Goal: Task Accomplishment & Management: Manage account settings

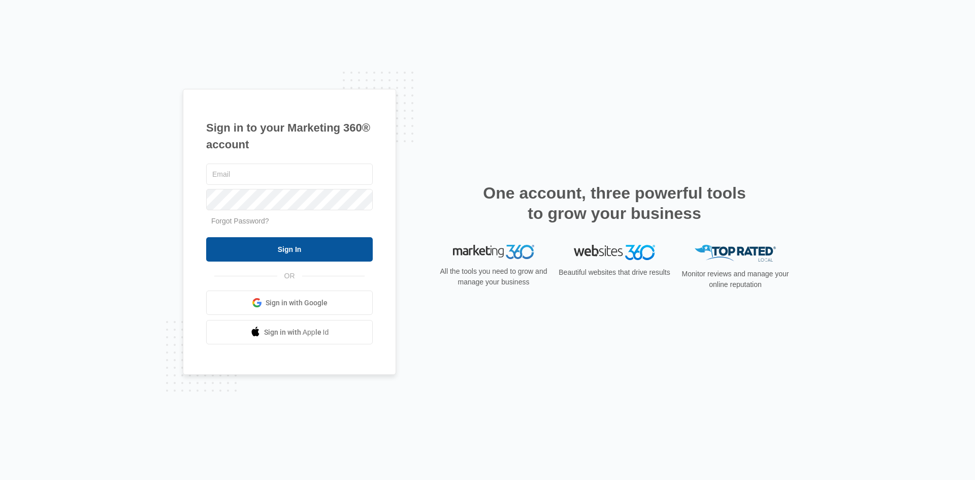
type input "[EMAIL_ADDRESS][DOMAIN_NAME]"
click at [275, 252] on input "Sign In" at bounding box center [289, 249] width 167 height 24
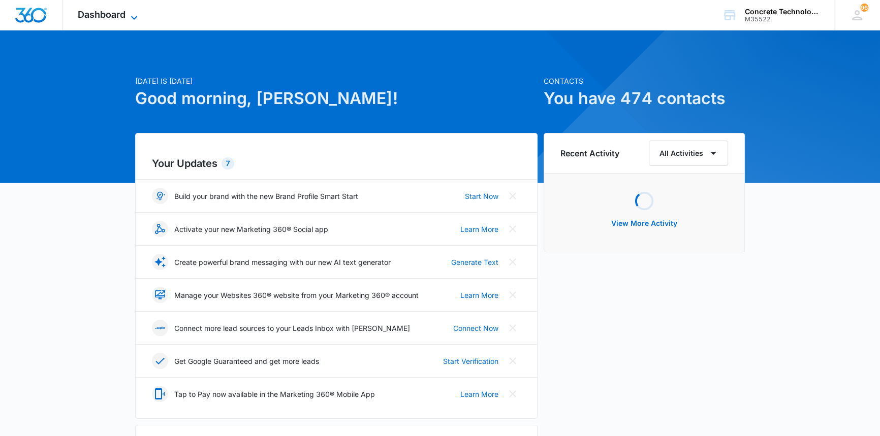
click at [110, 10] on span "Dashboard" at bounding box center [102, 14] width 48 height 11
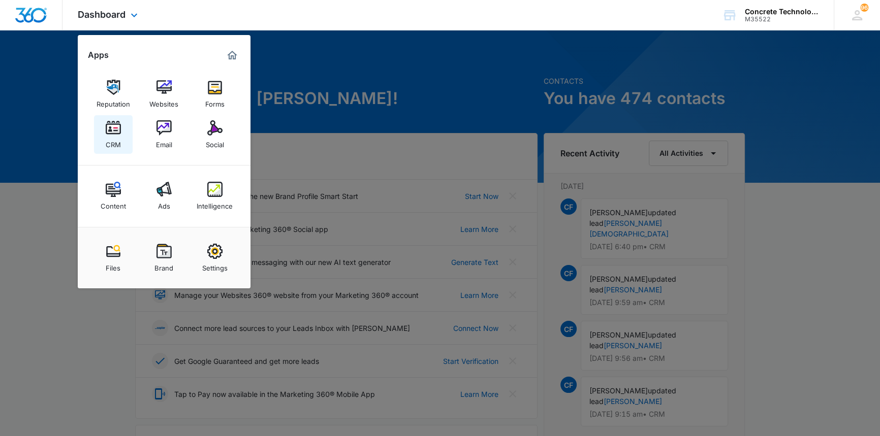
click at [112, 129] on img at bounding box center [113, 127] width 15 height 15
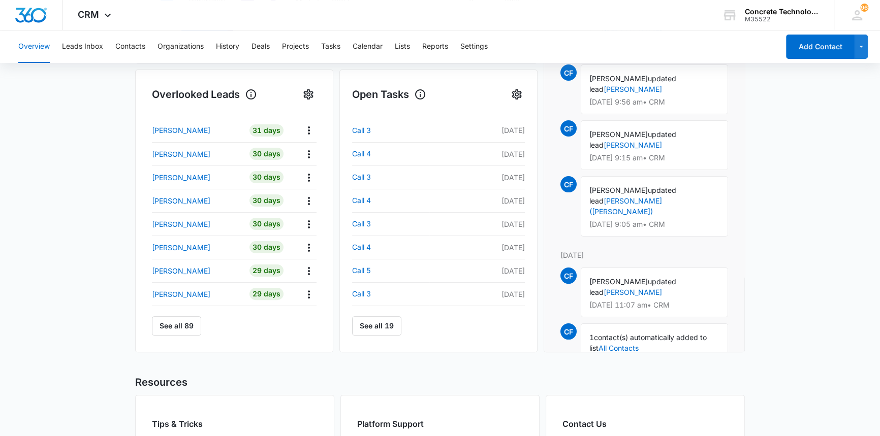
scroll to position [115, 0]
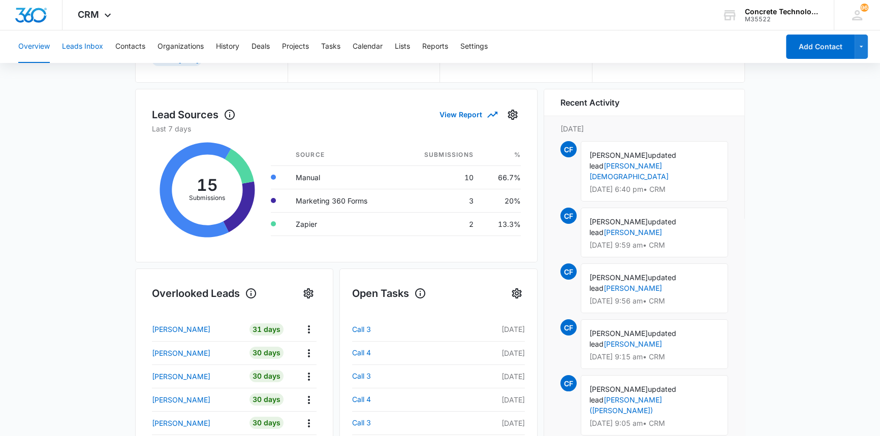
click at [81, 47] on button "Leads Inbox" at bounding box center [82, 46] width 41 height 33
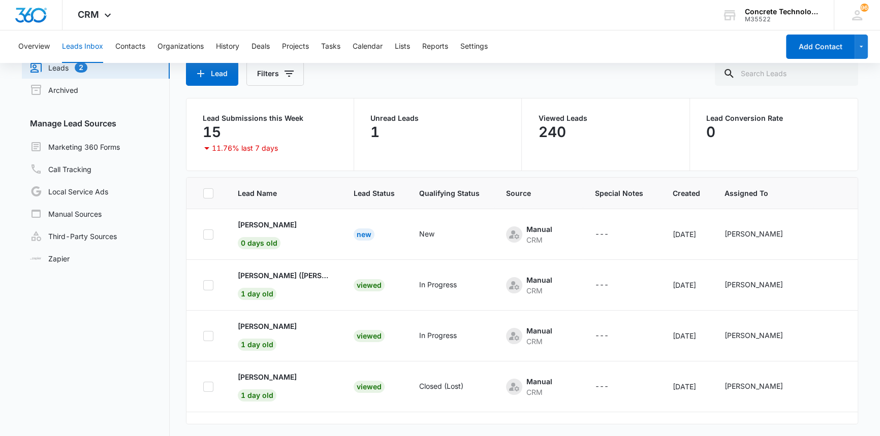
scroll to position [78, 0]
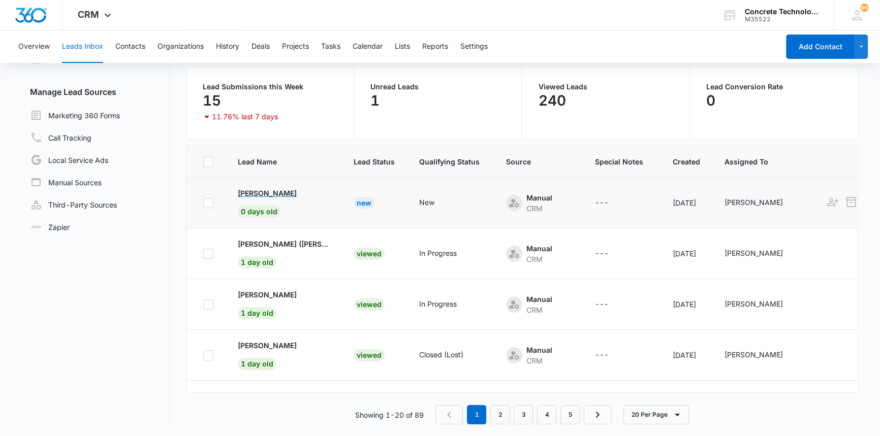
click at [262, 190] on p "[PERSON_NAME]" at bounding box center [267, 193] width 59 height 11
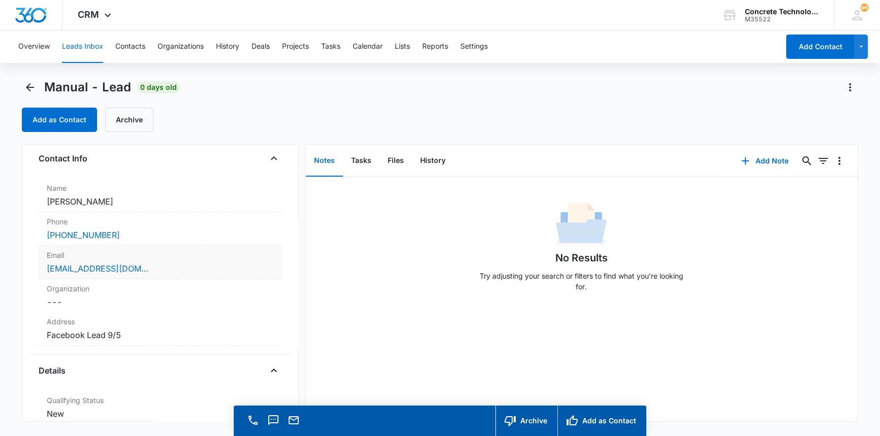
scroll to position [46, 0]
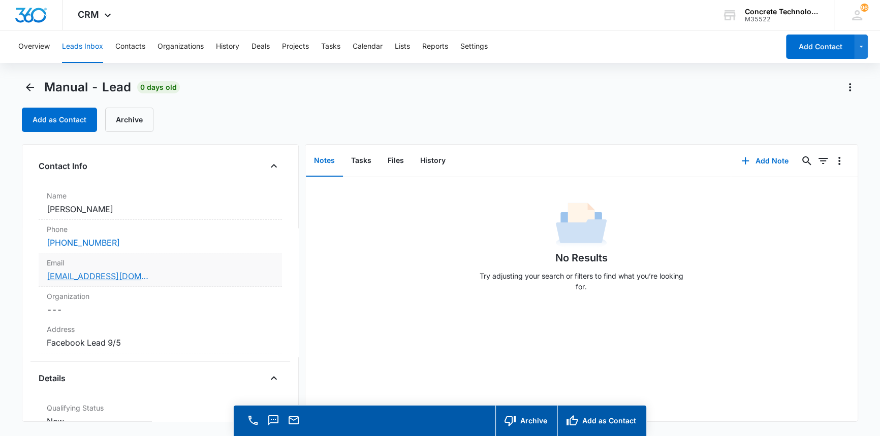
click at [88, 277] on link "berthadavis48@gmail.com" at bounding box center [98, 276] width 102 height 12
click at [81, 274] on link "berthadavis48@gmail.com" at bounding box center [98, 276] width 102 height 12
click at [763, 157] on button "Add Note" at bounding box center [765, 161] width 68 height 24
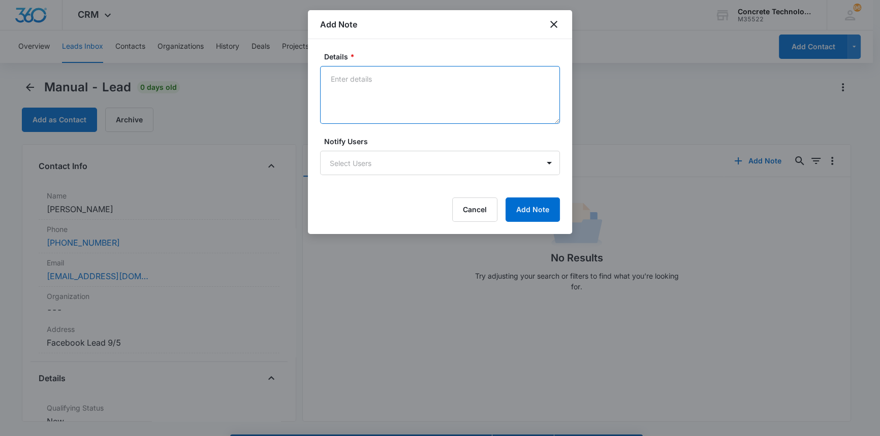
click at [330, 78] on textarea "Details *" at bounding box center [440, 95] width 240 height 58
type textarea "LVM text emailed"
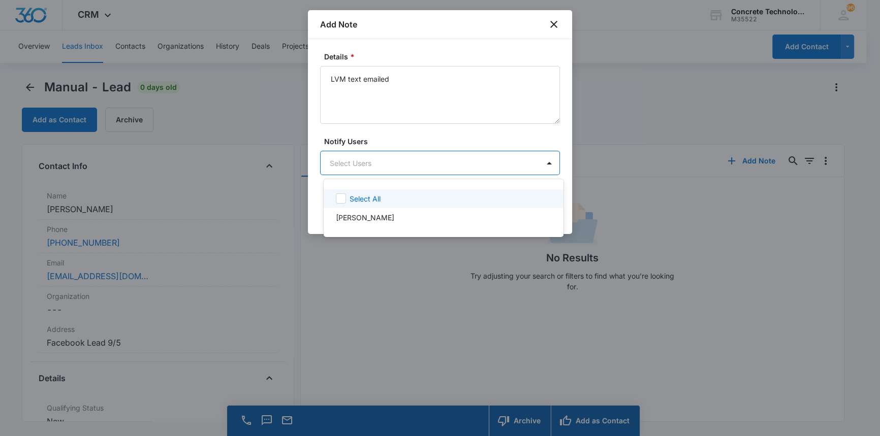
click at [353, 166] on body "CRM Apps Reputation Websites Forms CRM Email Social Content Ads Intelligence Fi…" at bounding box center [440, 218] width 880 height 436
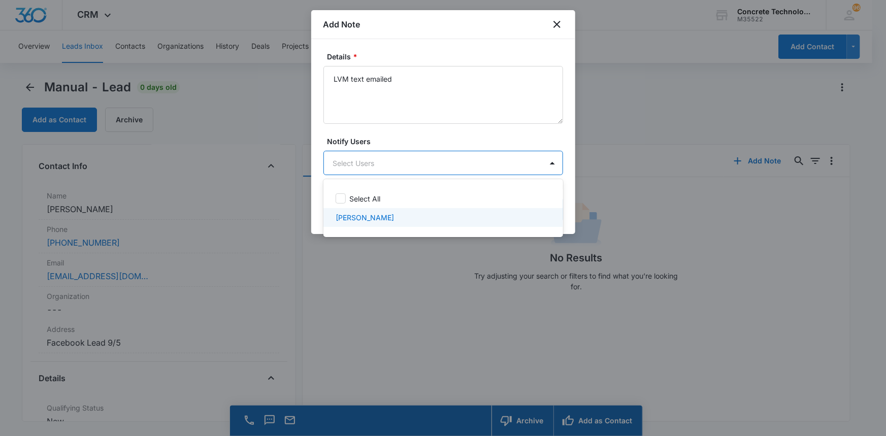
click at [368, 213] on p "[PERSON_NAME]" at bounding box center [365, 217] width 58 height 11
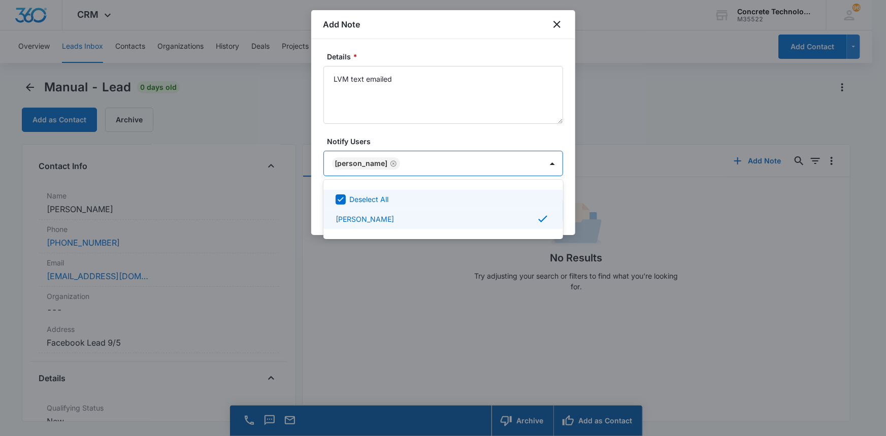
click at [489, 159] on div at bounding box center [443, 218] width 886 height 436
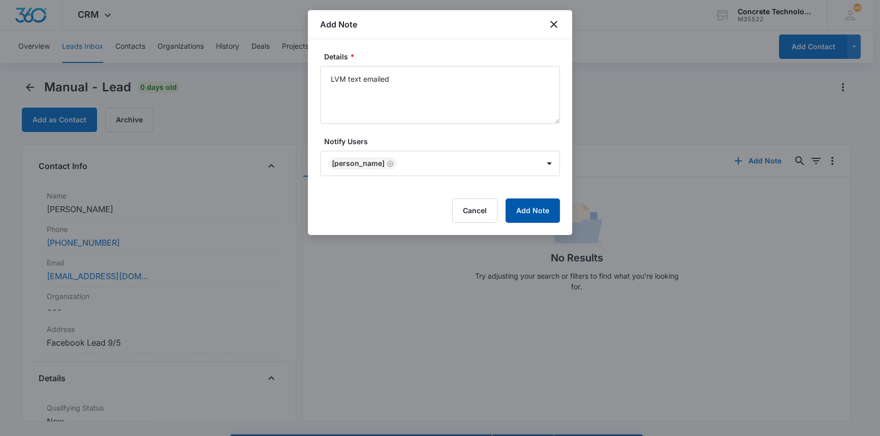
click at [529, 208] on button "Add Note" at bounding box center [532, 211] width 54 height 24
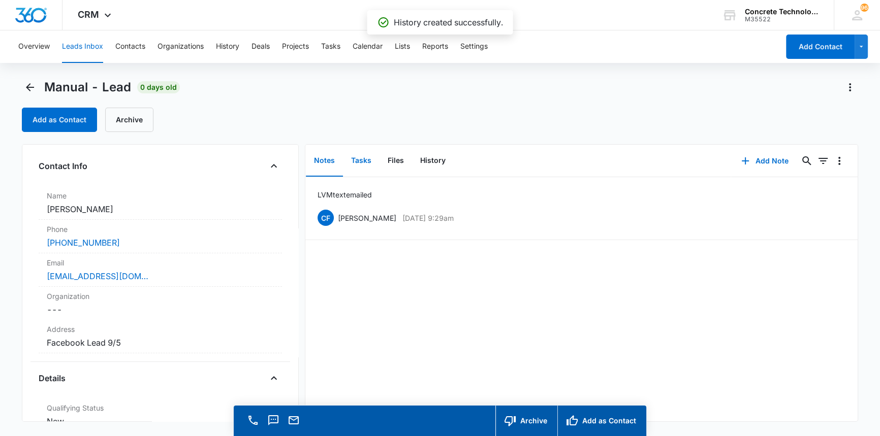
click at [362, 158] on button "Tasks" at bounding box center [361, 160] width 37 height 31
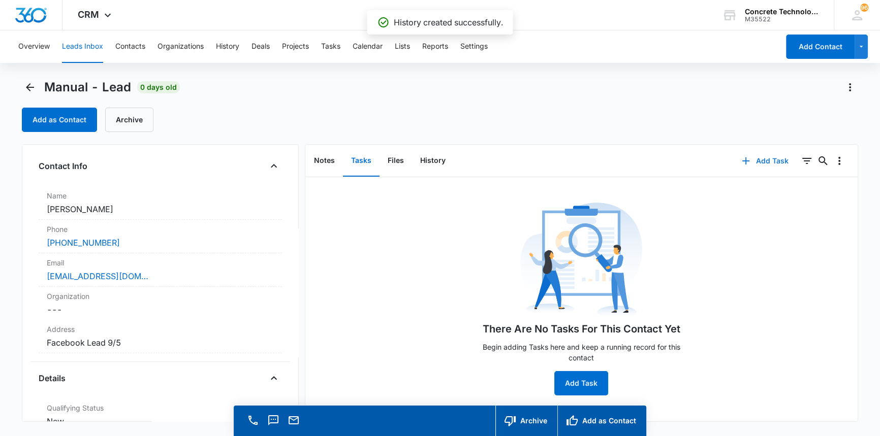
click at [759, 161] on button "Add Task" at bounding box center [764, 161] width 67 height 24
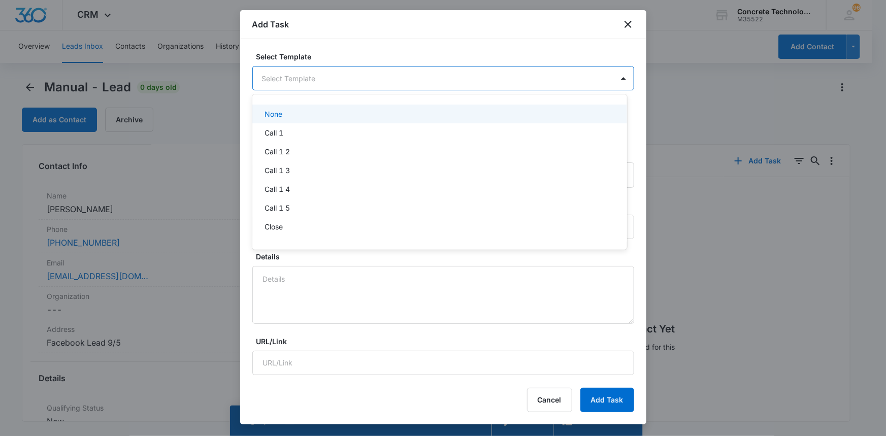
click at [272, 77] on body "CRM Apps Reputation Websites Forms CRM Email Social Content Ads Intelligence Fi…" at bounding box center [443, 218] width 886 height 436
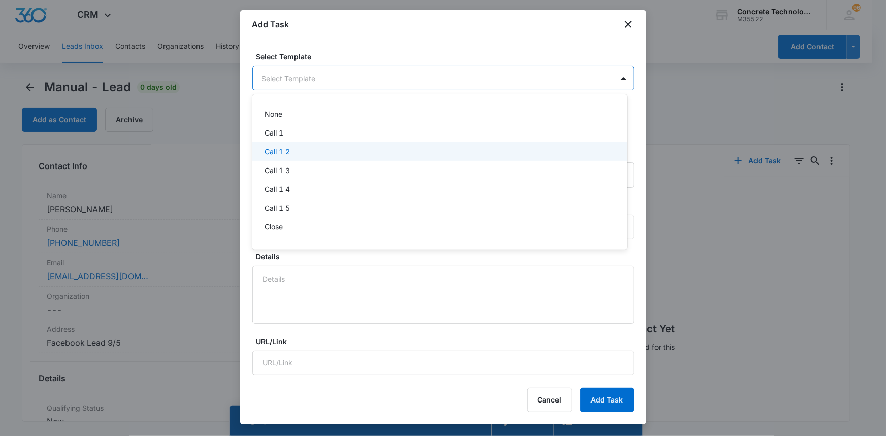
click at [278, 150] on p "Call 1 2" at bounding box center [277, 151] width 25 height 11
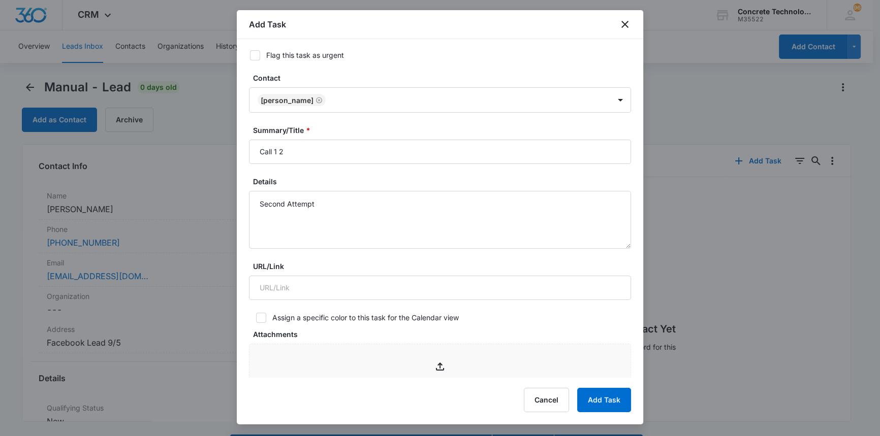
scroll to position [92, 0]
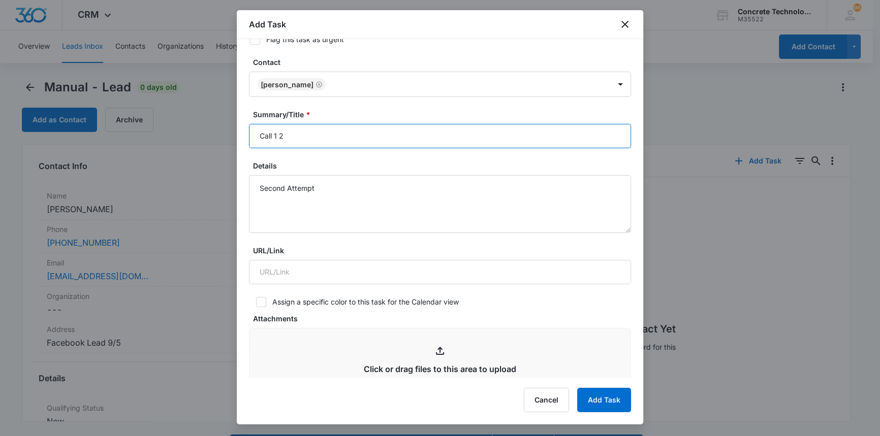
click at [277, 133] on input "Call 1 2" at bounding box center [440, 136] width 382 height 24
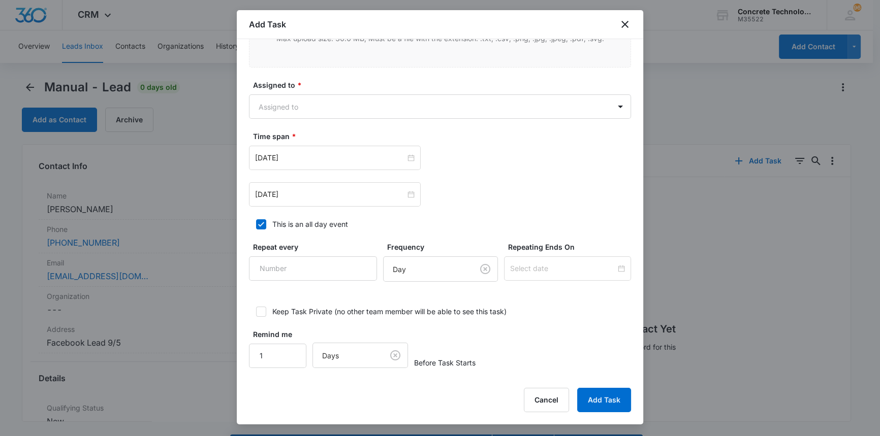
scroll to position [442, 0]
type input "Call 2"
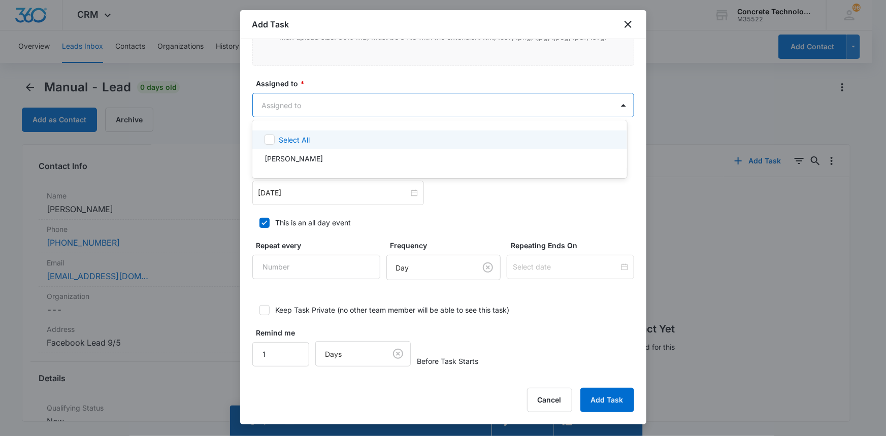
click at [306, 106] on body "CRM Apps Reputation Websites Forms CRM Email Social Content Ads Intelligence Fi…" at bounding box center [443, 218] width 886 height 436
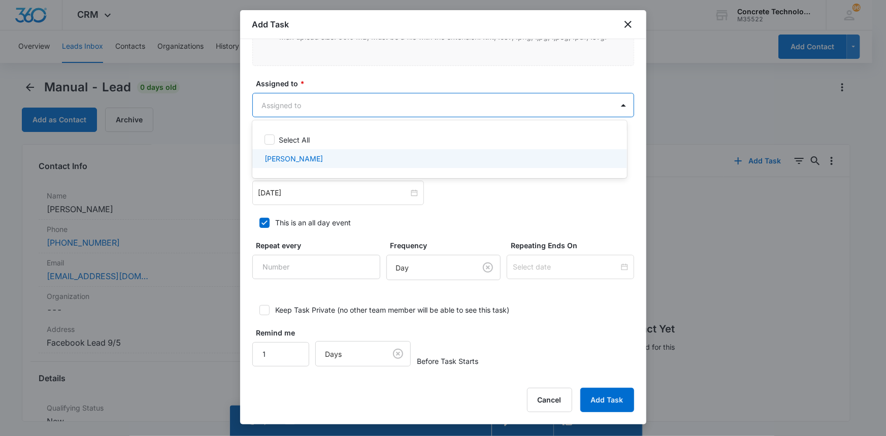
click at [298, 156] on p "[PERSON_NAME]" at bounding box center [294, 158] width 58 height 11
checkbox input "true"
click at [295, 194] on div at bounding box center [443, 218] width 886 height 436
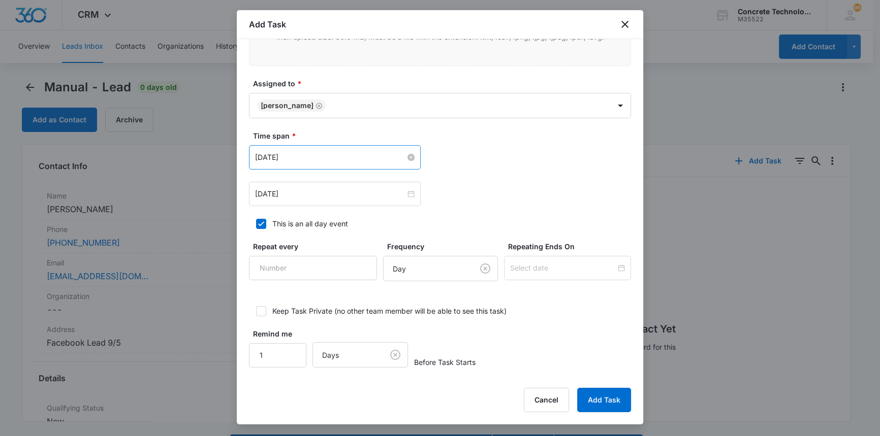
click at [276, 155] on input "[DATE]" at bounding box center [330, 157] width 150 height 11
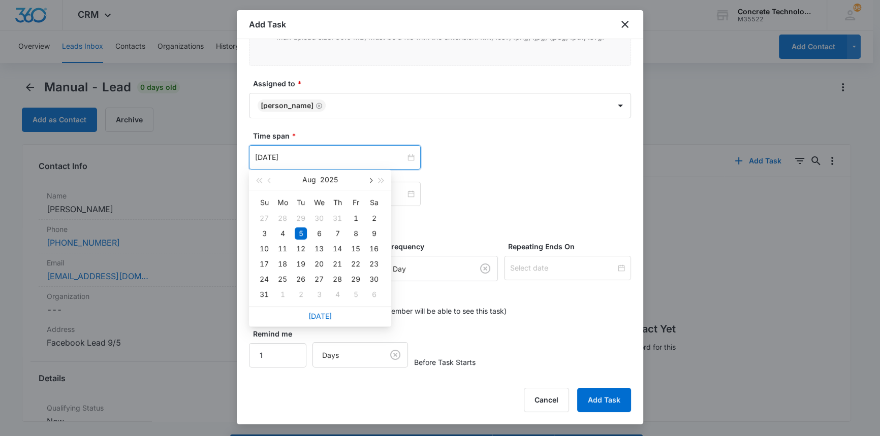
click at [371, 179] on span "button" at bounding box center [369, 180] width 5 height 5
type input "[DATE]"
click at [284, 233] on div "8" at bounding box center [282, 234] width 12 height 12
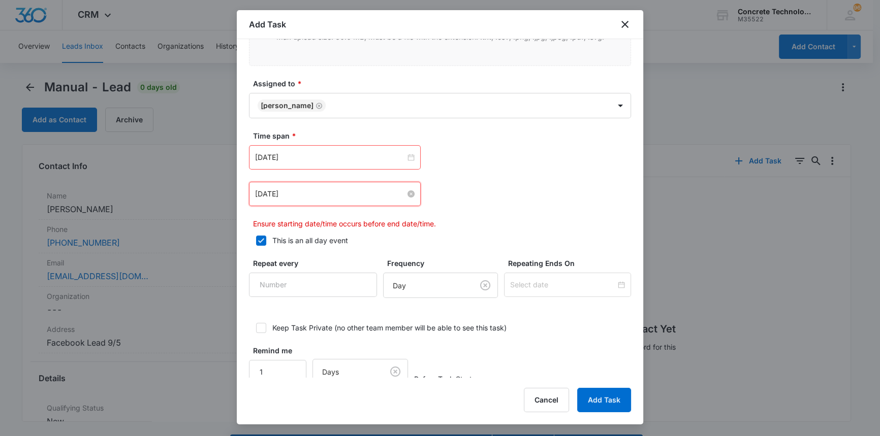
click at [304, 193] on input "[DATE]" at bounding box center [330, 193] width 150 height 11
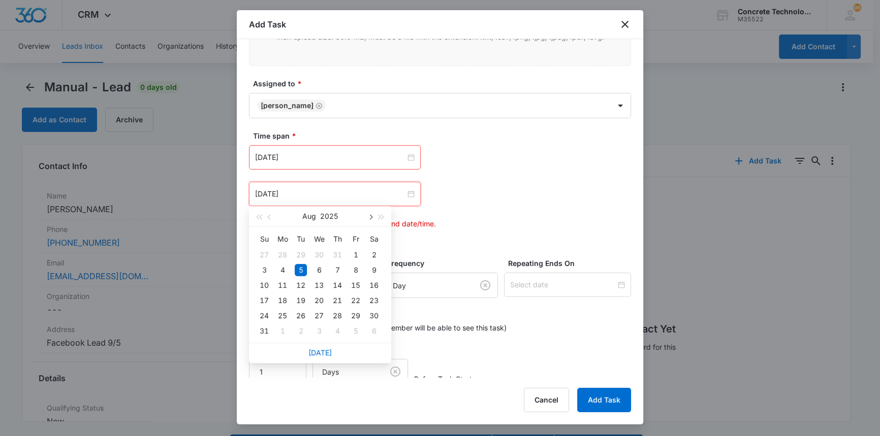
click at [370, 215] on span "button" at bounding box center [369, 217] width 5 height 5
type input "[DATE]"
click at [281, 268] on div "8" at bounding box center [282, 270] width 12 height 12
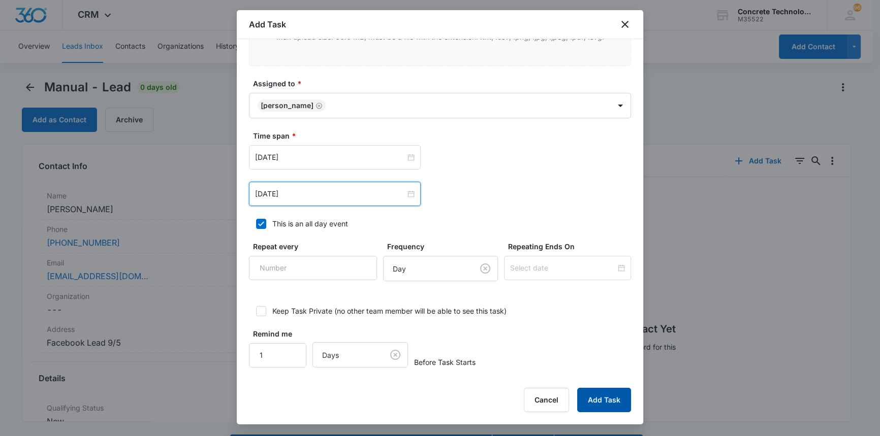
click at [591, 396] on button "Add Task" at bounding box center [604, 400] width 54 height 24
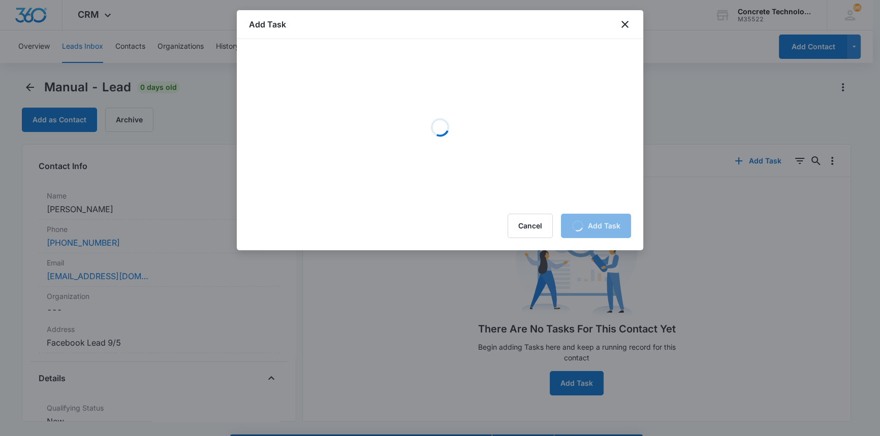
scroll to position [0, 0]
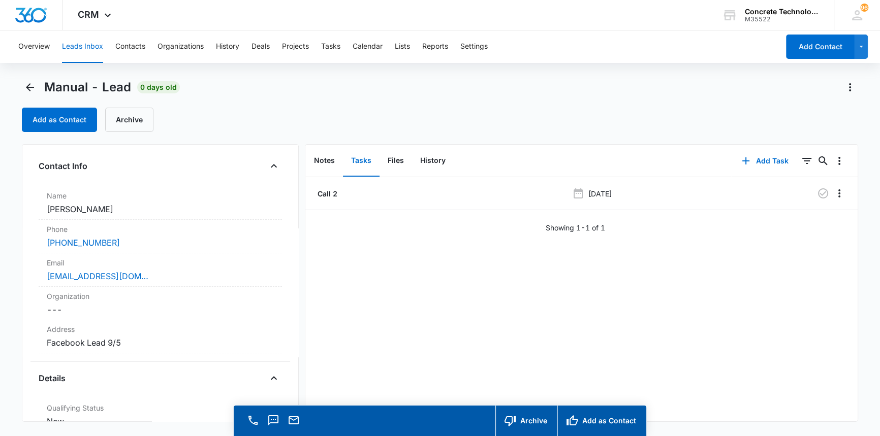
click at [411, 214] on div "Call 2 Sep 8, 2025 Showing 1-1 of 1" at bounding box center [581, 205] width 552 height 56
click at [339, 46] on button "Tasks" at bounding box center [330, 46] width 19 height 33
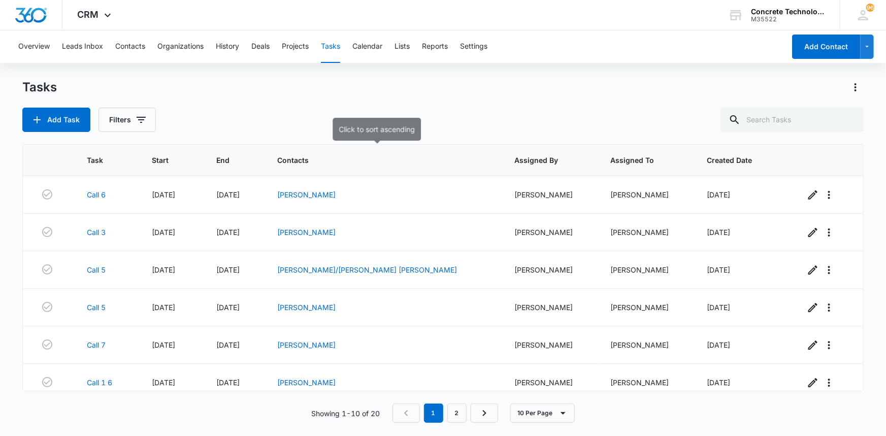
click at [413, 165] on span "Contacts" at bounding box center [376, 160] width 198 height 11
click at [336, 233] on link "[PERSON_NAME]" at bounding box center [306, 232] width 58 height 9
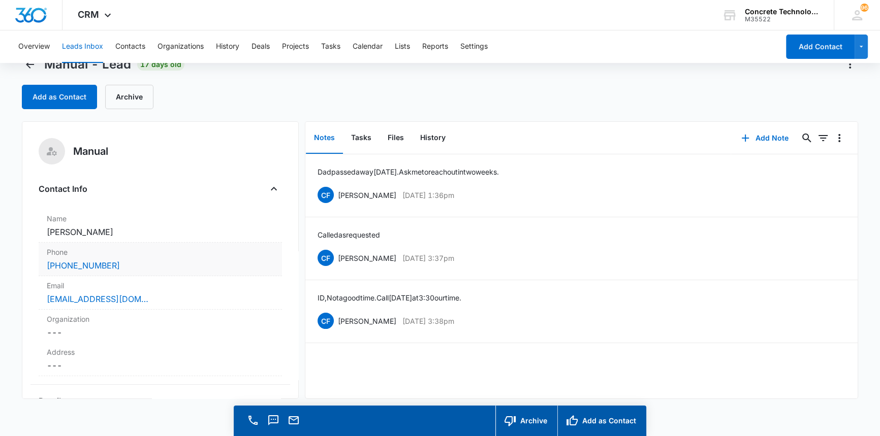
scroll to position [23, 0]
click at [764, 135] on button "Add Note" at bounding box center [765, 137] width 68 height 24
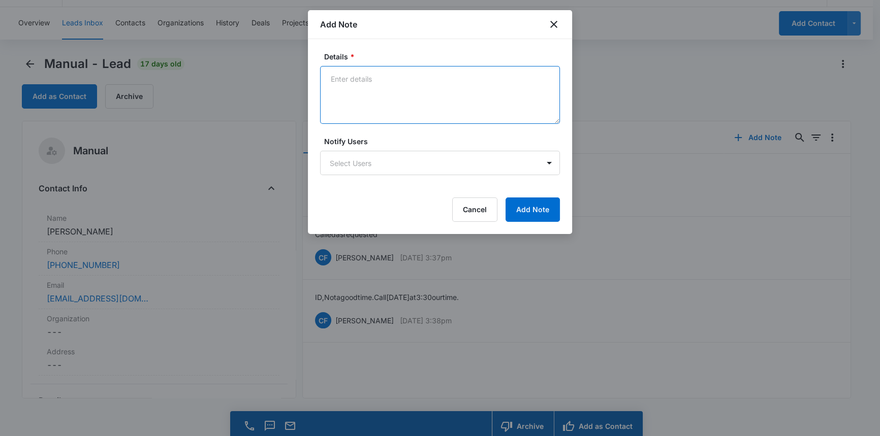
click at [332, 76] on textarea "Details *" at bounding box center [440, 95] width 240 height 58
type textarea "LVM emailed"
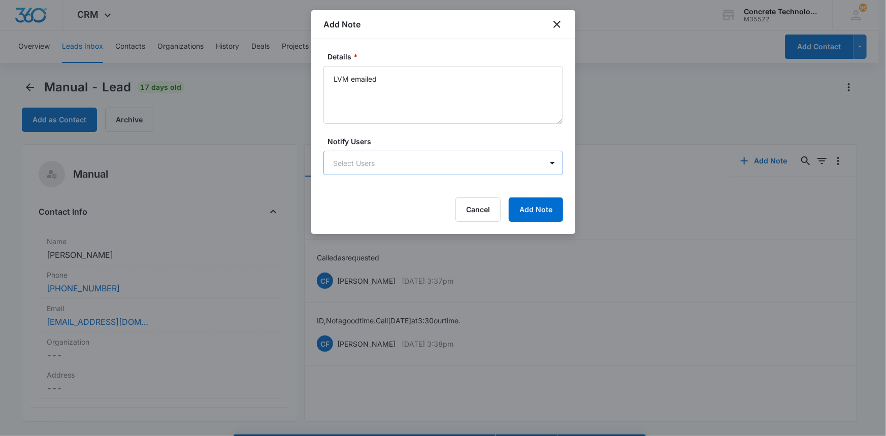
click at [357, 163] on body "CRM Apps Reputation Websites Forms CRM Email Social Content Ads Intelligence Fi…" at bounding box center [443, 232] width 886 height 465
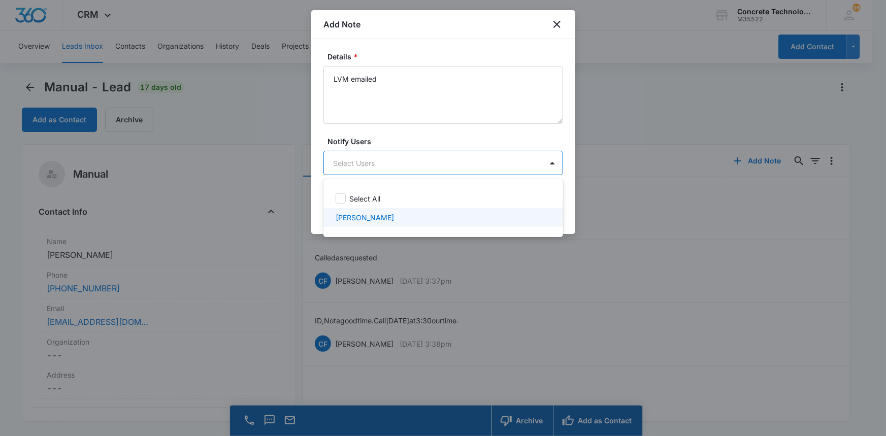
click at [357, 219] on p "[PERSON_NAME]" at bounding box center [365, 217] width 58 height 11
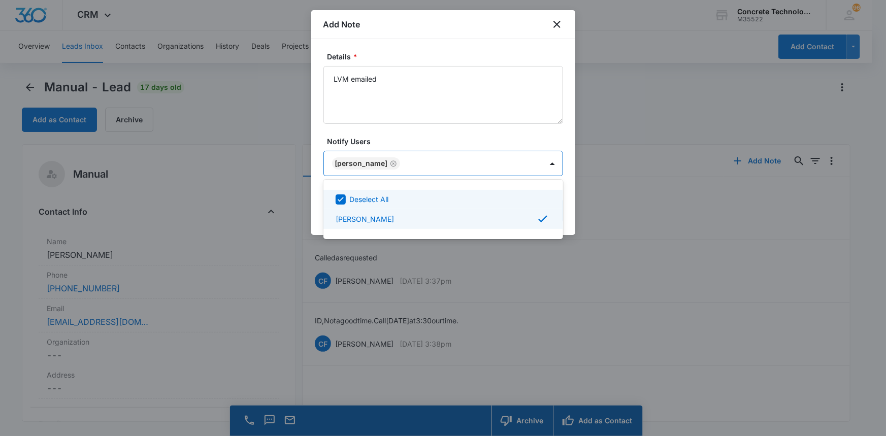
click at [525, 159] on div at bounding box center [443, 218] width 886 height 436
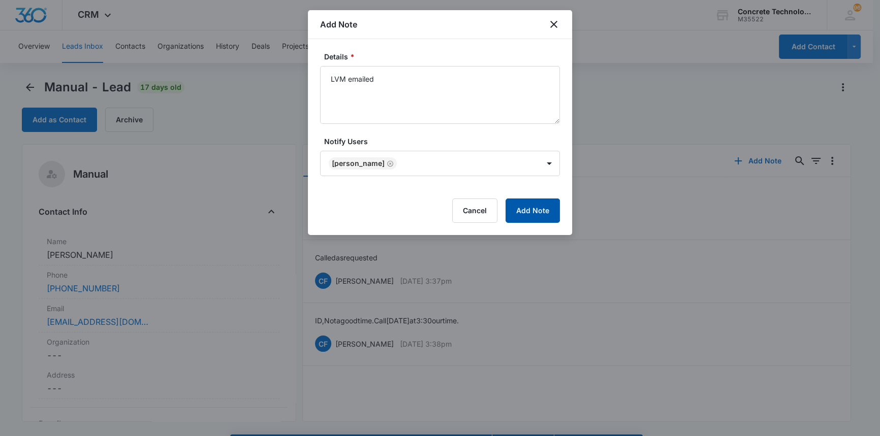
click at [532, 213] on button "Add Note" at bounding box center [532, 211] width 54 height 24
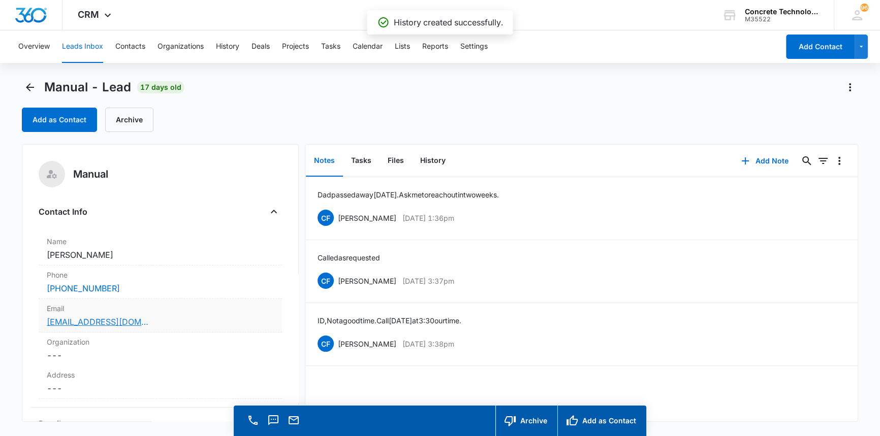
click at [109, 325] on link "wwhite41@gmail.com" at bounding box center [98, 322] width 102 height 12
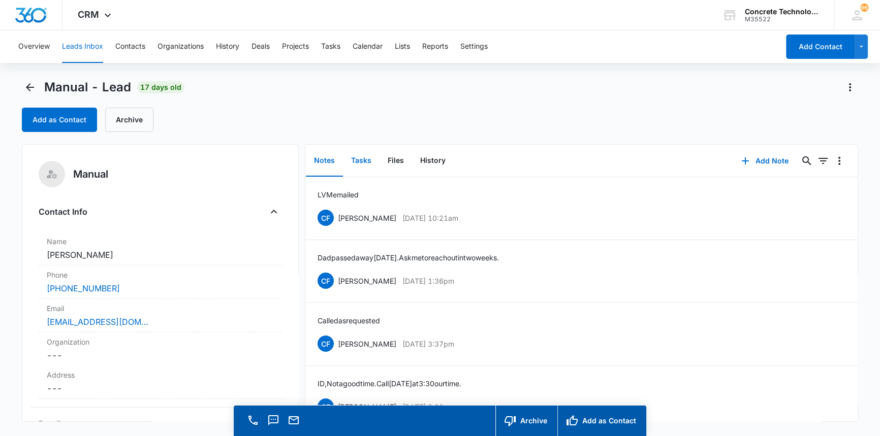
click at [365, 161] on button "Tasks" at bounding box center [361, 160] width 37 height 31
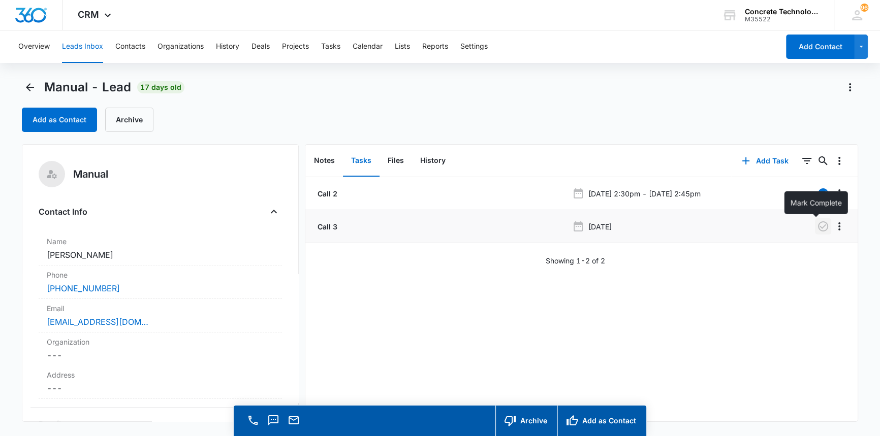
click at [817, 226] on icon "button" at bounding box center [823, 226] width 12 height 12
click at [760, 162] on button "Add Task" at bounding box center [764, 161] width 67 height 24
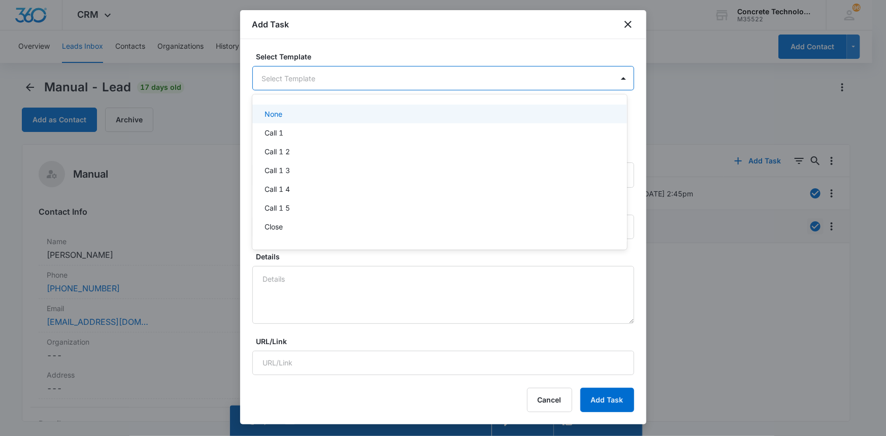
click at [330, 75] on body "CRM Apps Reputation Websites Forms CRM Email Social Content Ads Intelligence Fi…" at bounding box center [443, 218] width 886 height 436
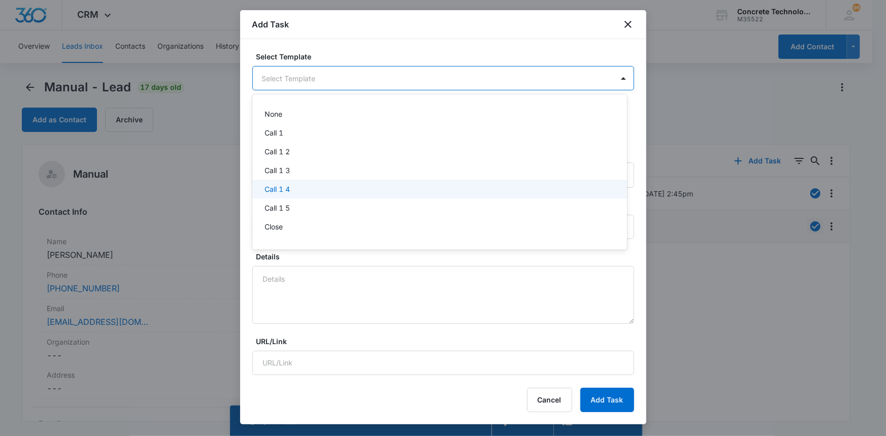
click at [286, 187] on p "Call 1 4" at bounding box center [277, 189] width 25 height 11
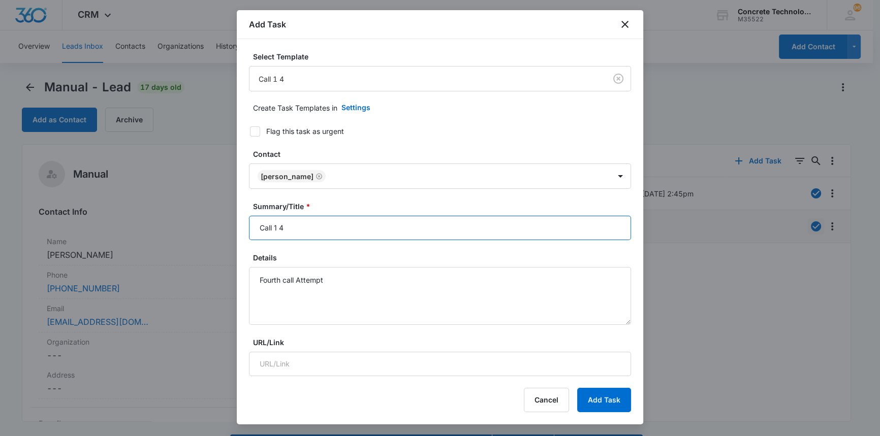
click at [276, 228] on input "Call 1 4" at bounding box center [440, 228] width 382 height 24
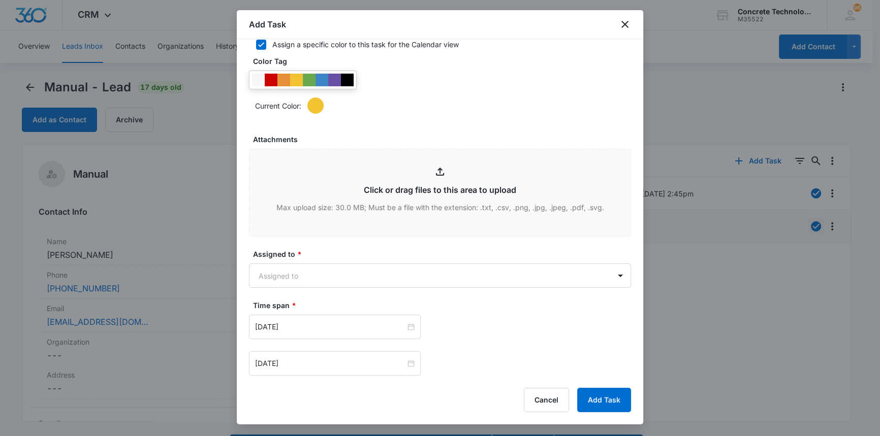
scroll to position [520, 0]
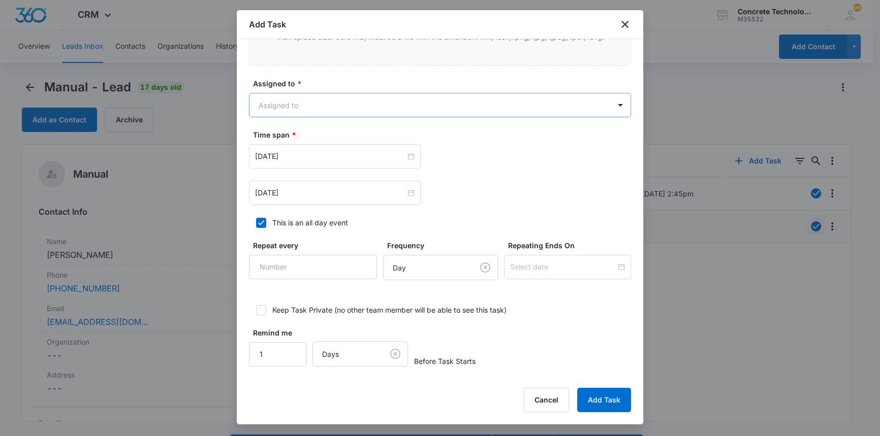
type input "Call 4"
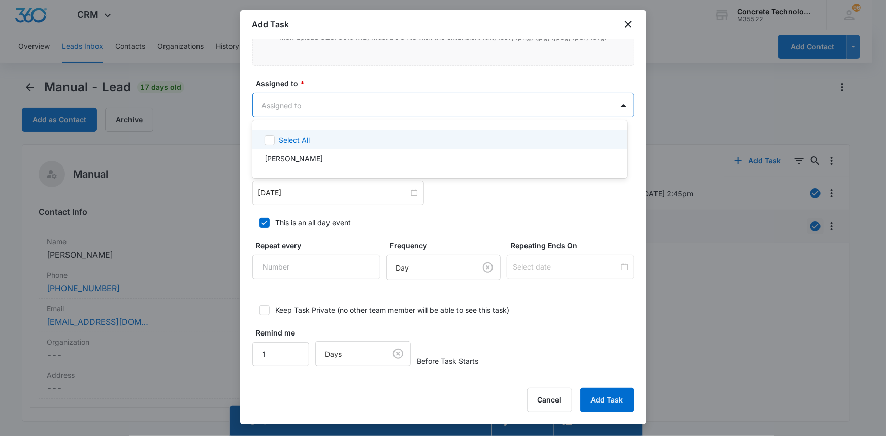
click at [281, 101] on body "CRM Apps Reputation Websites Forms CRM Email Social Content Ads Intelligence Fi…" at bounding box center [443, 218] width 886 height 436
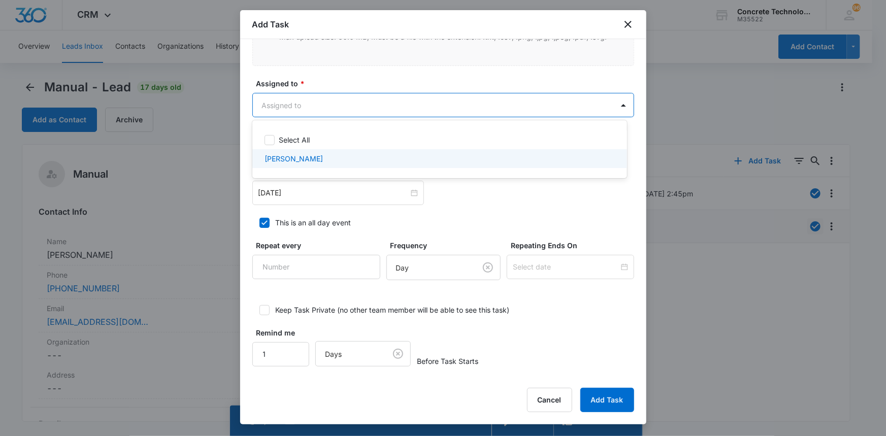
click at [285, 158] on p "[PERSON_NAME]" at bounding box center [294, 158] width 58 height 11
click at [285, 161] on p "[PERSON_NAME]" at bounding box center [294, 160] width 58 height 11
checkbox input "false"
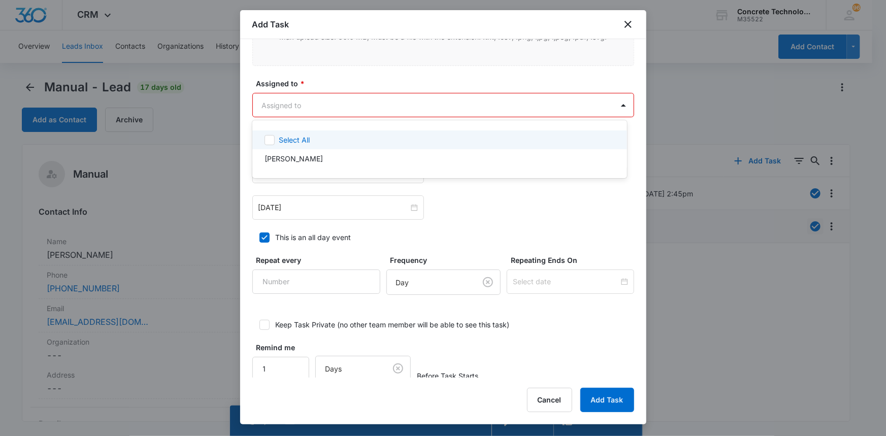
click at [290, 99] on div at bounding box center [443, 218] width 886 height 436
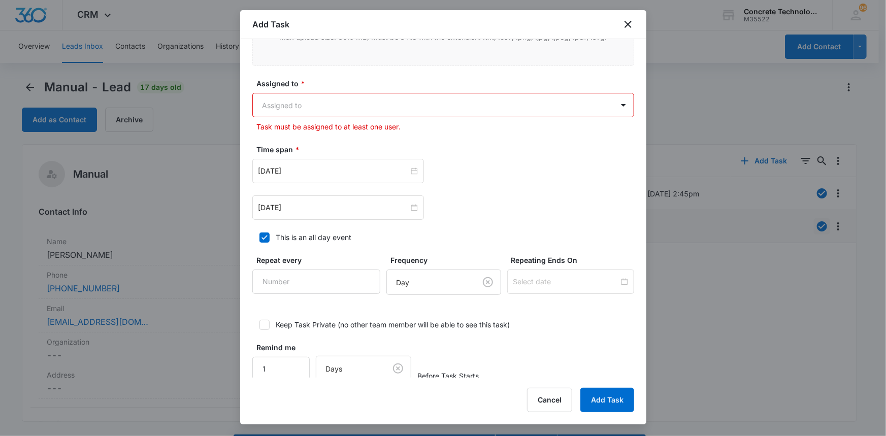
click at [279, 100] on body "CRM Apps Reputation Websites Forms CRM Email Social Content Ads Intelligence Fi…" at bounding box center [443, 232] width 886 height 465
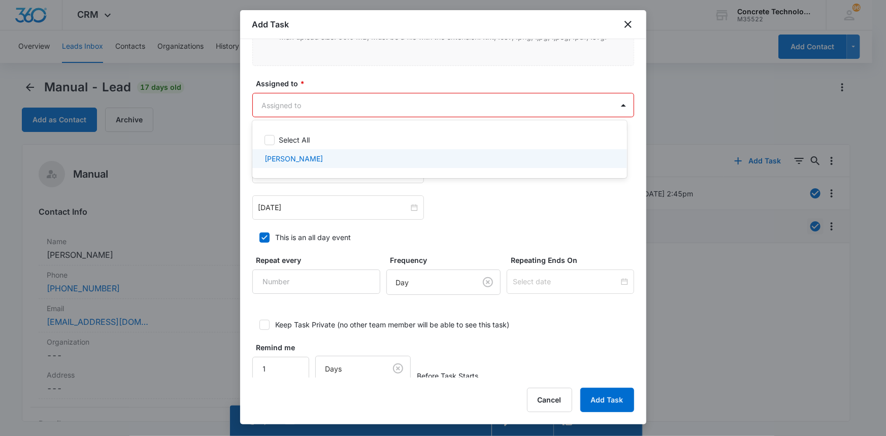
click at [276, 157] on p "[PERSON_NAME]" at bounding box center [294, 158] width 58 height 11
checkbox input "true"
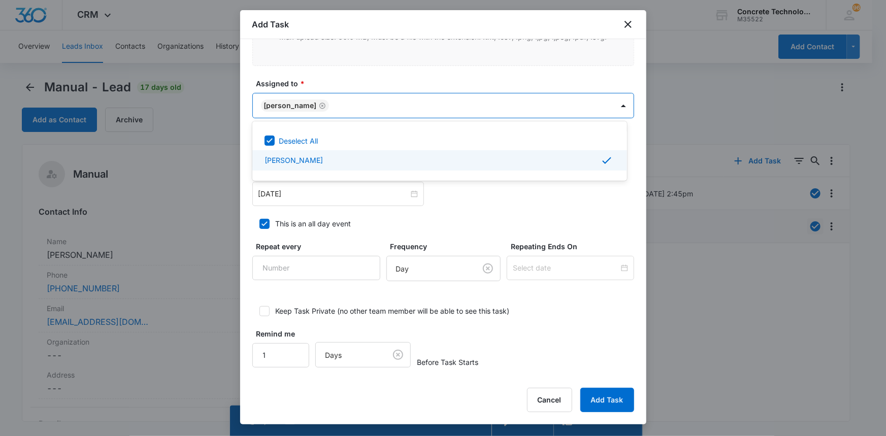
click at [279, 200] on div at bounding box center [443, 218] width 886 height 436
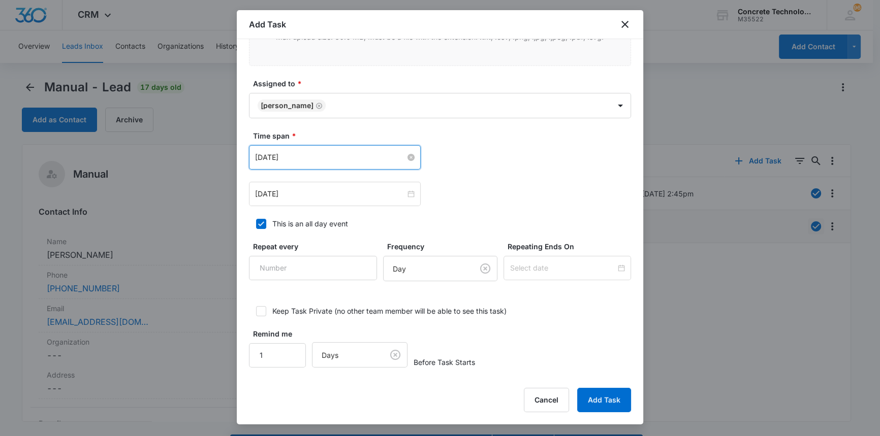
click at [274, 156] on input "[DATE]" at bounding box center [330, 157] width 150 height 11
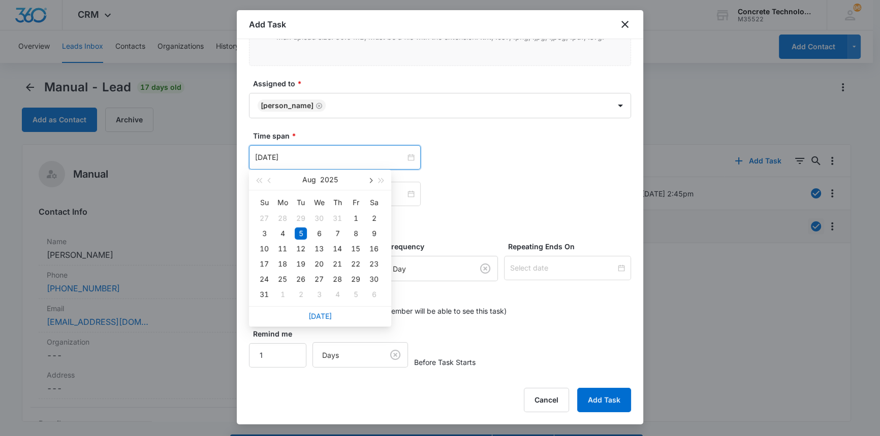
click at [370, 180] on span "button" at bounding box center [369, 180] width 5 height 5
type input "[DATE]"
click at [280, 232] on div "8" at bounding box center [282, 234] width 12 height 12
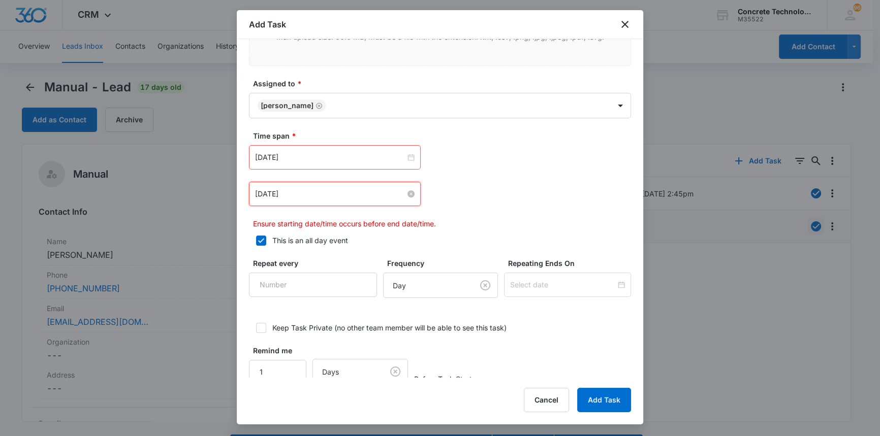
click at [304, 190] on input "[DATE]" at bounding box center [330, 193] width 150 height 11
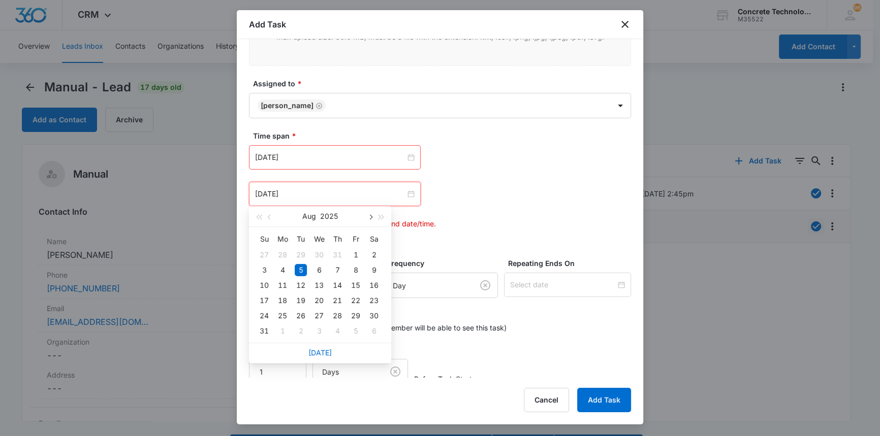
click at [370, 213] on button "button" at bounding box center [369, 216] width 11 height 20
type input "[DATE]"
click at [284, 270] on div "8" at bounding box center [282, 270] width 12 height 12
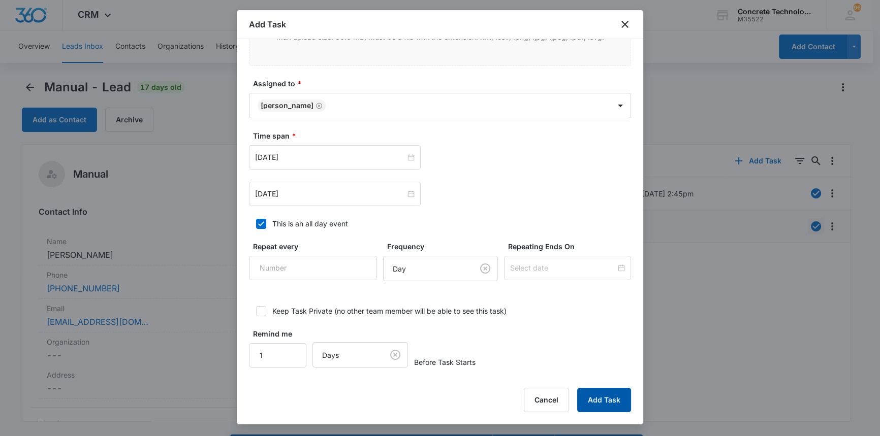
click at [602, 400] on button "Add Task" at bounding box center [604, 400] width 54 height 24
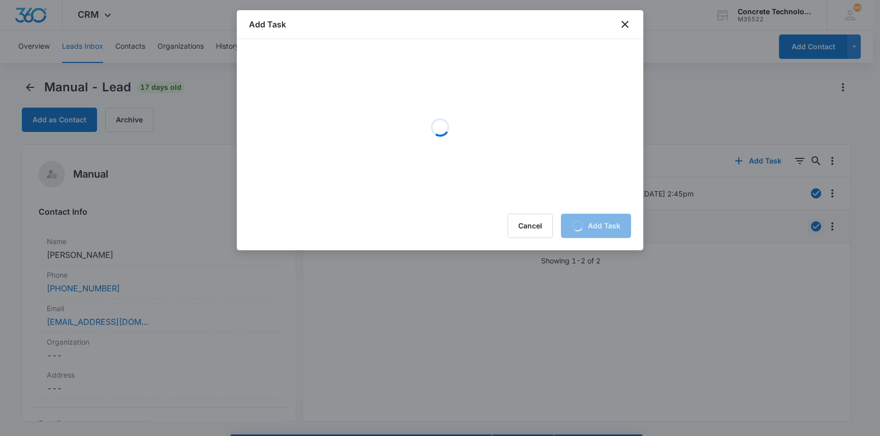
scroll to position [0, 0]
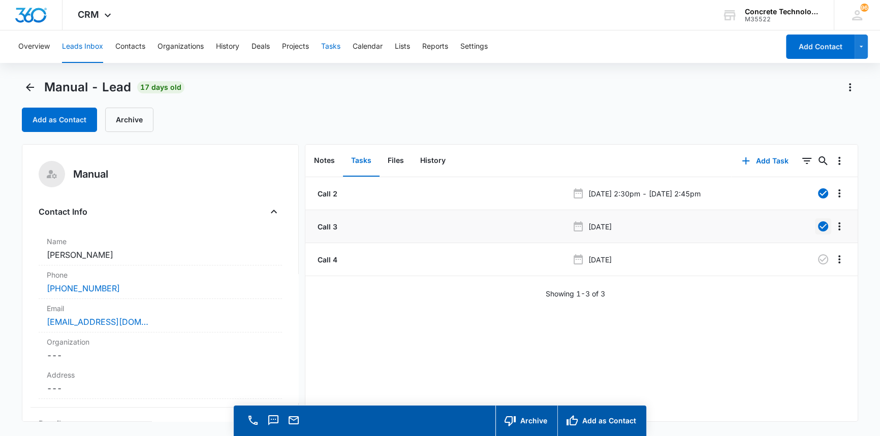
click at [333, 43] on button "Tasks" at bounding box center [330, 46] width 19 height 33
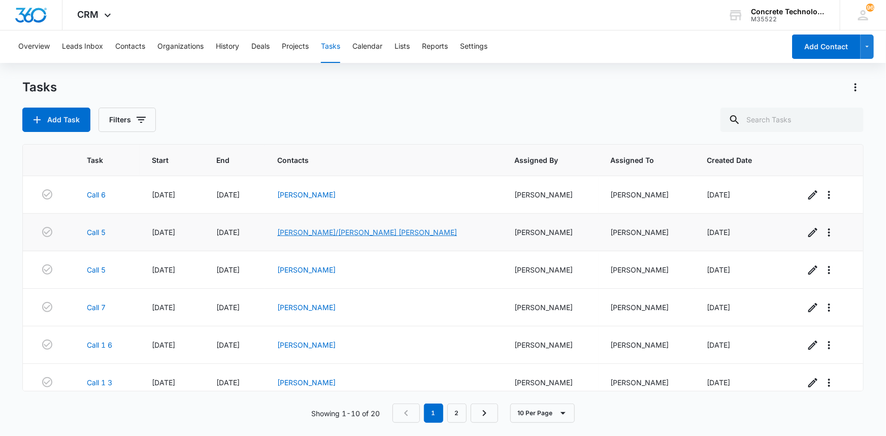
click at [333, 233] on link "[PERSON_NAME]/[PERSON_NAME] [PERSON_NAME]" at bounding box center [367, 232] width 180 height 9
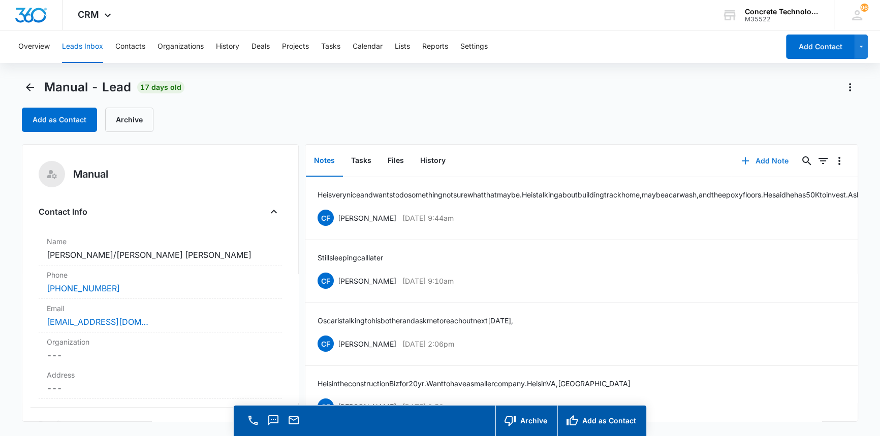
click at [755, 161] on button "Add Note" at bounding box center [765, 161] width 68 height 24
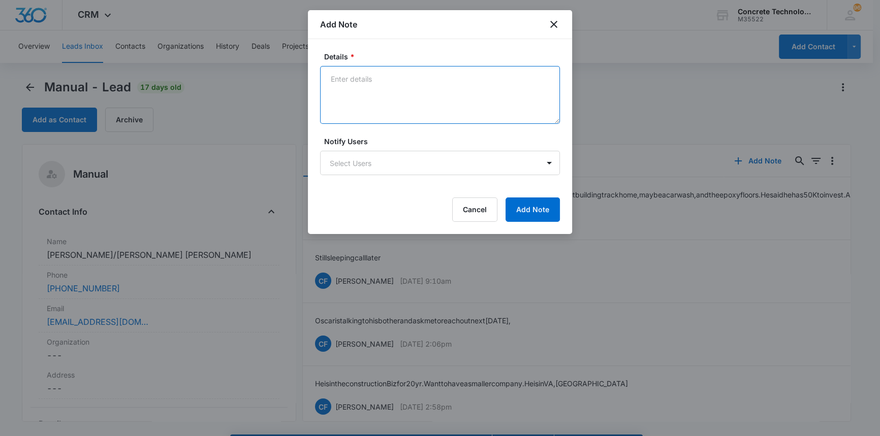
click at [331, 76] on textarea "Details *" at bounding box center [440, 95] width 240 height 58
click at [380, 88] on textarea "He was in the middle of working and will call me back. texted him my dircrect" at bounding box center [440, 95] width 240 height 58
type textarea "He was in the middle of working and will call me back. texted him my direct lin…"
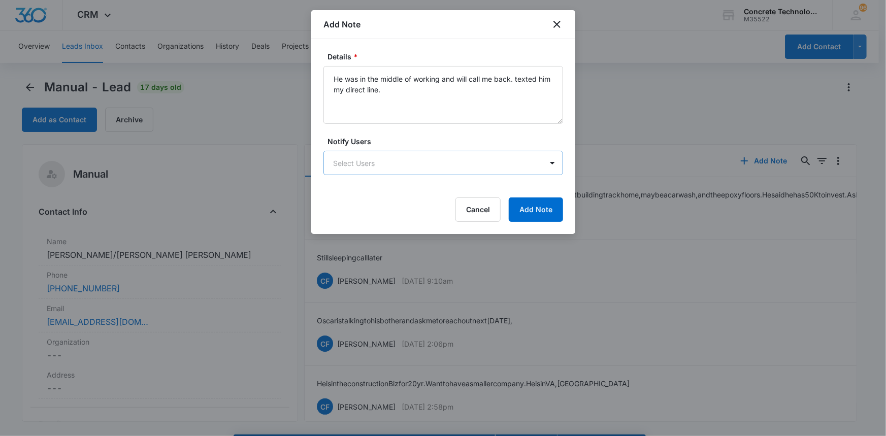
click at [444, 161] on body "CRM Apps Reputation Websites Forms CRM Email Social Content Ads Intelligence Fi…" at bounding box center [443, 232] width 886 height 465
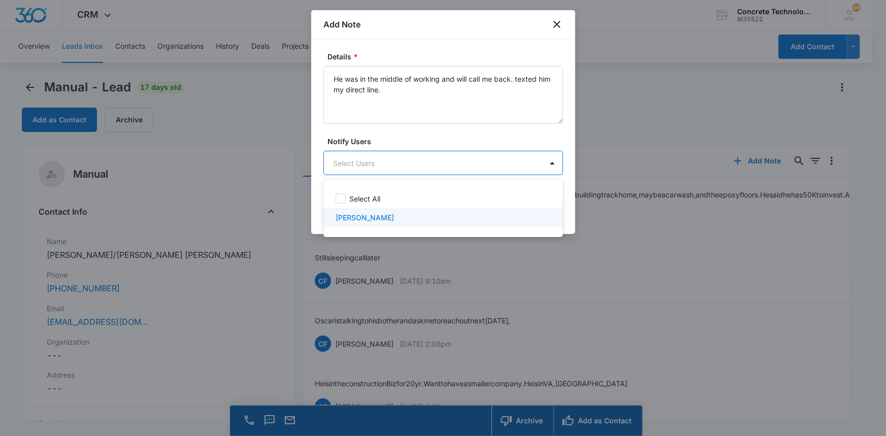
click at [395, 217] on div "[PERSON_NAME]" at bounding box center [442, 217] width 213 height 11
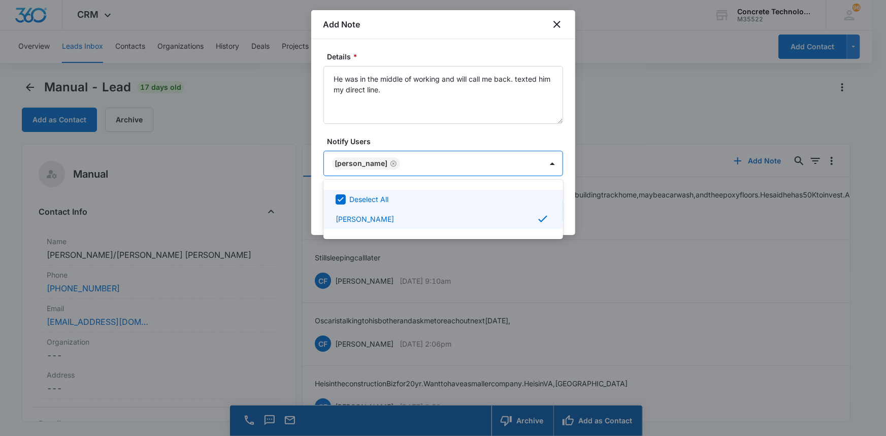
click at [515, 163] on div at bounding box center [443, 218] width 886 height 436
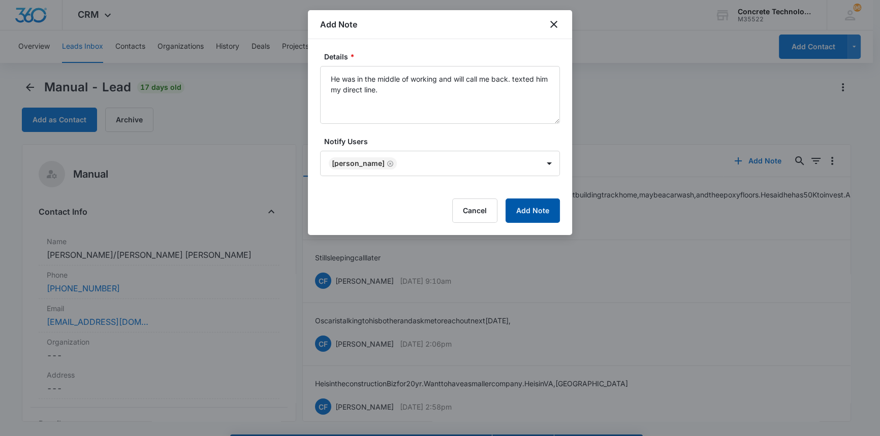
click at [527, 209] on button "Add Note" at bounding box center [532, 211] width 54 height 24
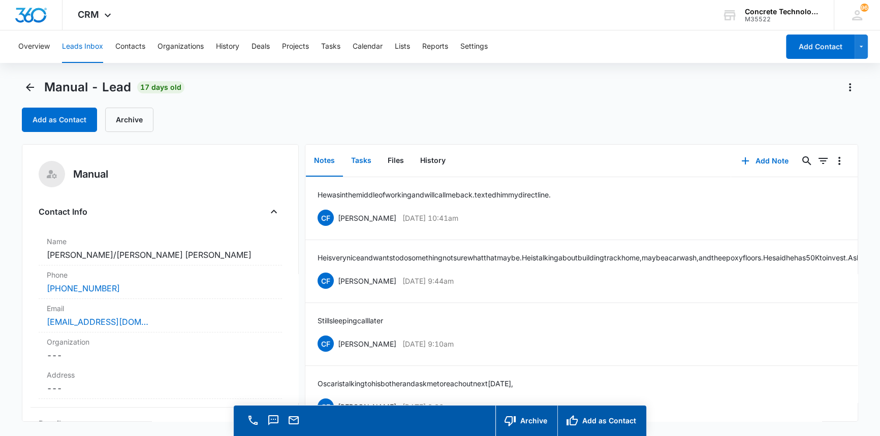
click at [360, 161] on button "Tasks" at bounding box center [361, 160] width 37 height 31
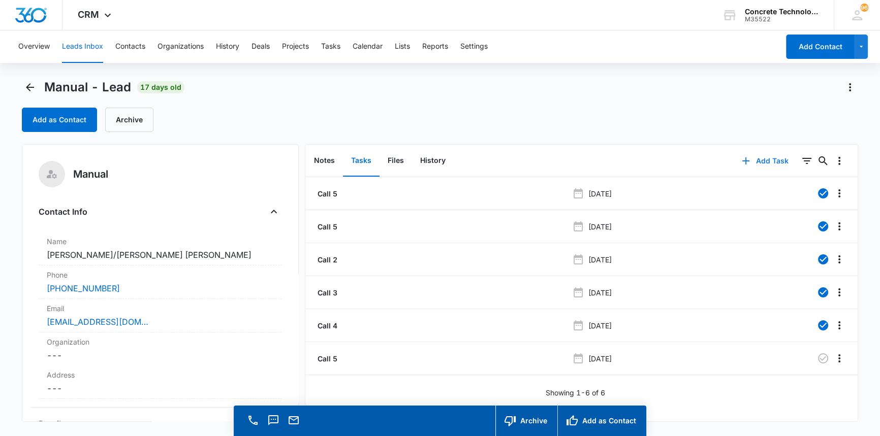
click at [761, 158] on button "Add Task" at bounding box center [764, 161] width 67 height 24
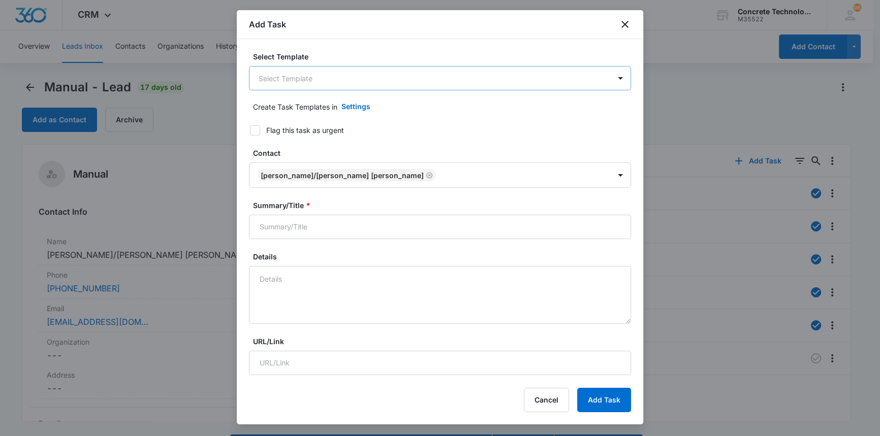
click at [320, 81] on body "CRM Apps Reputation Websites Forms CRM Email Social Content Ads Intelligence Fi…" at bounding box center [440, 232] width 880 height 465
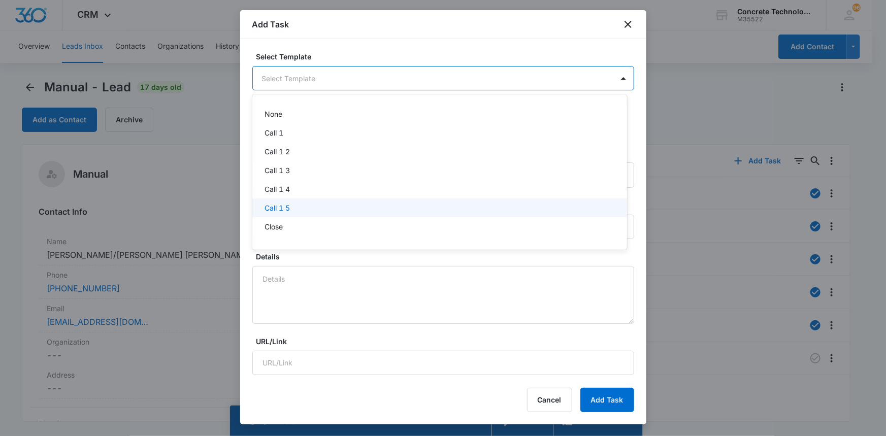
click at [284, 206] on p "Call 1 5" at bounding box center [277, 208] width 25 height 11
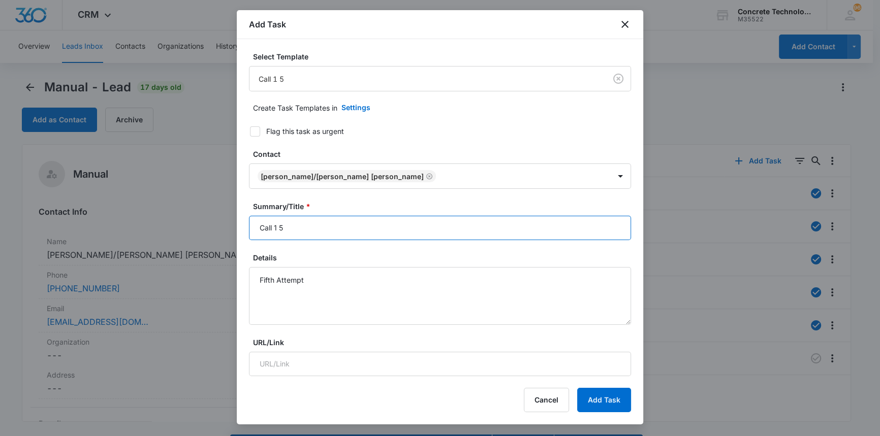
click at [283, 228] on input "Call 1 5" at bounding box center [440, 228] width 382 height 24
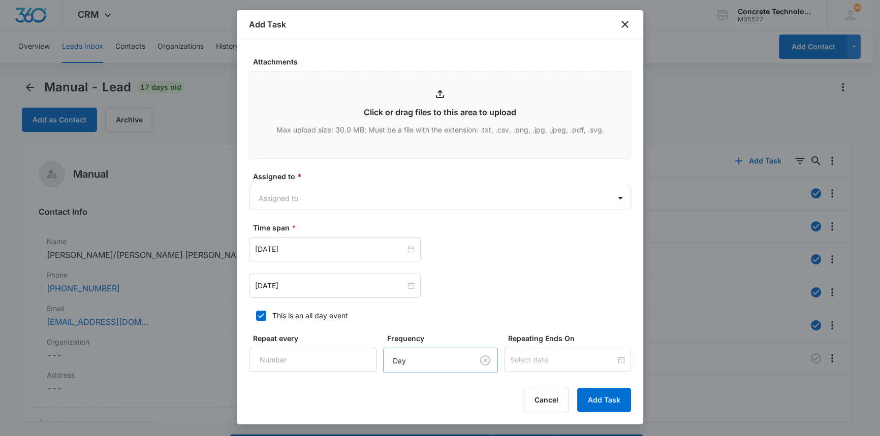
scroll to position [520, 0]
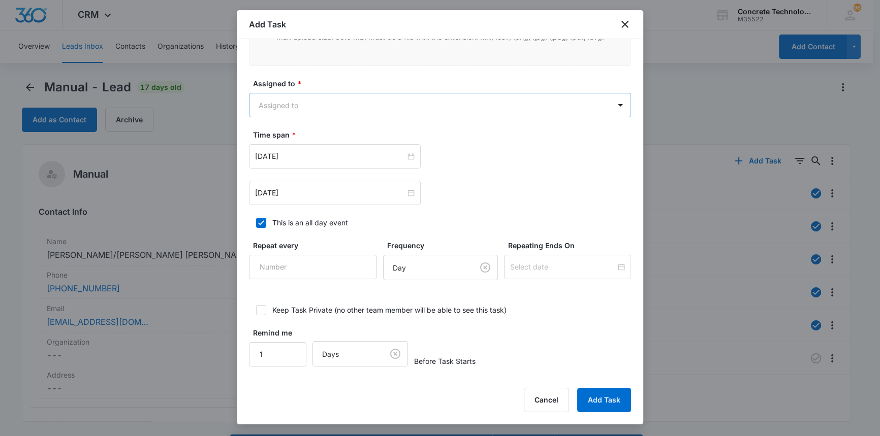
type input "Call 1 8"
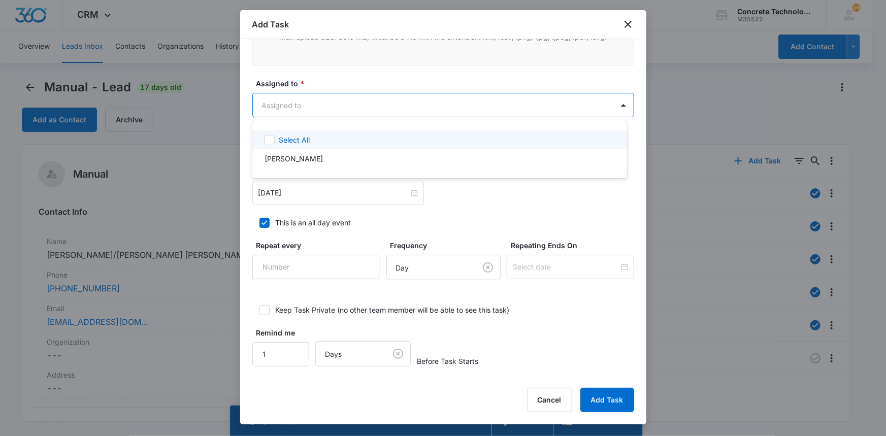
click at [330, 107] on body "CRM Apps Reputation Websites Forms CRM Email Social Content Ads Intelligence Fi…" at bounding box center [443, 218] width 886 height 436
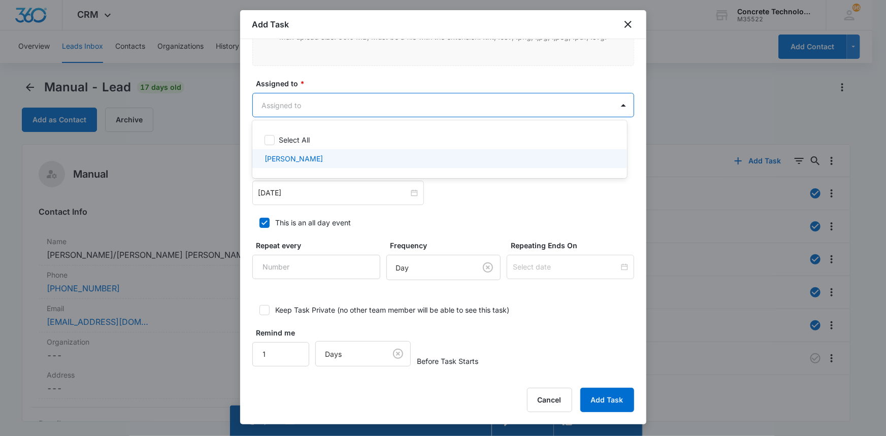
click at [298, 157] on p "[PERSON_NAME]" at bounding box center [294, 158] width 58 height 11
checkbox input "true"
click at [299, 193] on div at bounding box center [443, 218] width 886 height 436
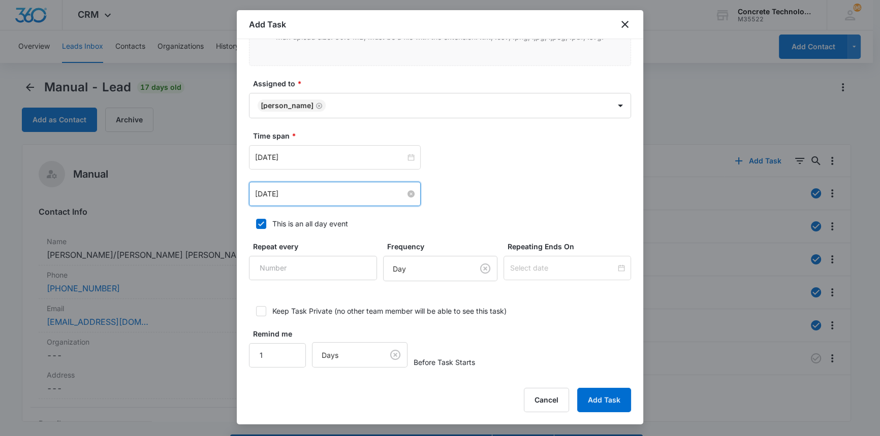
click at [299, 193] on input "[DATE]" at bounding box center [330, 193] width 150 height 11
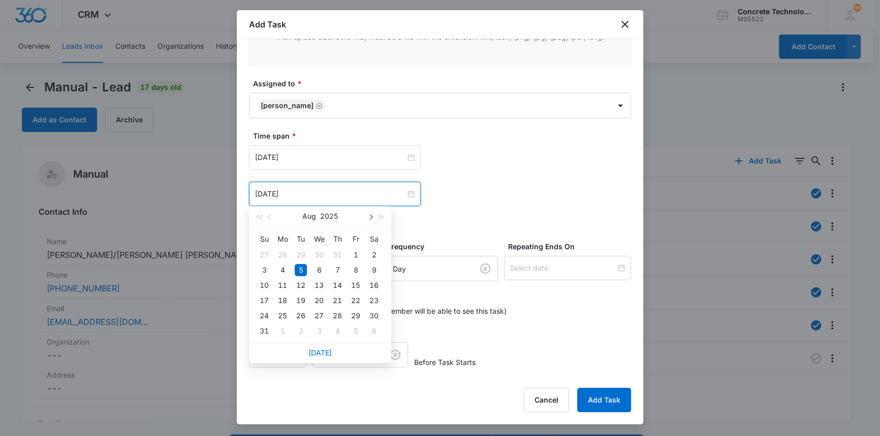
click at [370, 217] on span "button" at bounding box center [369, 217] width 5 height 5
type input "[DATE]"
click at [317, 268] on div "10" at bounding box center [319, 270] width 12 height 12
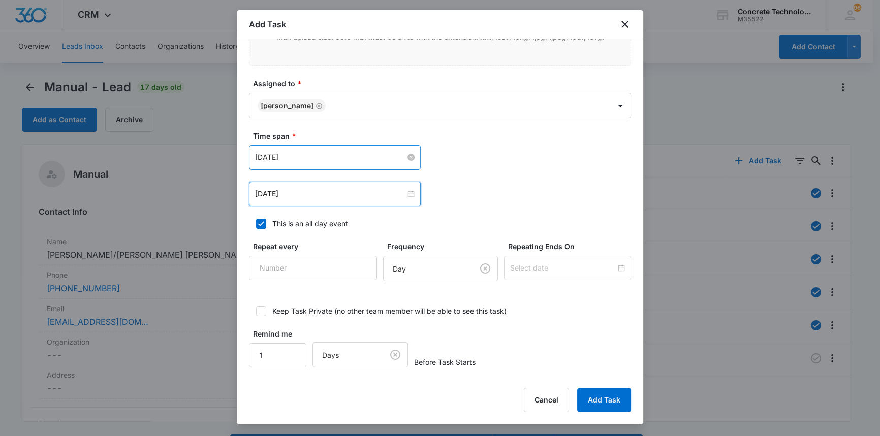
click at [339, 161] on input "[DATE]" at bounding box center [330, 157] width 150 height 11
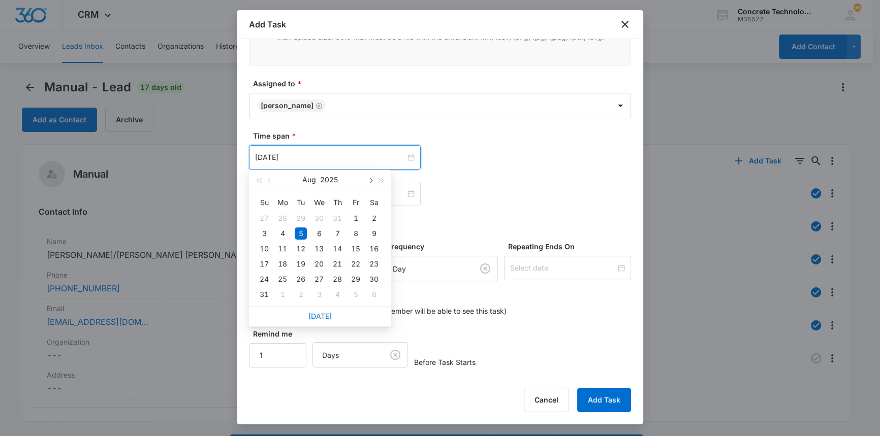
click at [369, 179] on span "button" at bounding box center [369, 180] width 5 height 5
type input "[DATE]"
click at [320, 233] on div "10" at bounding box center [319, 234] width 12 height 12
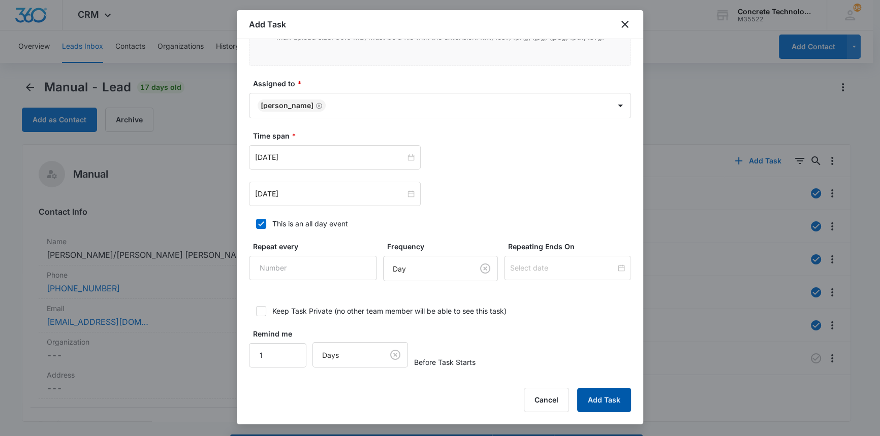
click at [601, 401] on button "Add Task" at bounding box center [604, 400] width 54 height 24
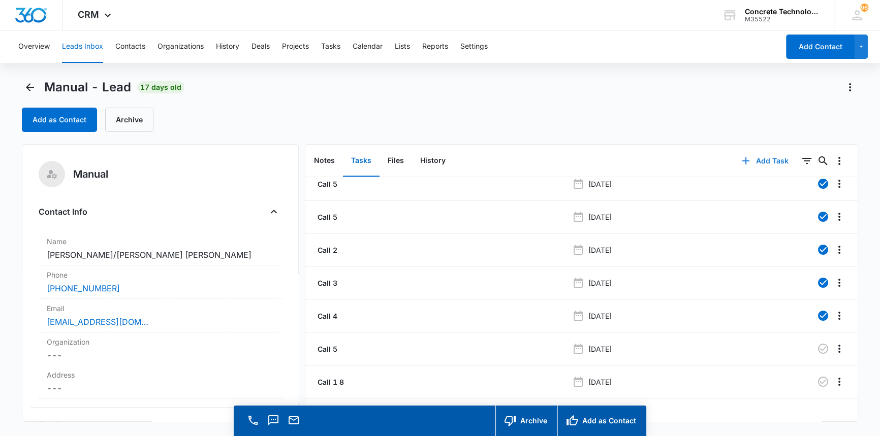
scroll to position [15, 0]
click at [818, 344] on icon "button" at bounding box center [823, 349] width 10 height 10
click at [326, 44] on button "Tasks" at bounding box center [330, 46] width 19 height 33
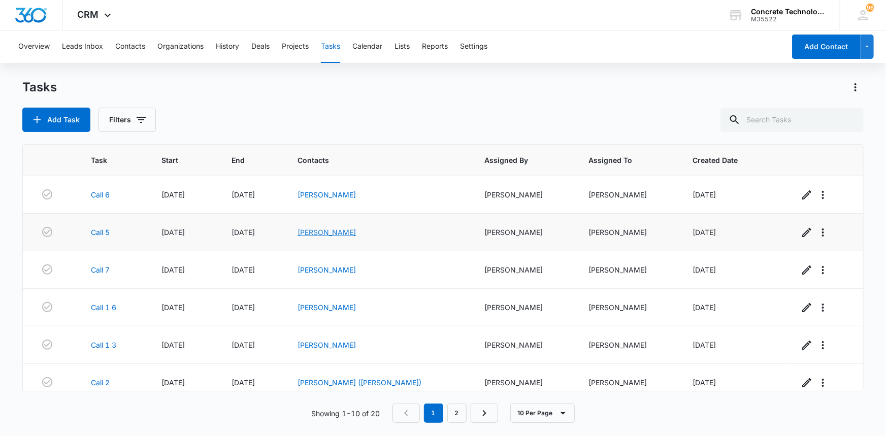
click at [343, 232] on link "[PERSON_NAME]" at bounding box center [327, 232] width 58 height 9
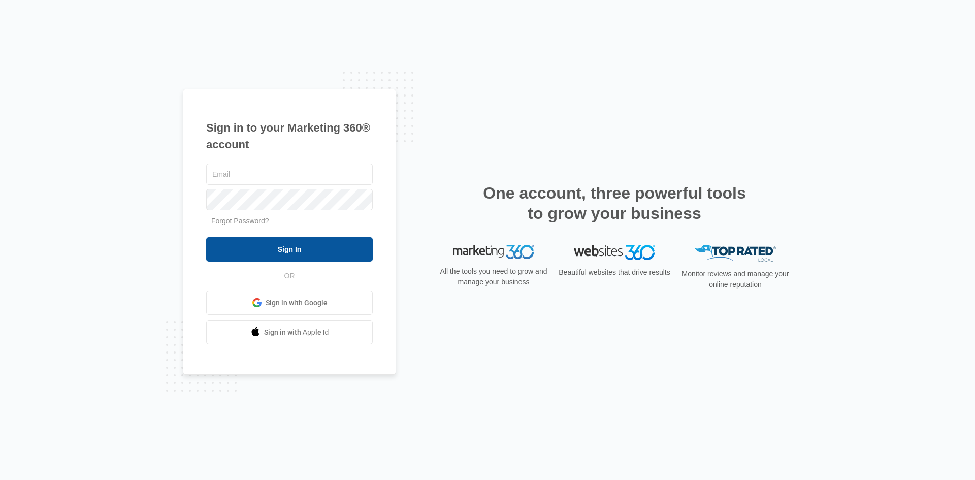
type input "[EMAIL_ADDRESS][DOMAIN_NAME]"
click at [281, 247] on input "Sign In" at bounding box center [289, 249] width 167 height 24
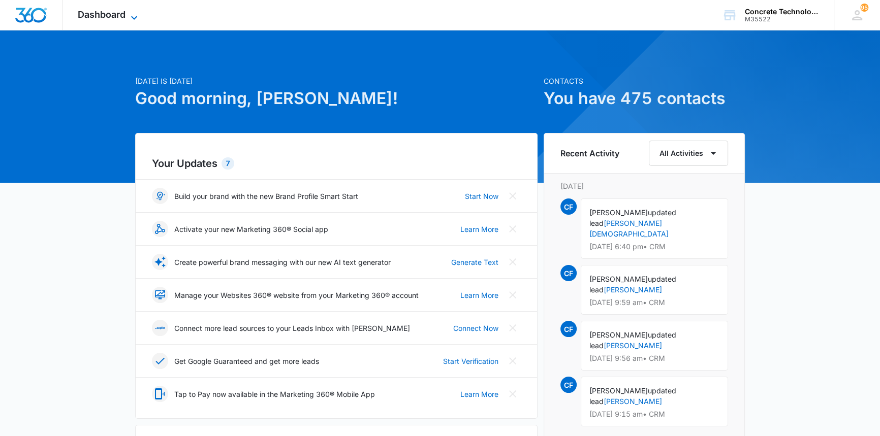
click at [105, 15] on span "Dashboard" at bounding box center [102, 14] width 48 height 11
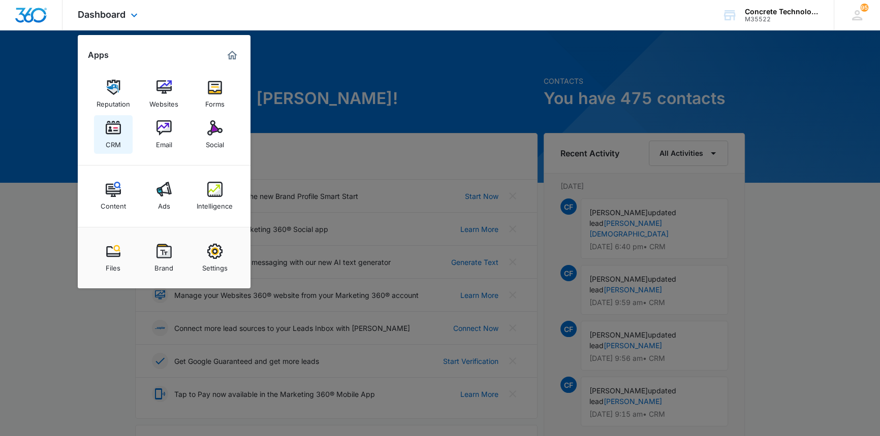
click at [109, 136] on div "CRM" at bounding box center [113, 142] width 15 height 13
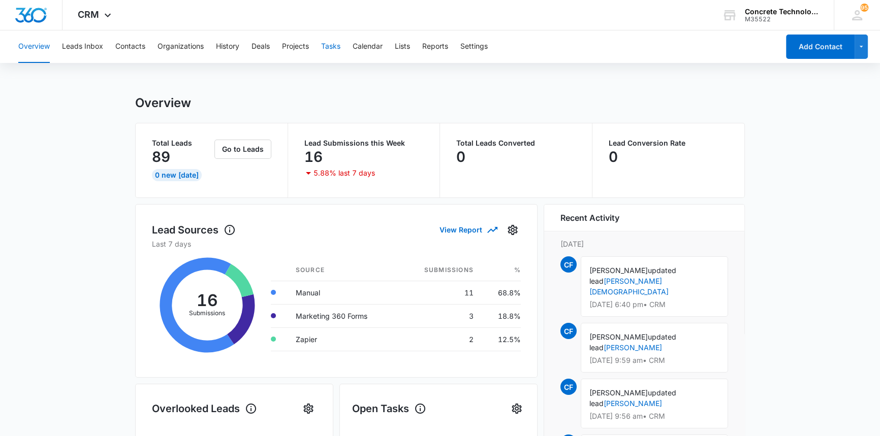
click at [335, 46] on button "Tasks" at bounding box center [330, 46] width 19 height 33
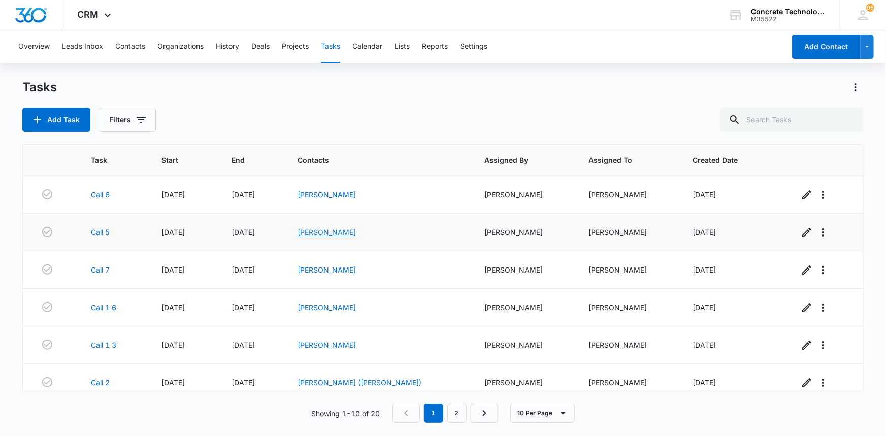
click at [355, 233] on link "[PERSON_NAME]" at bounding box center [327, 232] width 58 height 9
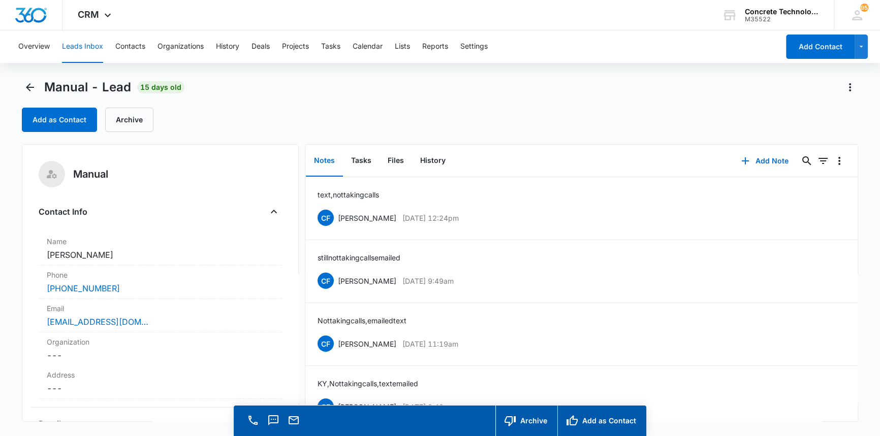
click at [715, 99] on div "Manual - Lead 15 days old Add as Contact Archive" at bounding box center [440, 105] width 836 height 53
click at [89, 319] on link "[EMAIL_ADDRESS][DOMAIN_NAME]" at bounding box center [98, 322] width 102 height 12
click at [758, 158] on button "Add Note" at bounding box center [765, 161] width 68 height 24
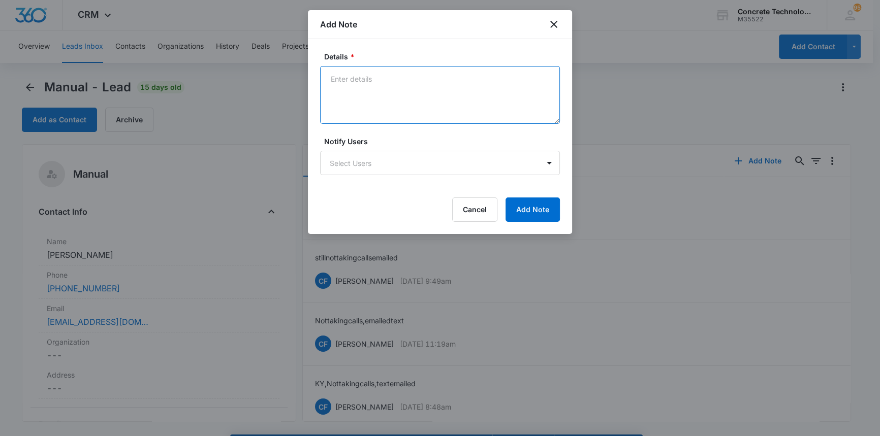
click at [332, 77] on textarea "Details *" at bounding box center [440, 95] width 240 height 58
click at [356, 89] on textarea "Had a good talk [DATE] he is a contractor. Remodeling a full house curently." at bounding box center [440, 95] width 240 height 58
click at [378, 90] on textarea "Had a good talk [DATE] he is a contractor. Remodeling a full house currently." at bounding box center [440, 95] width 240 height 58
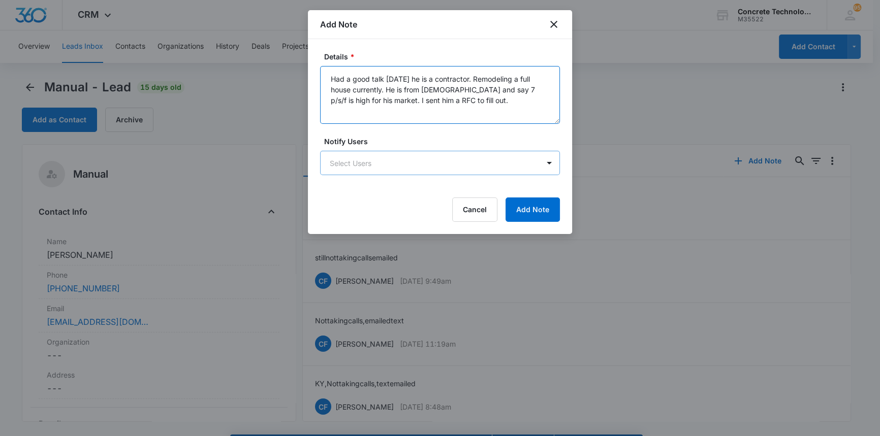
type textarea "Had a good talk [DATE] he is a contractor. Remodeling a full house currently. H…"
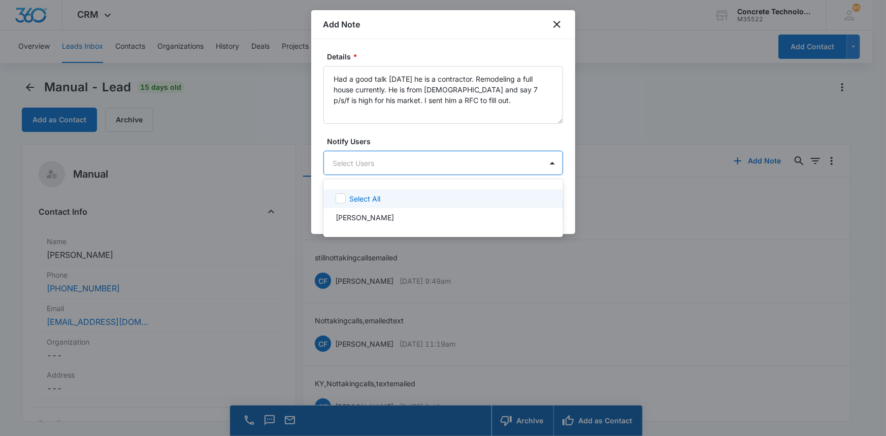
click at [360, 162] on body "CRM Apps Reputation Websites Forms CRM Email Social Content Ads Intelligence Fi…" at bounding box center [443, 218] width 886 height 436
click at [368, 215] on p "[PERSON_NAME]" at bounding box center [365, 217] width 58 height 11
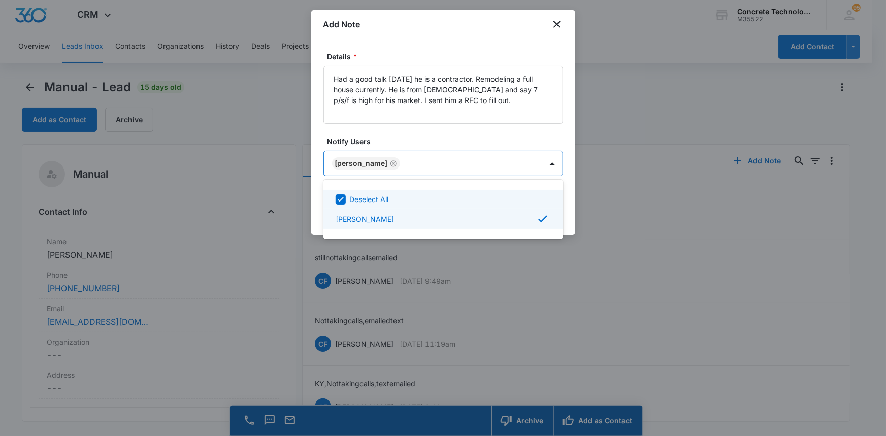
click at [544, 165] on div at bounding box center [443, 218] width 886 height 436
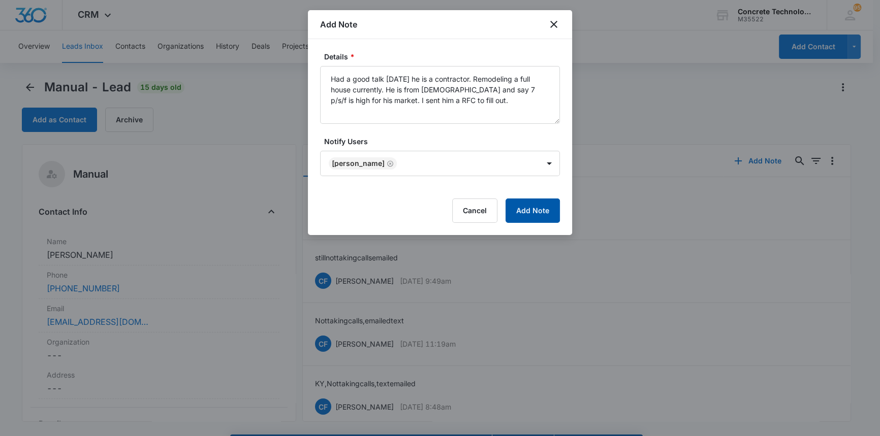
click at [535, 211] on button "Add Note" at bounding box center [532, 211] width 54 height 24
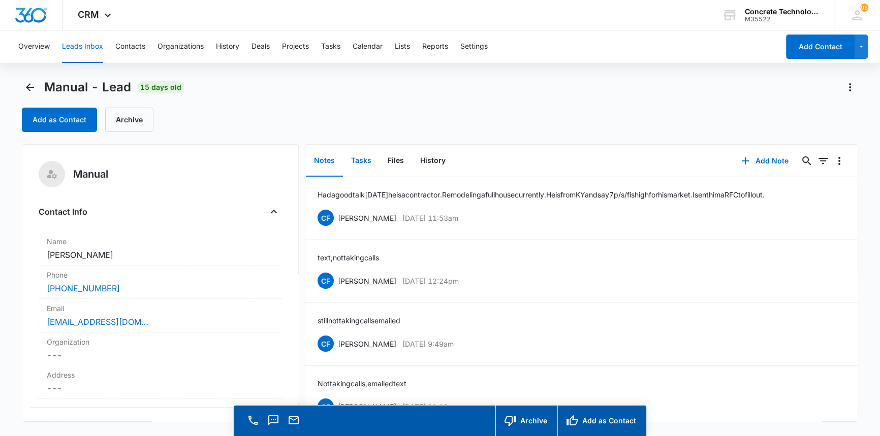
click at [359, 161] on button "Tasks" at bounding box center [361, 160] width 37 height 31
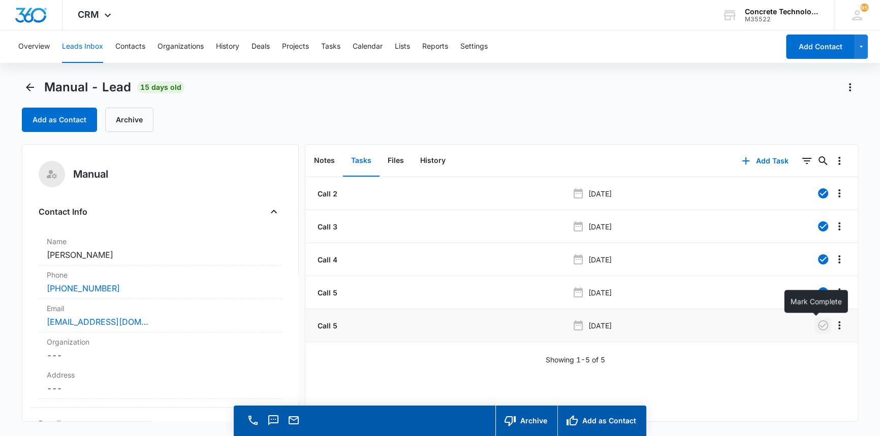
click at [817, 323] on icon "button" at bounding box center [823, 325] width 12 height 12
click at [770, 157] on button "Add Task" at bounding box center [764, 161] width 67 height 24
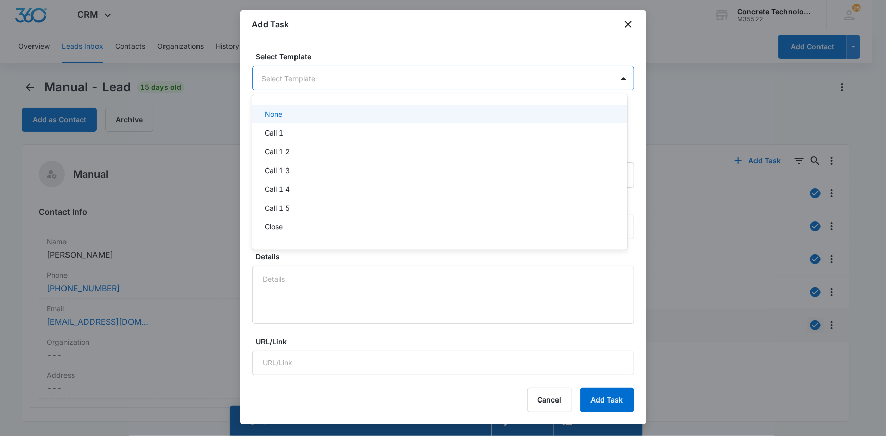
click at [271, 77] on body "CRM Apps Reputation Websites Forms CRM Email Social Content Ads Intelligence Fi…" at bounding box center [443, 218] width 886 height 436
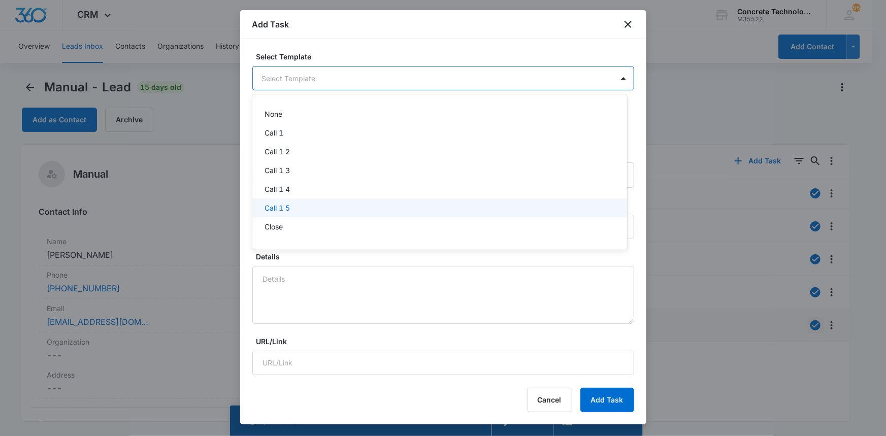
click at [277, 209] on p "Call 1 5" at bounding box center [277, 208] width 25 height 11
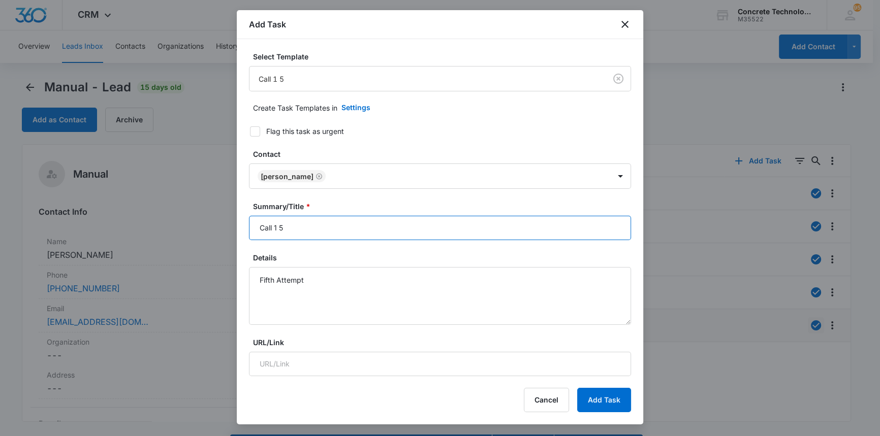
click at [284, 225] on input "Call 1 5" at bounding box center [440, 228] width 382 height 24
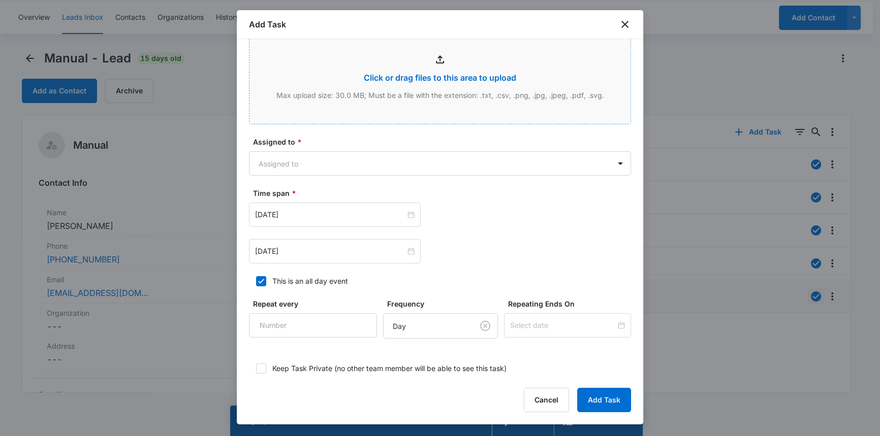
scroll to position [520, 0]
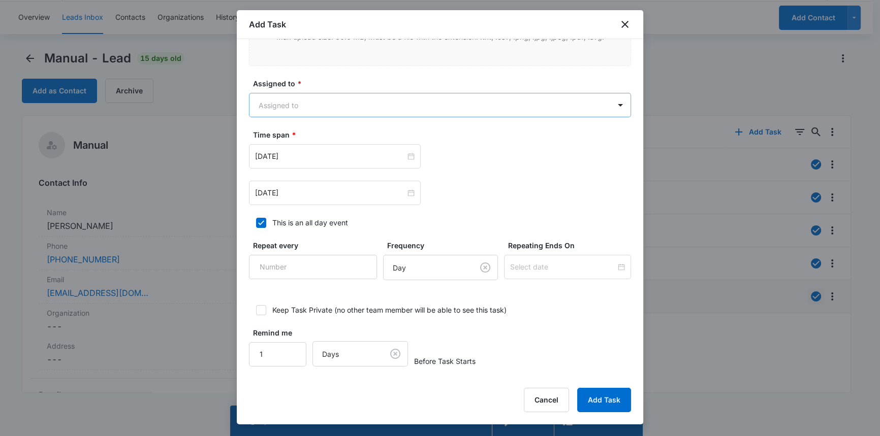
type input "Call 1 7"
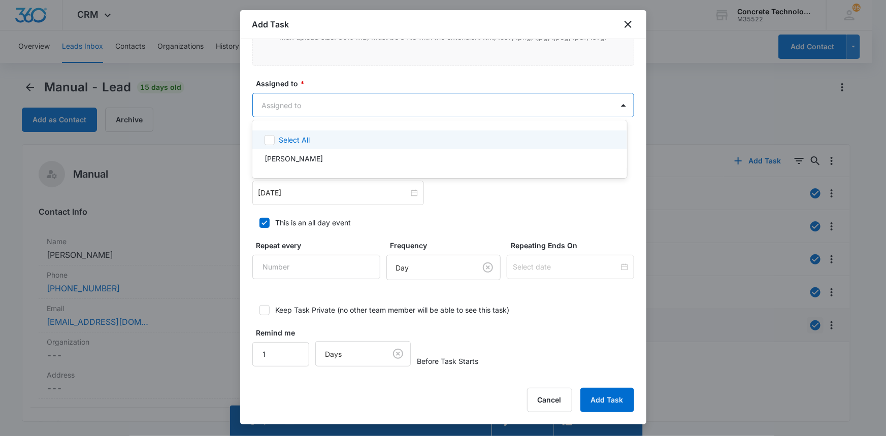
click at [281, 104] on body "CRM Apps Reputation Websites Forms CRM Email Social Content Ads Intelligence Fi…" at bounding box center [443, 218] width 886 height 436
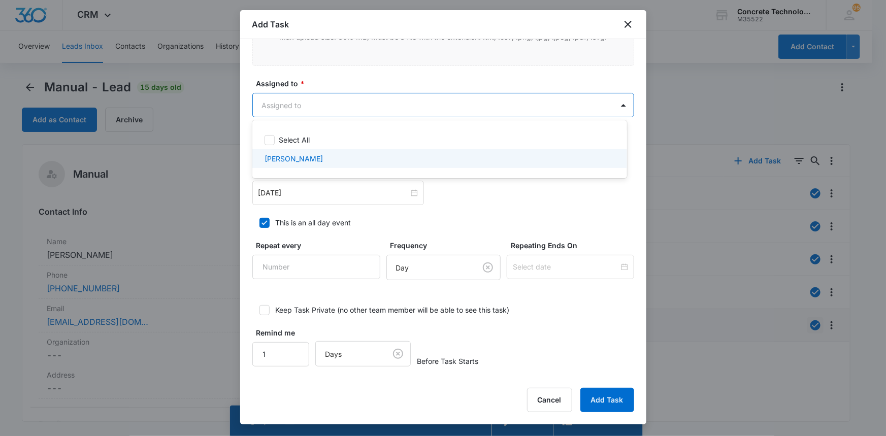
click at [284, 158] on p "[PERSON_NAME]" at bounding box center [294, 158] width 58 height 11
checkbox input "true"
click at [282, 193] on div at bounding box center [443, 218] width 886 height 436
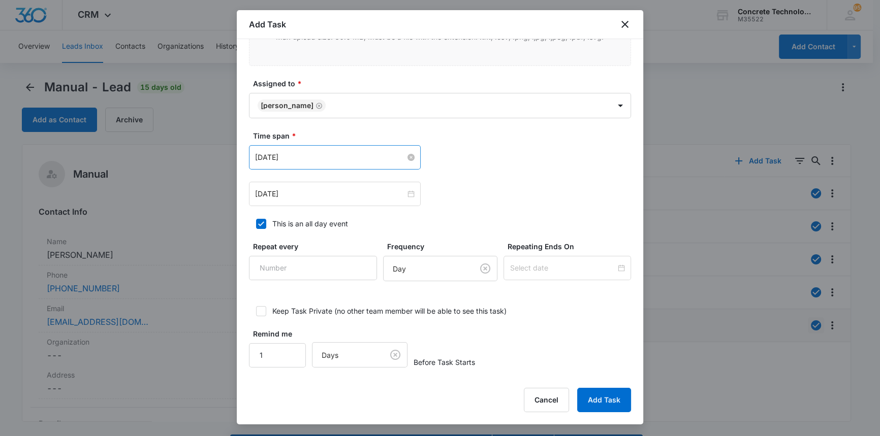
click at [279, 154] on input "[DATE]" at bounding box center [330, 157] width 150 height 11
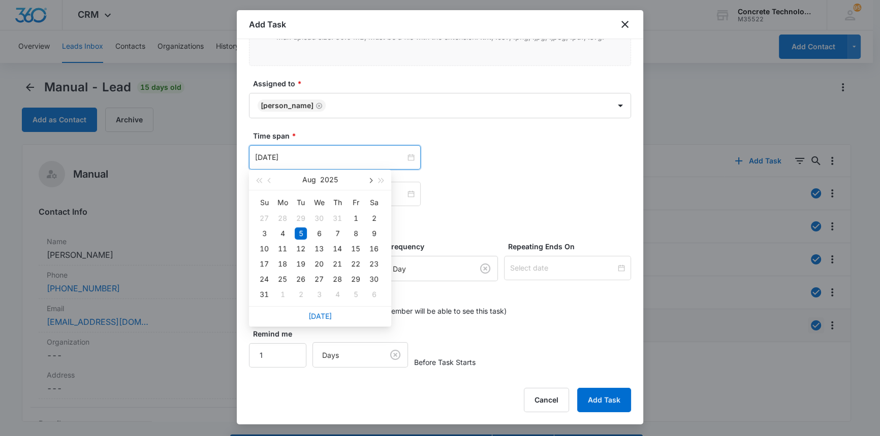
click at [369, 180] on span "button" at bounding box center [369, 180] width 5 height 5
type input "[DATE]"
click at [317, 232] on div "10" at bounding box center [319, 234] width 12 height 12
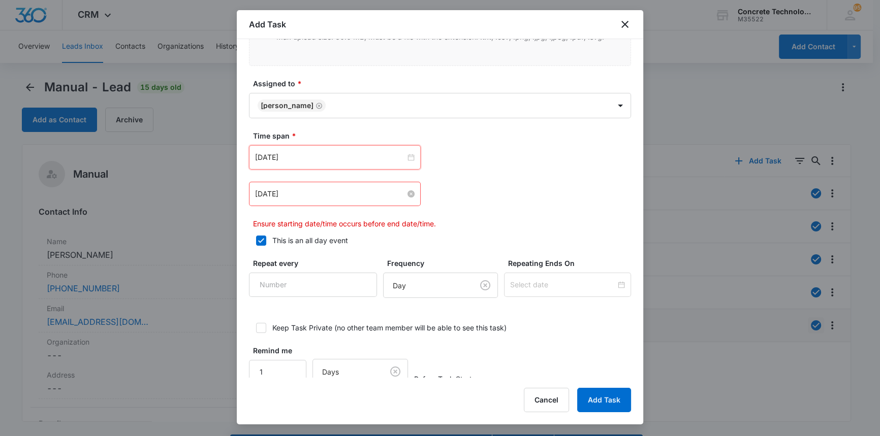
click at [299, 194] on input "[DATE]" at bounding box center [330, 193] width 150 height 11
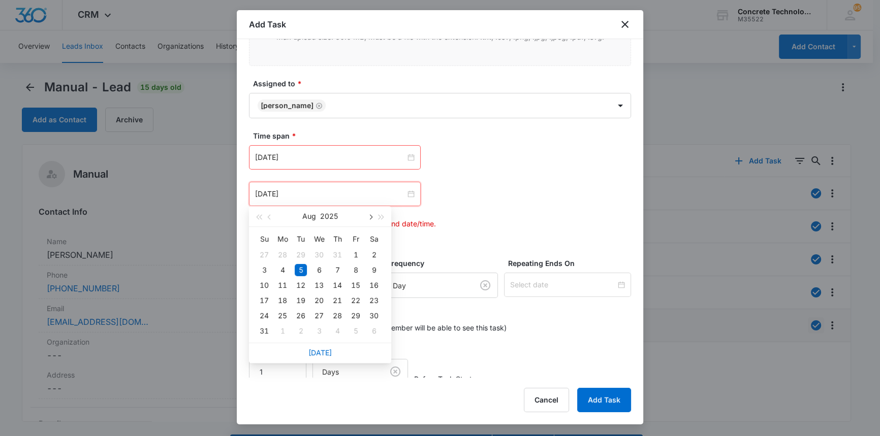
click at [368, 215] on span "button" at bounding box center [369, 217] width 5 height 5
type input "[DATE]"
click at [319, 273] on div "10" at bounding box center [319, 270] width 12 height 12
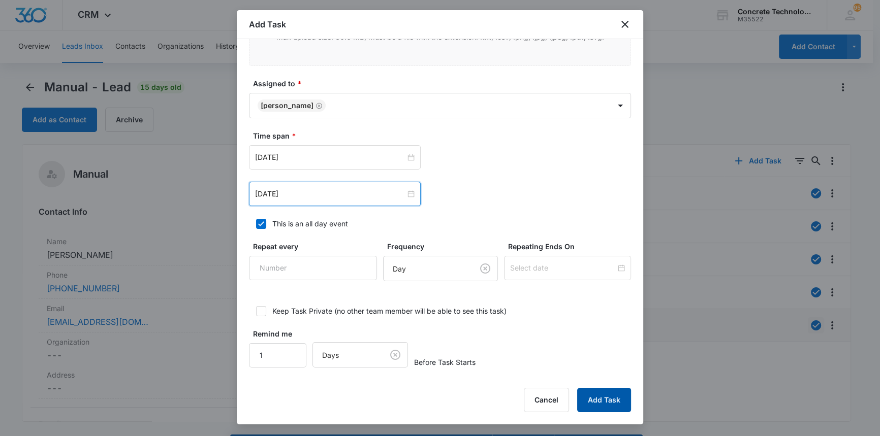
click at [603, 396] on button "Add Task" at bounding box center [604, 400] width 54 height 24
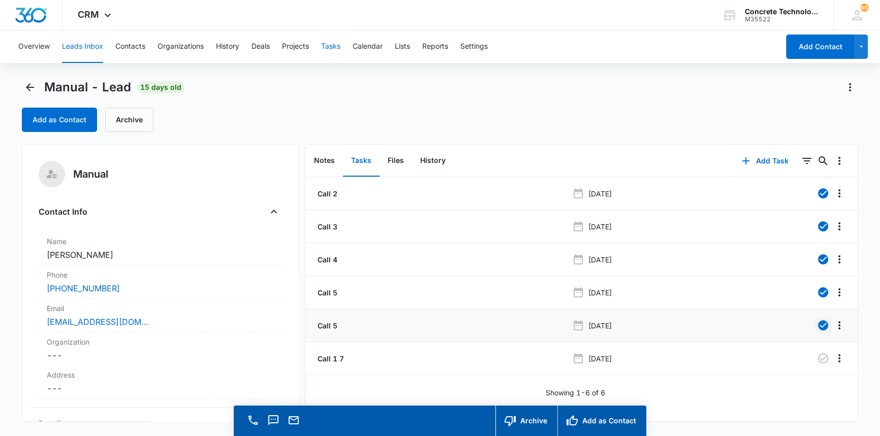
click at [328, 45] on button "Tasks" at bounding box center [330, 46] width 19 height 33
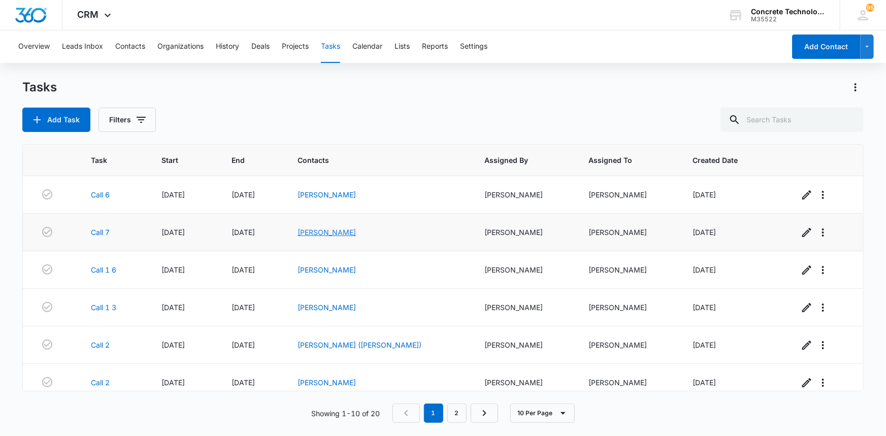
click at [356, 233] on link "[PERSON_NAME]" at bounding box center [327, 232] width 58 height 9
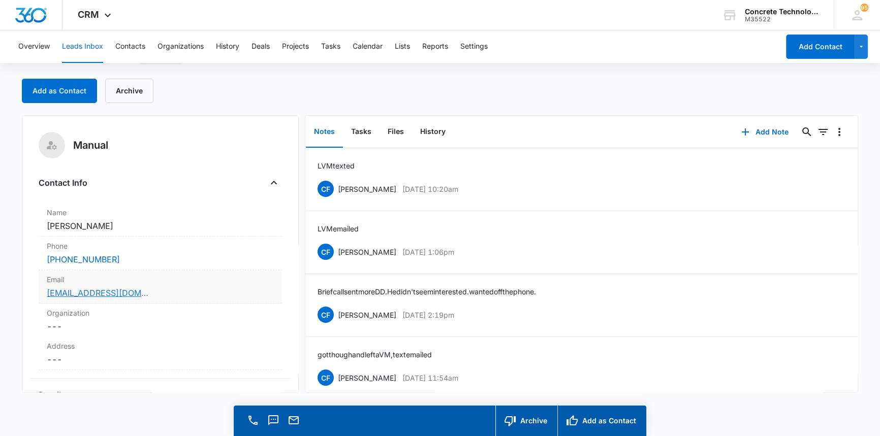
click at [100, 290] on link "[EMAIL_ADDRESS][DOMAIN_NAME]" at bounding box center [98, 293] width 102 height 12
click at [762, 128] on button "Add Note" at bounding box center [765, 132] width 68 height 24
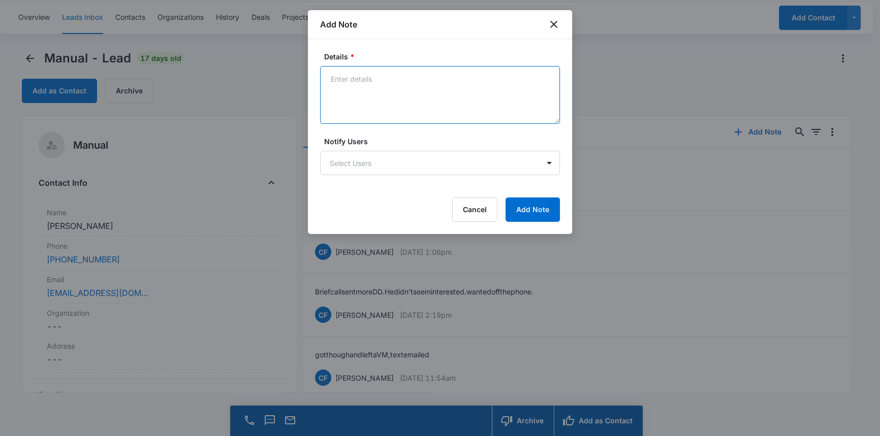
click at [329, 76] on textarea "Details *" at bounding box center [440, 95] width 240 height 58
type textarea "He gave me another email to send the info to. He is a delivery person and is a …"
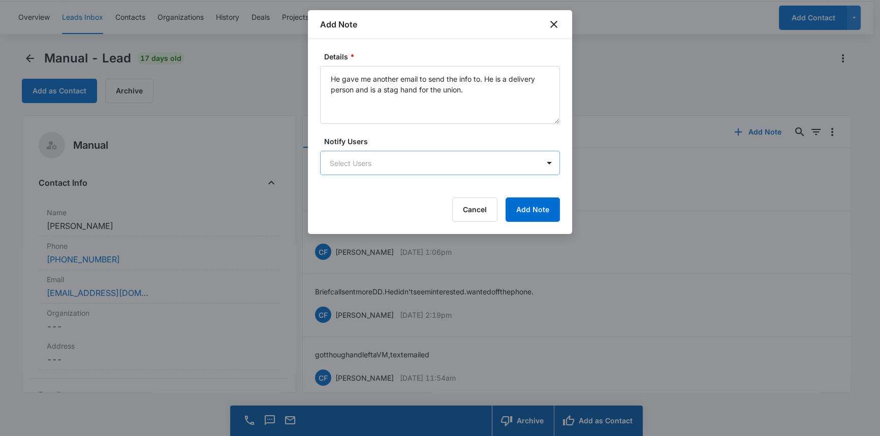
click at [345, 166] on body "CRM Apps Reputation Websites Forms CRM Email Social Content Ads Intelligence Fi…" at bounding box center [440, 203] width 880 height 465
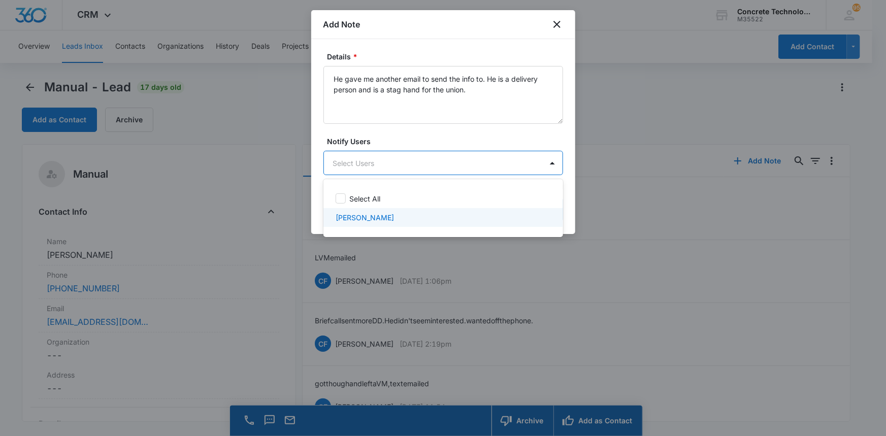
click at [350, 218] on p "[PERSON_NAME]" at bounding box center [365, 217] width 58 height 11
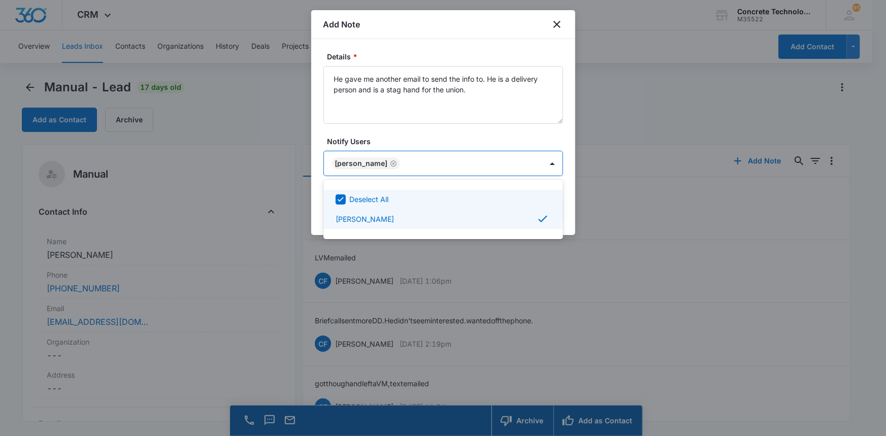
click at [520, 165] on div at bounding box center [443, 218] width 886 height 436
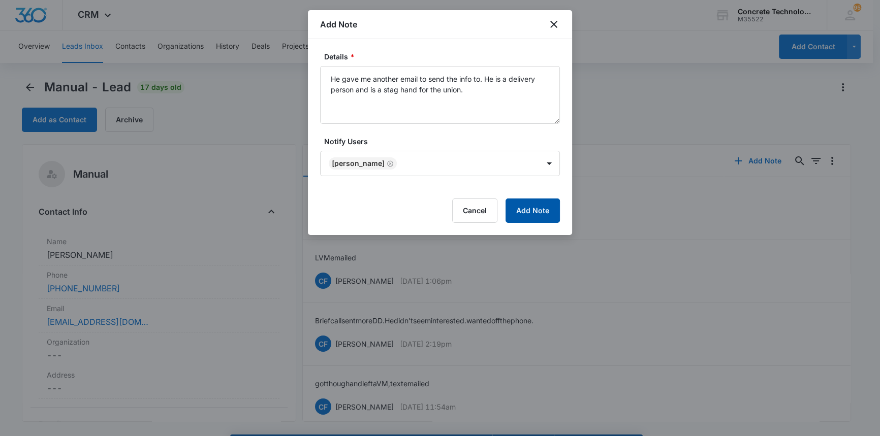
click at [538, 217] on button "Add Note" at bounding box center [532, 211] width 54 height 24
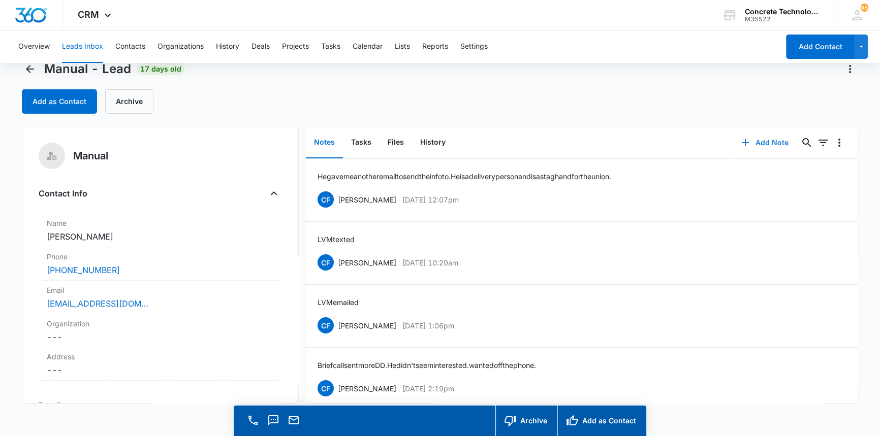
scroll to position [29, 0]
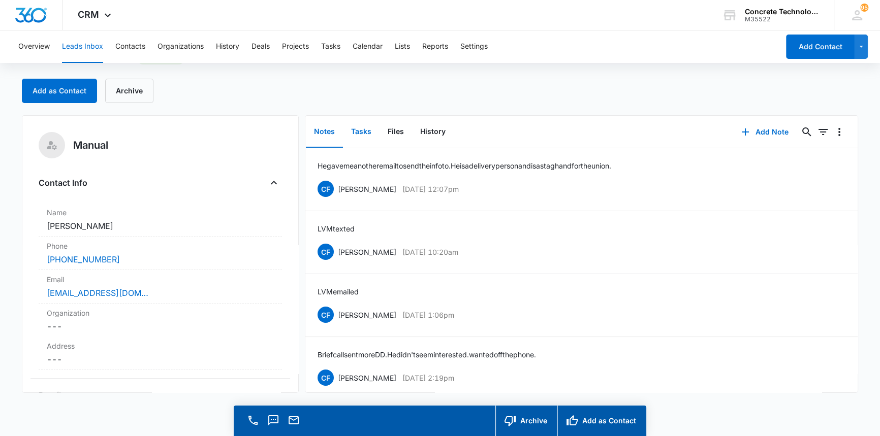
click at [364, 129] on button "Tasks" at bounding box center [361, 131] width 37 height 31
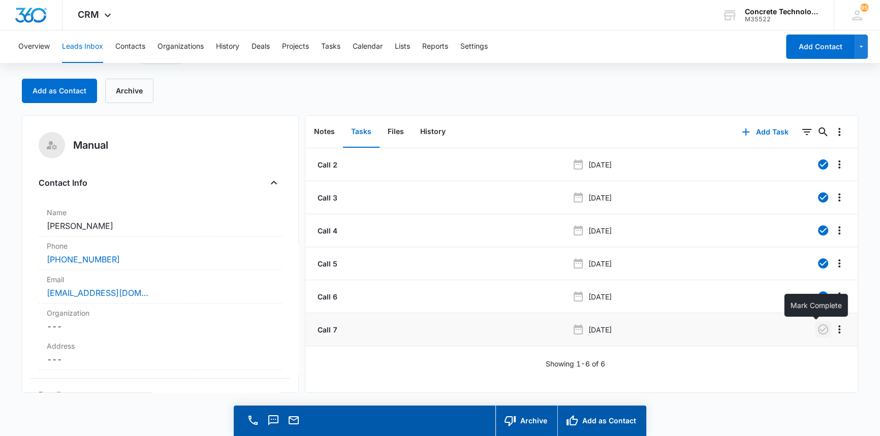
click at [817, 330] on icon "button" at bounding box center [823, 330] width 12 height 12
click at [761, 132] on button "Add Task" at bounding box center [764, 132] width 67 height 24
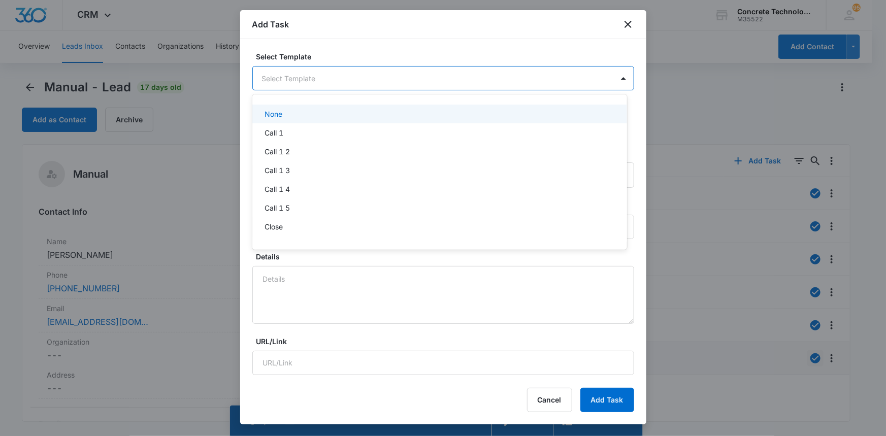
click at [269, 74] on body "CRM Apps Reputation Websites Forms CRM Email Social Content Ads Intelligence Fi…" at bounding box center [443, 218] width 886 height 436
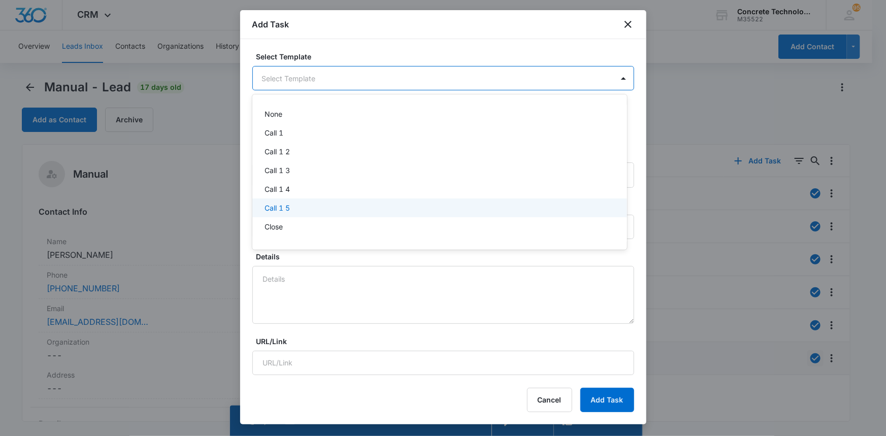
click at [281, 207] on p "Call 1 5" at bounding box center [277, 208] width 25 height 11
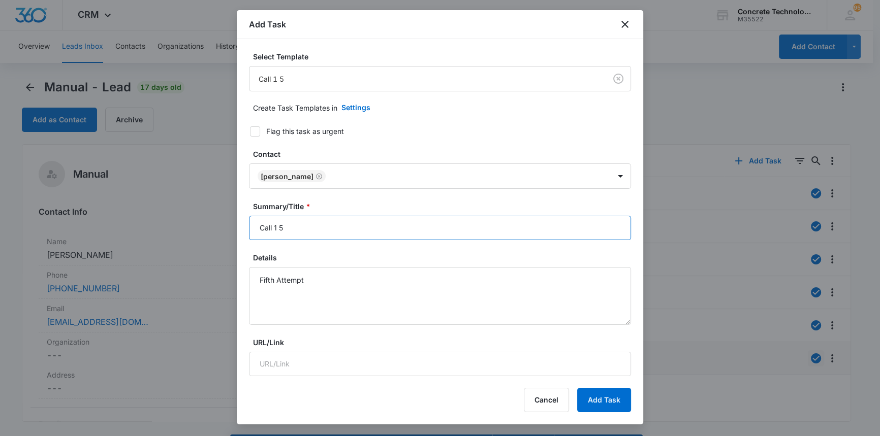
click at [286, 232] on input "Call 1 5" at bounding box center [440, 228] width 382 height 24
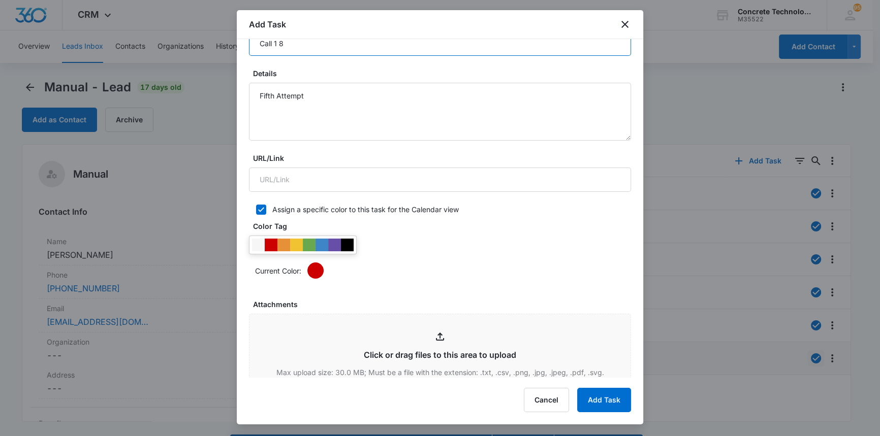
scroll to position [415, 0]
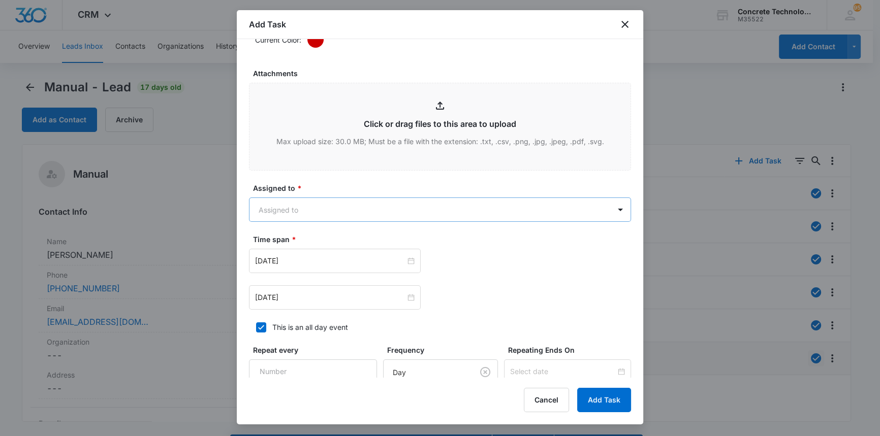
type input "Call 1 8"
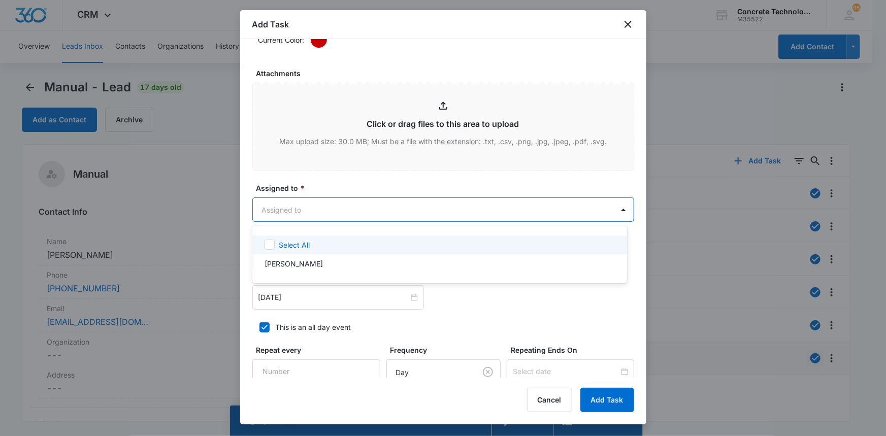
click at [286, 205] on body "CRM Apps Reputation Websites Forms CRM Email Social Content Ads Intelligence Fi…" at bounding box center [443, 218] width 886 height 436
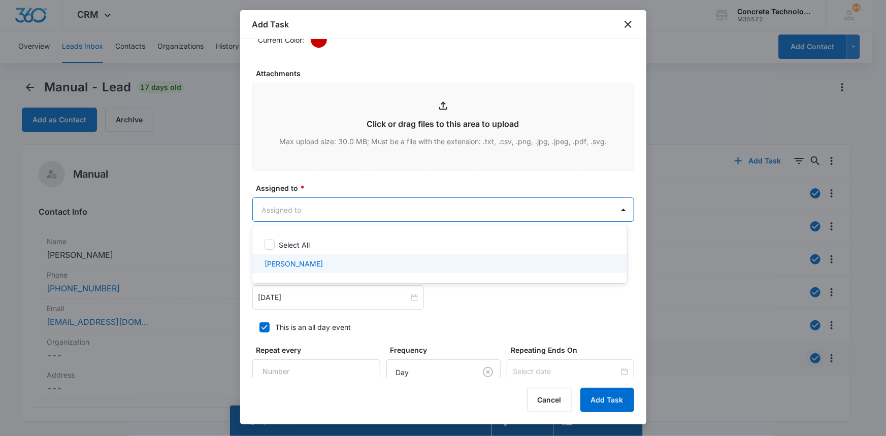
click at [294, 264] on p "[PERSON_NAME]" at bounding box center [294, 264] width 58 height 11
checkbox input "true"
click at [278, 297] on div at bounding box center [443, 218] width 886 height 436
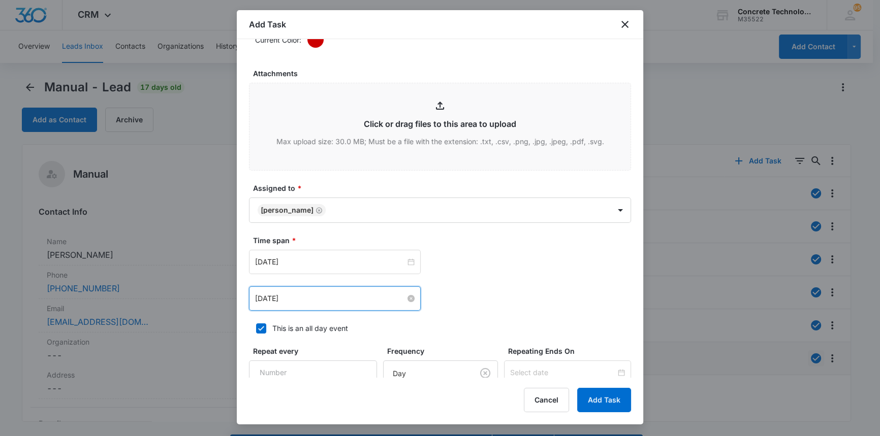
click at [273, 297] on input "[DATE]" at bounding box center [330, 298] width 150 height 11
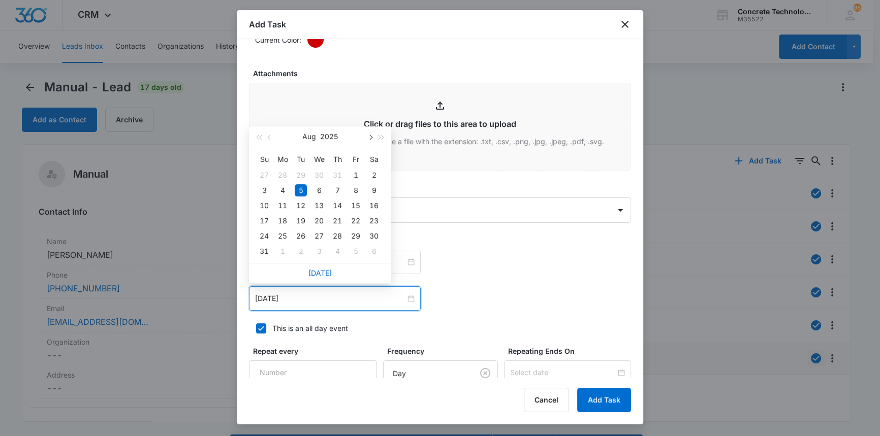
click at [371, 136] on span "button" at bounding box center [369, 137] width 5 height 5
type input "[DATE]"
click at [321, 189] on div "10" at bounding box center [319, 190] width 12 height 12
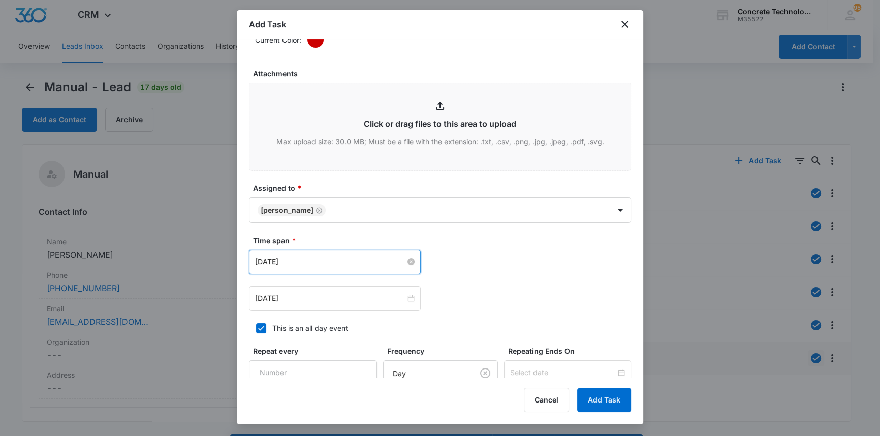
click at [315, 258] on input "[DATE]" at bounding box center [330, 262] width 150 height 11
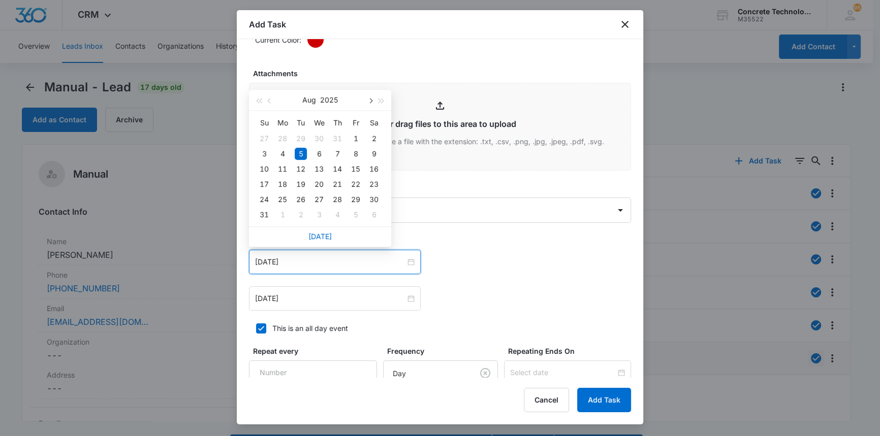
click at [370, 99] on span "button" at bounding box center [369, 101] width 5 height 5
type input "[DATE]"
click at [320, 150] on div "10" at bounding box center [319, 154] width 12 height 12
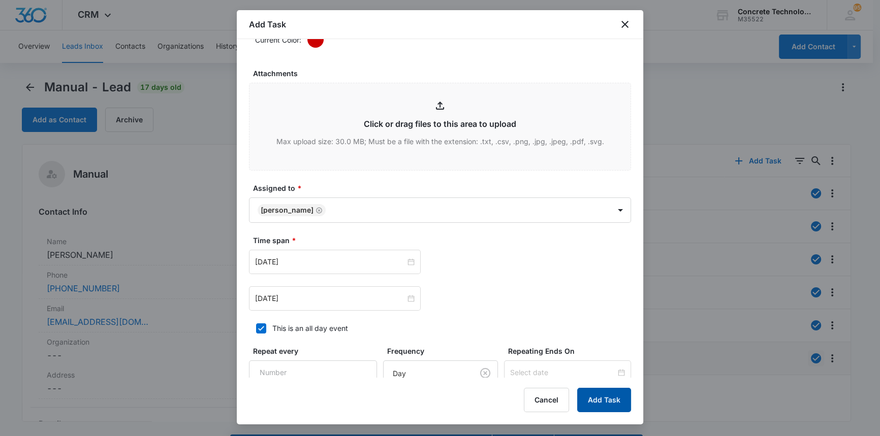
click at [598, 402] on button "Add Task" at bounding box center [604, 400] width 54 height 24
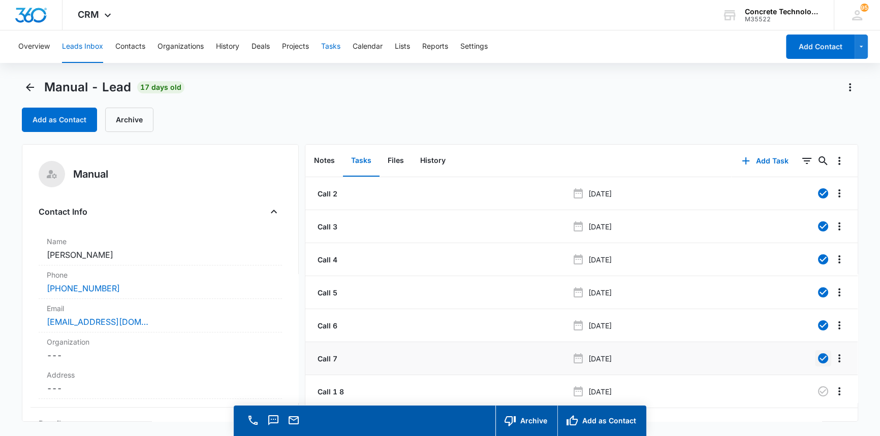
click at [330, 47] on button "Tasks" at bounding box center [330, 46] width 19 height 33
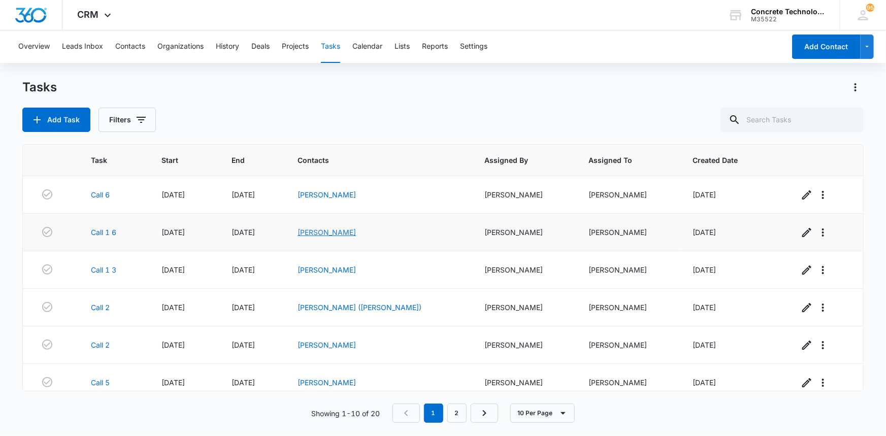
click at [342, 233] on link "[PERSON_NAME]" at bounding box center [327, 232] width 58 height 9
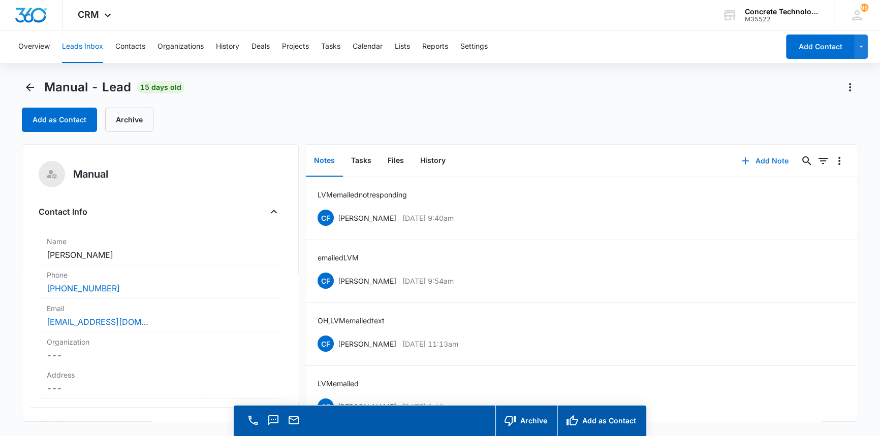
click at [760, 157] on button "Add Note" at bounding box center [765, 161] width 68 height 24
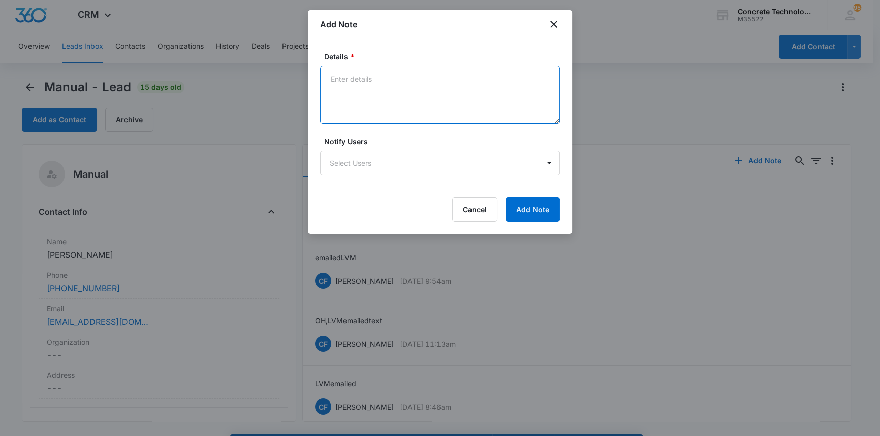
click at [339, 81] on textarea "Details *" at bounding box center [440, 95] width 240 height 58
type textarea "LVM"
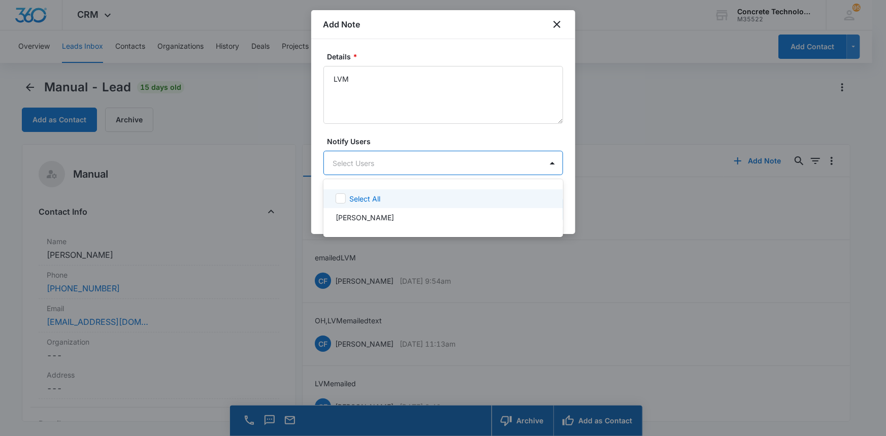
click at [449, 158] on body "CRM Apps Reputation Websites Forms CRM Email Social Content Ads Intelligence Fi…" at bounding box center [443, 218] width 886 height 436
click at [442, 218] on div "[PERSON_NAME]" at bounding box center [442, 217] width 213 height 11
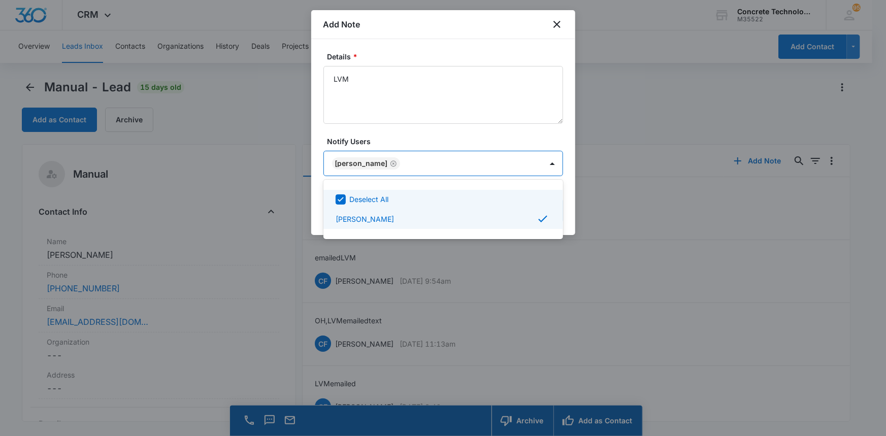
click at [541, 161] on div at bounding box center [443, 218] width 886 height 436
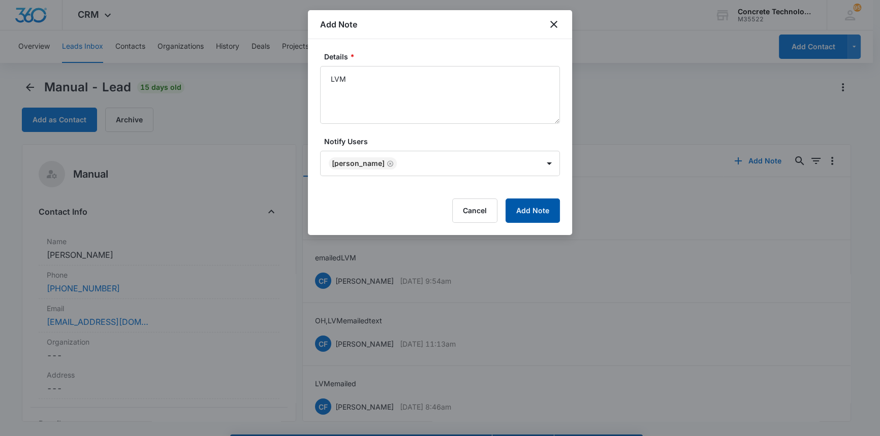
click at [544, 206] on button "Add Note" at bounding box center [532, 211] width 54 height 24
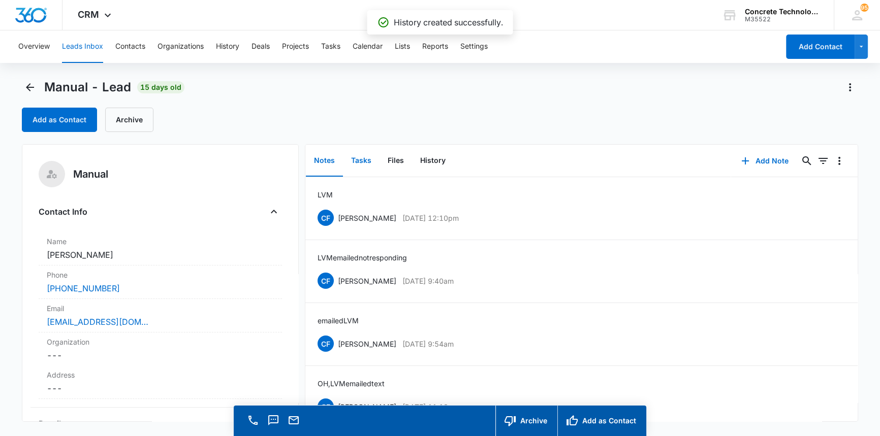
click at [356, 160] on button "Tasks" at bounding box center [361, 160] width 37 height 31
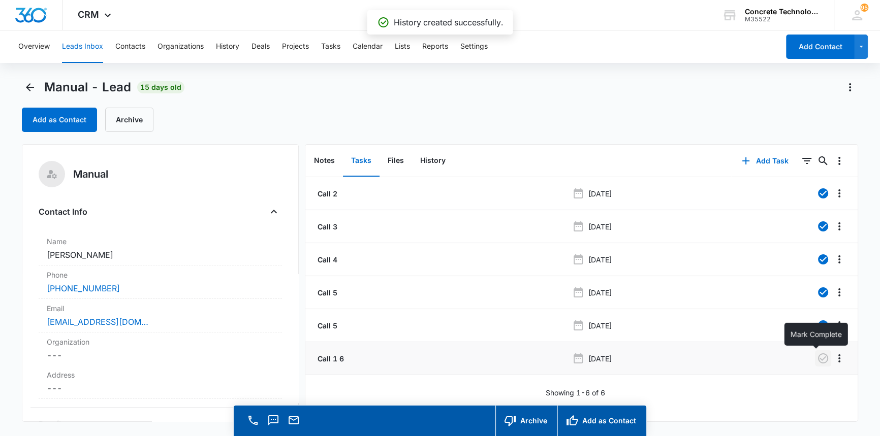
click at [817, 358] on icon "button" at bounding box center [823, 359] width 12 height 12
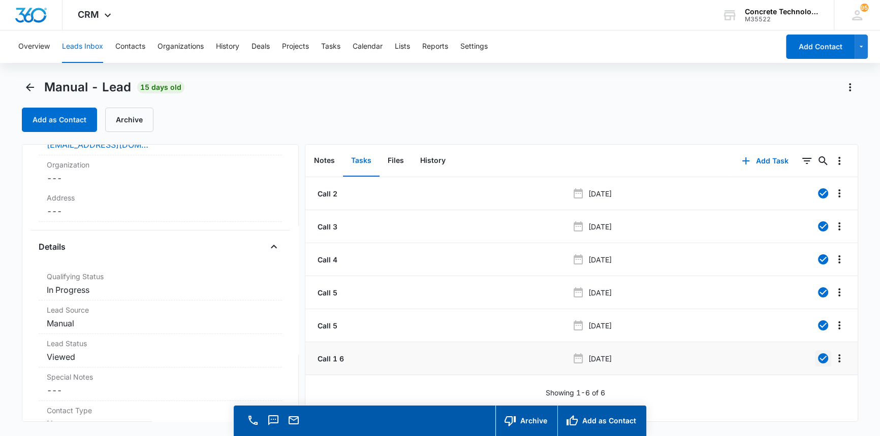
scroll to position [184, 0]
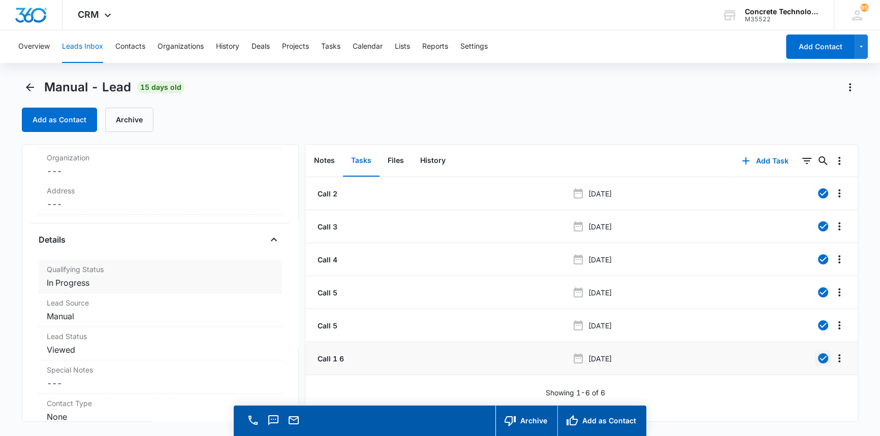
click at [89, 282] on dd "Cancel Save Changes In Progress" at bounding box center [160, 283] width 227 height 12
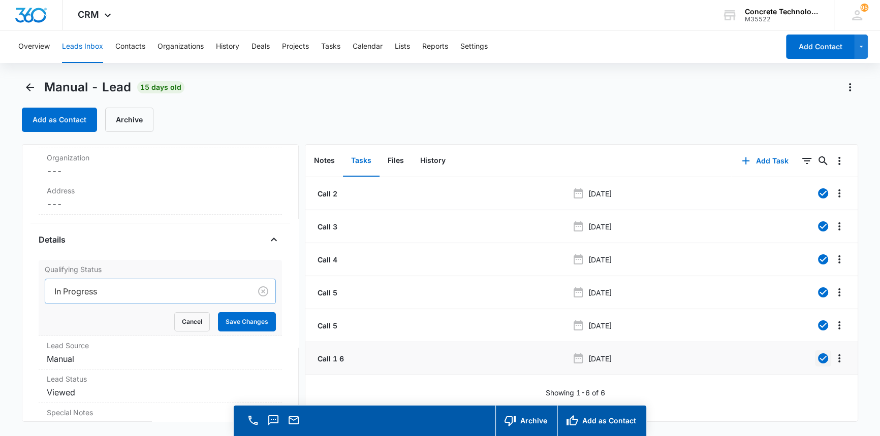
click at [86, 290] on div at bounding box center [145, 291] width 183 height 14
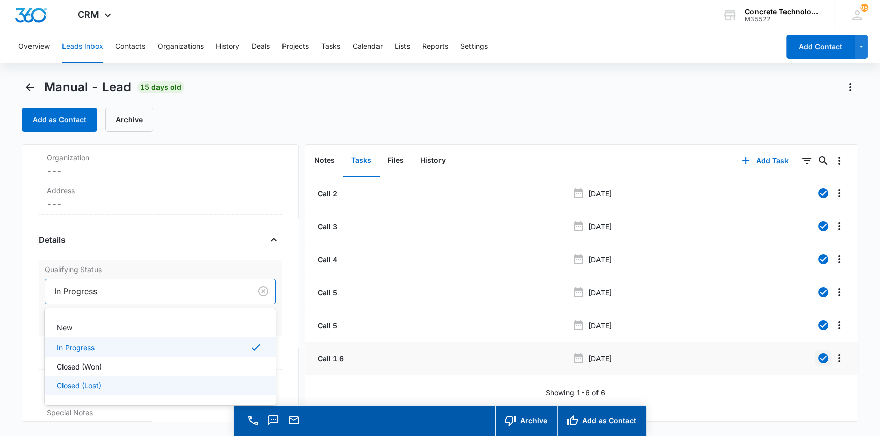
click at [69, 386] on p "Closed (Lost)" at bounding box center [79, 385] width 44 height 11
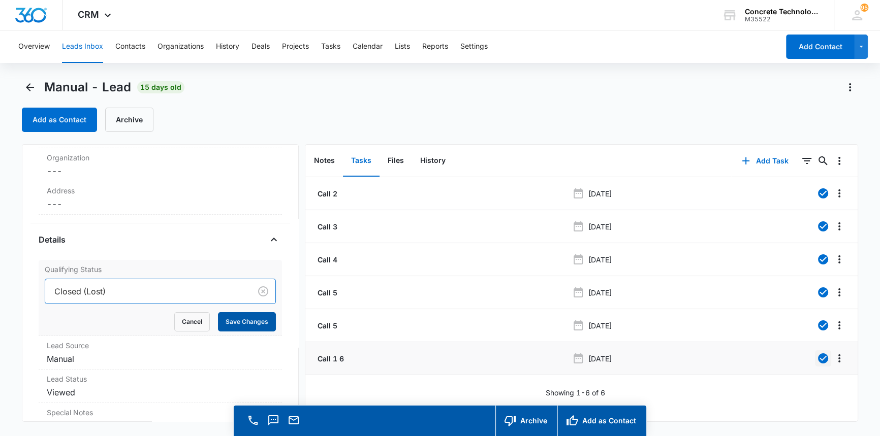
click at [234, 319] on button "Save Changes" at bounding box center [247, 321] width 58 height 19
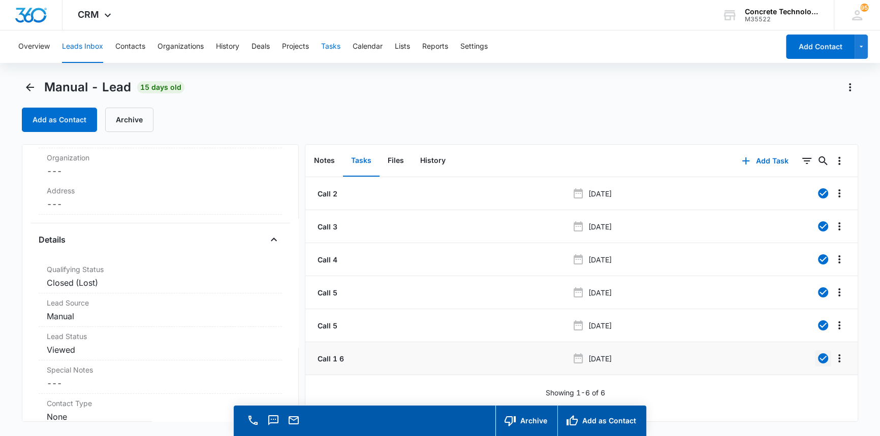
click at [335, 42] on button "Tasks" at bounding box center [330, 46] width 19 height 33
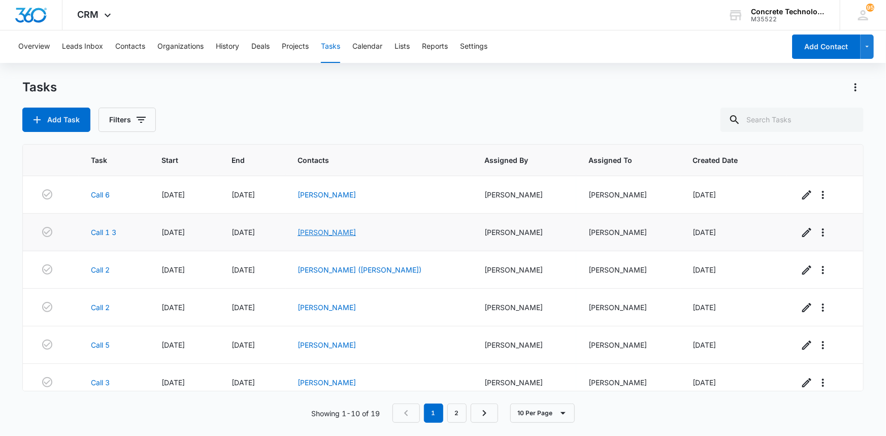
drag, startPoint x: 362, startPoint y: 232, endPoint x: 338, endPoint y: 232, distance: 23.9
click at [338, 232] on link "[PERSON_NAME]" at bounding box center [327, 232] width 58 height 9
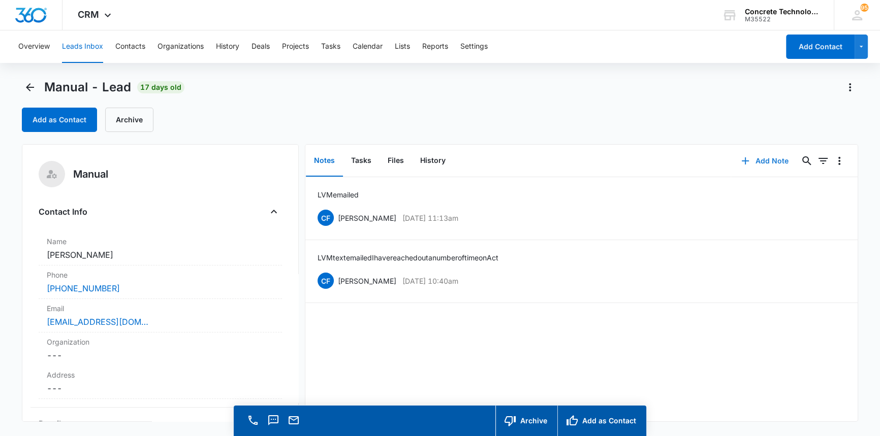
click at [761, 158] on button "Add Note" at bounding box center [765, 161] width 68 height 24
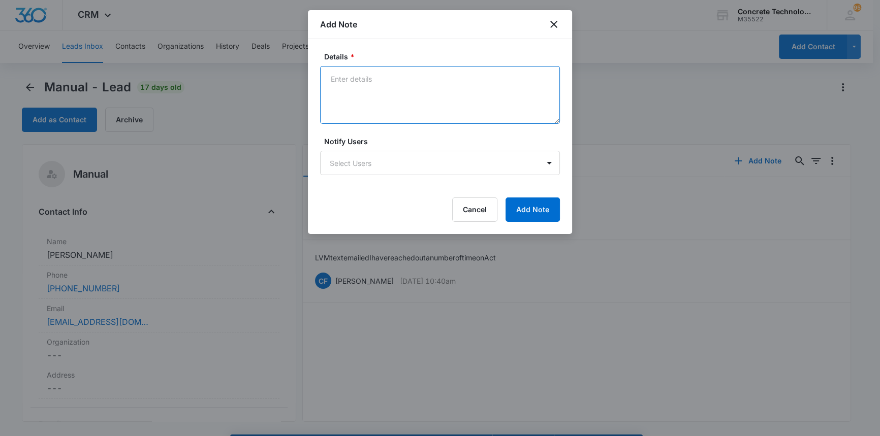
click at [329, 77] on textarea "Details *" at bounding box center [440, 95] width 240 height 58
click at [358, 78] on textarea "No Engilsh" at bounding box center [440, 95] width 240 height 58
click at [393, 100] on textarea "No English" at bounding box center [440, 95] width 240 height 58
type textarea "No English"
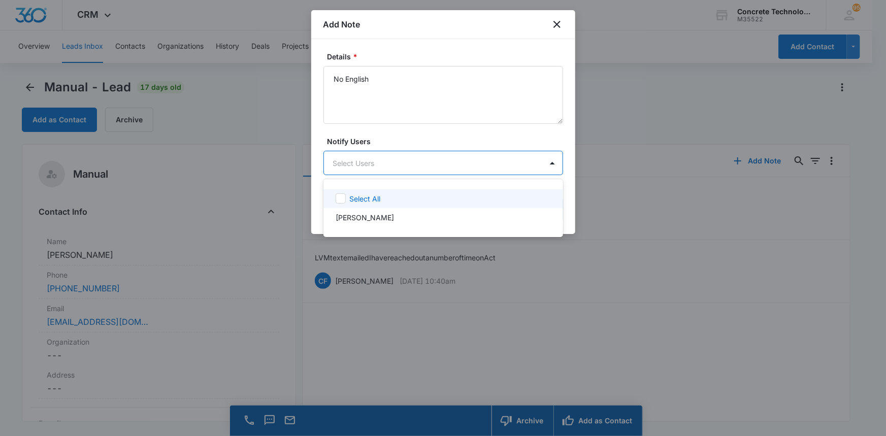
click at [391, 158] on body "CRM Apps Reputation Websites Forms CRM Email Social Content Ads Intelligence Fi…" at bounding box center [443, 218] width 886 height 436
click at [371, 222] on p "[PERSON_NAME]" at bounding box center [365, 217] width 58 height 11
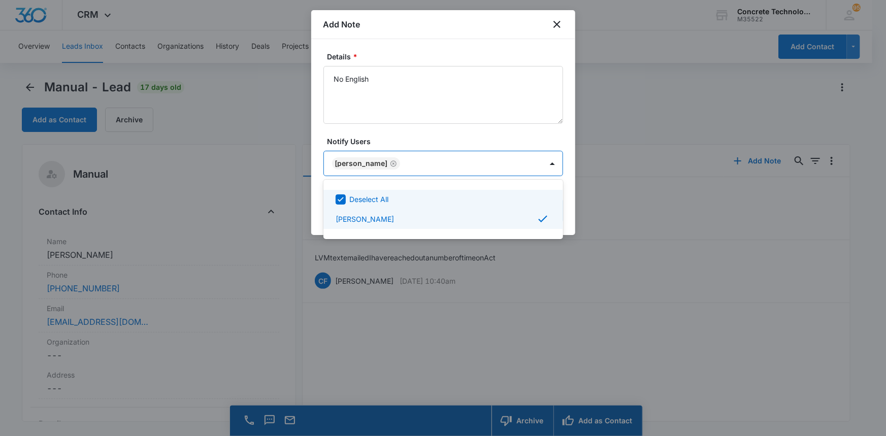
click at [535, 163] on div at bounding box center [443, 218] width 886 height 436
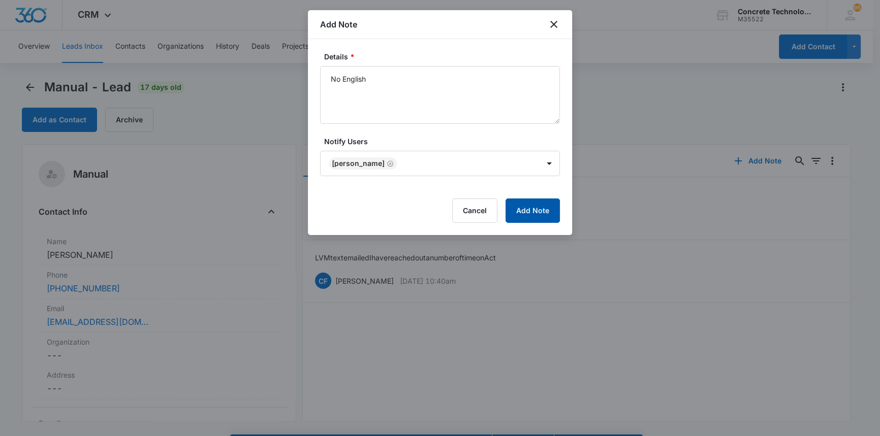
click at [538, 210] on button "Add Note" at bounding box center [532, 211] width 54 height 24
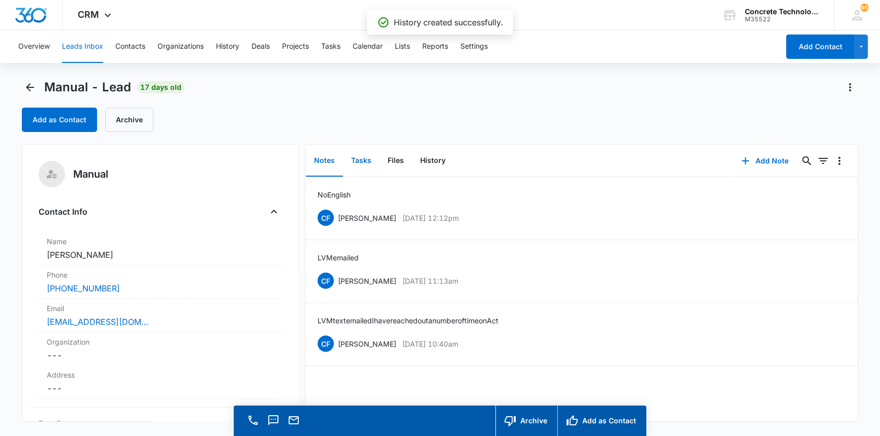
click at [364, 162] on button "Tasks" at bounding box center [361, 160] width 37 height 31
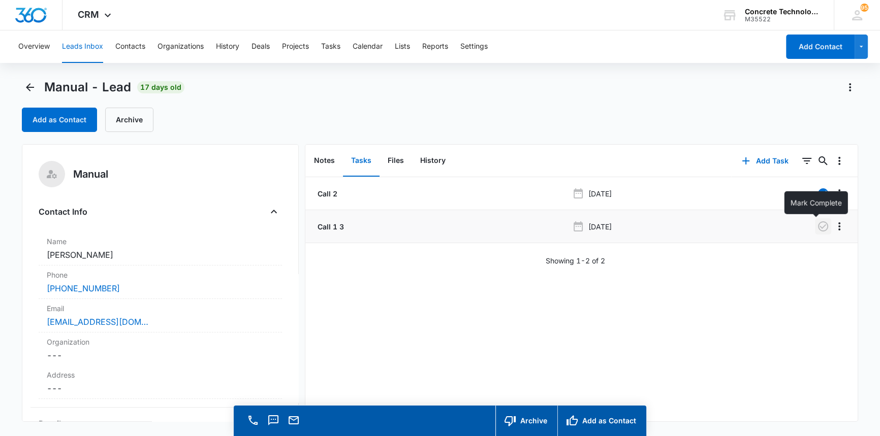
click at [817, 225] on icon "button" at bounding box center [823, 226] width 12 height 12
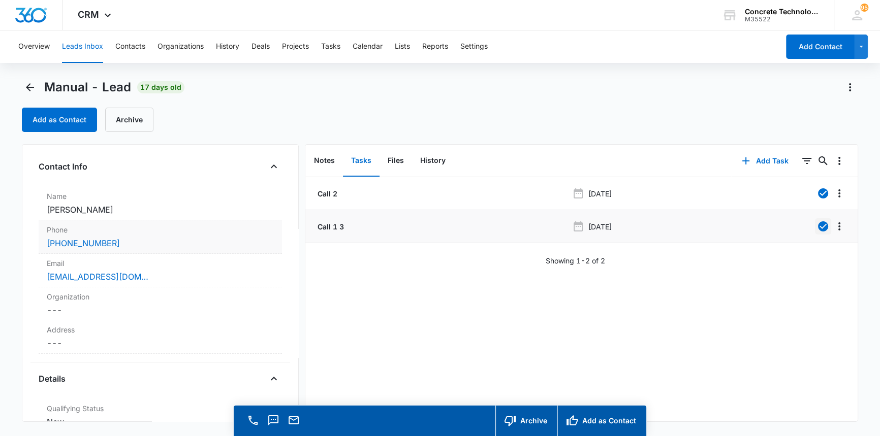
scroll to position [184, 0]
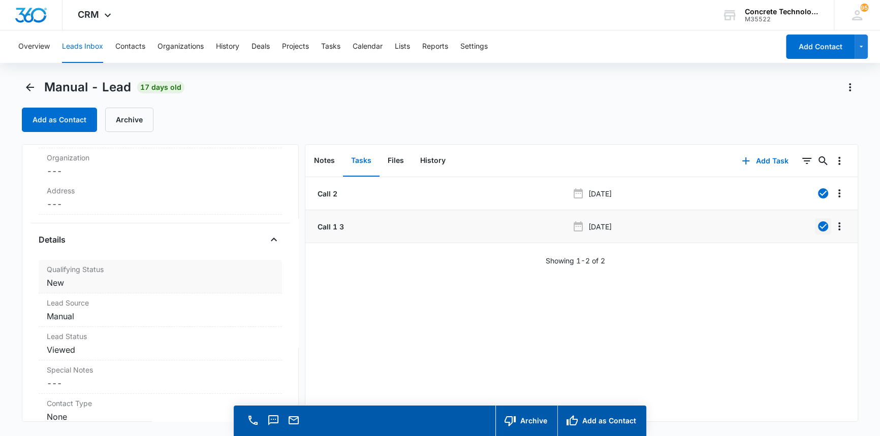
click at [57, 282] on dd "Cancel Save Changes New" at bounding box center [160, 283] width 227 height 12
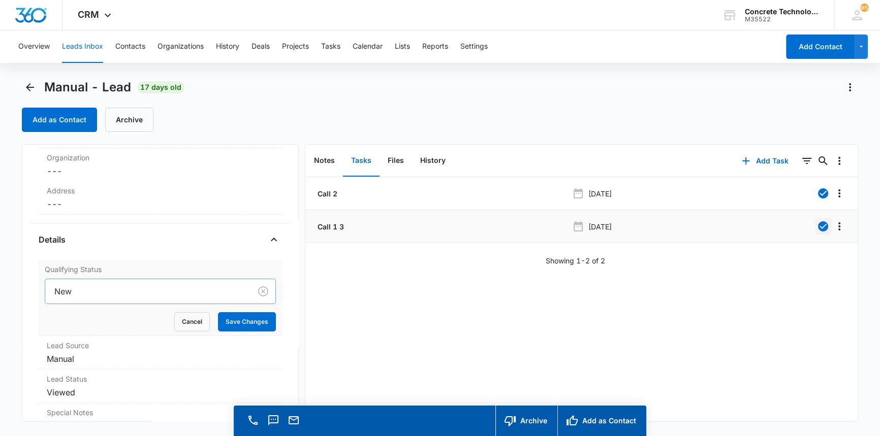
click at [73, 294] on div at bounding box center [145, 291] width 183 height 14
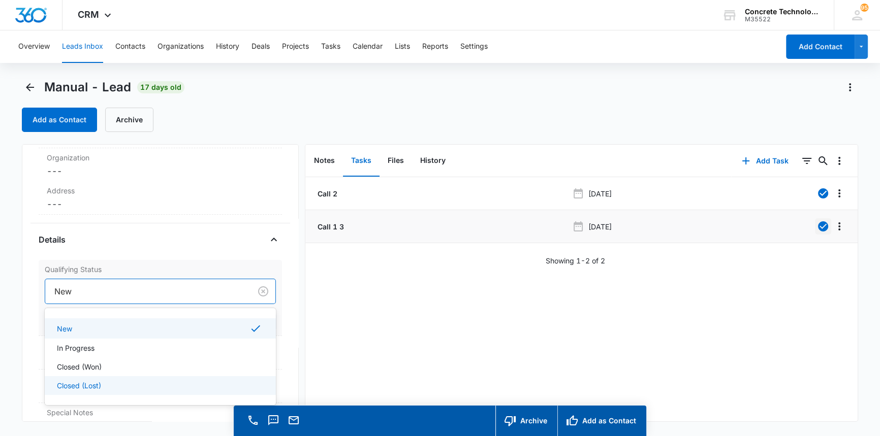
click at [74, 385] on p "Closed (Lost)" at bounding box center [79, 385] width 44 height 11
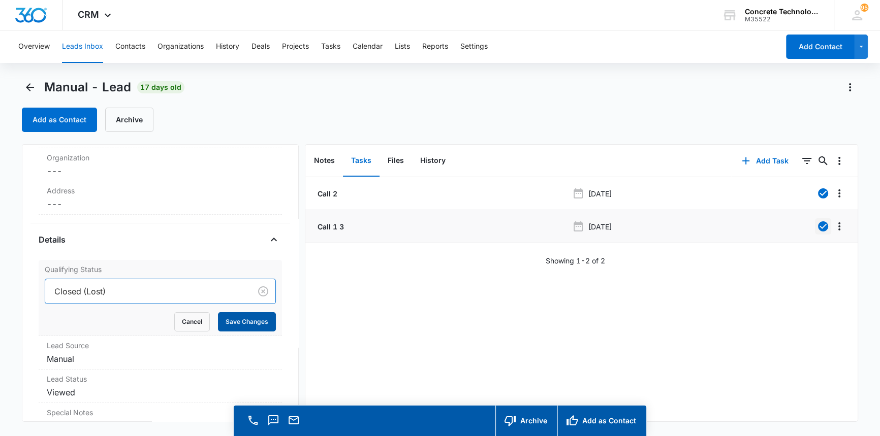
click at [244, 320] on button "Save Changes" at bounding box center [247, 321] width 58 height 19
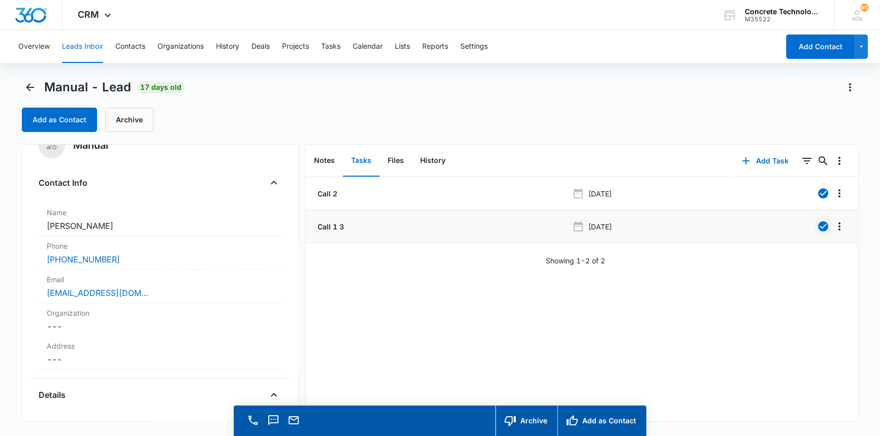
scroll to position [0, 0]
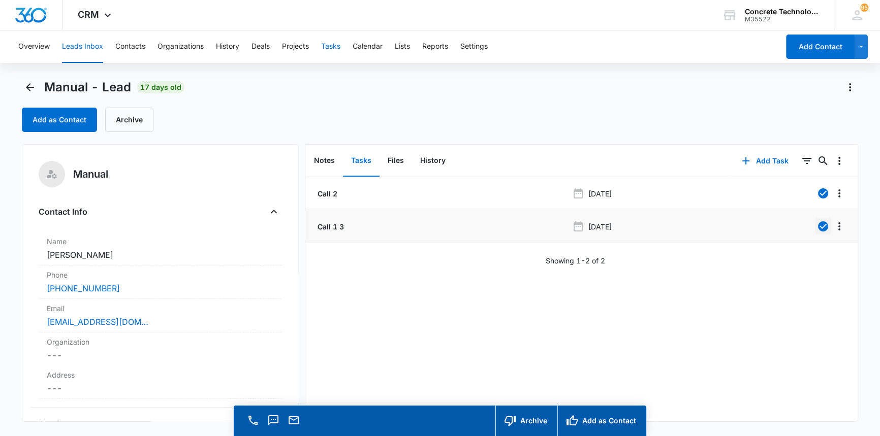
click at [330, 43] on button "Tasks" at bounding box center [330, 46] width 19 height 33
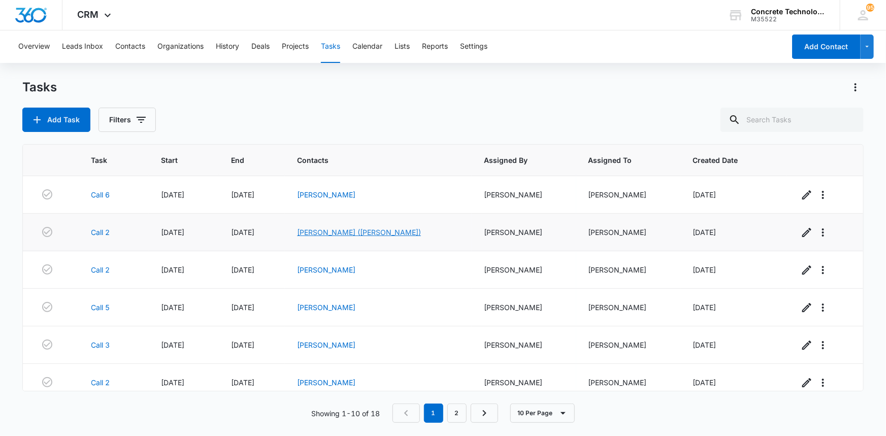
click at [335, 231] on link "[PERSON_NAME] ([PERSON_NAME])" at bounding box center [359, 232] width 124 height 9
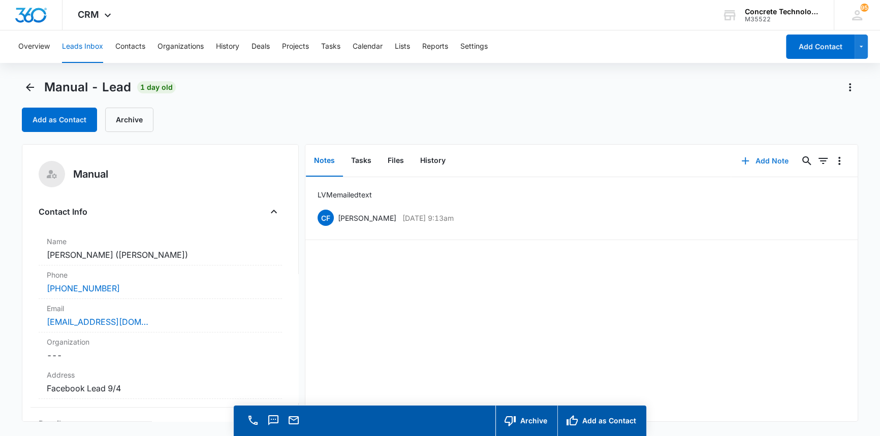
click at [757, 159] on button "Add Note" at bounding box center [765, 161] width 68 height 24
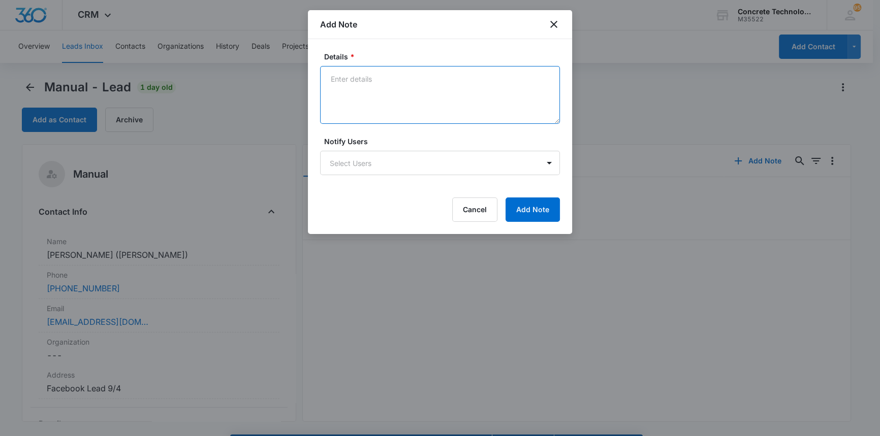
click at [342, 78] on textarea "Details *" at bounding box center [440, 95] width 240 height 58
type textarea "LVM emailed"
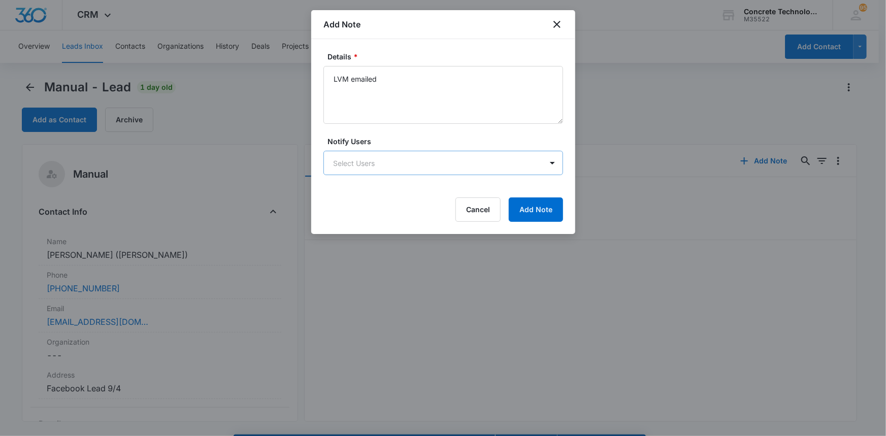
click at [347, 165] on body "CRM Apps Reputation Websites Forms CRM Email Social Content Ads Intelligence Fi…" at bounding box center [443, 232] width 886 height 465
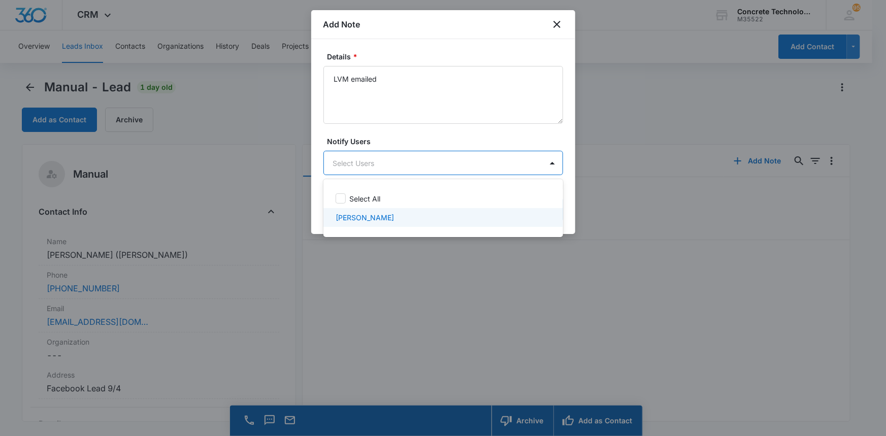
click at [350, 217] on p "[PERSON_NAME]" at bounding box center [365, 217] width 58 height 11
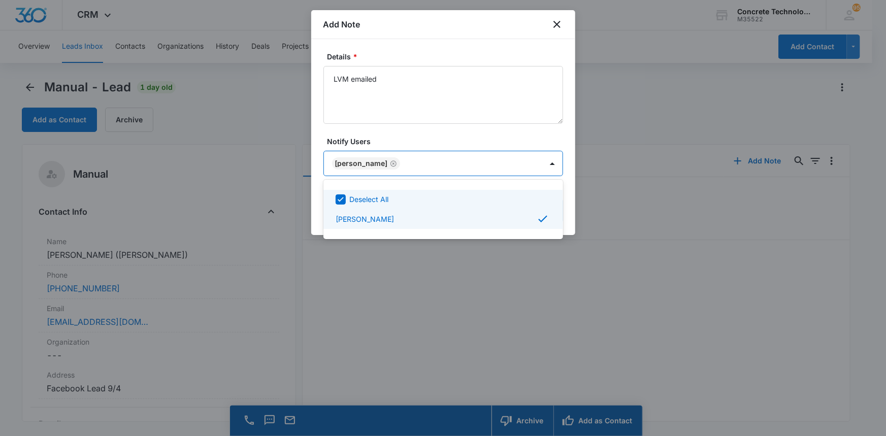
click at [513, 161] on div at bounding box center [443, 218] width 886 height 436
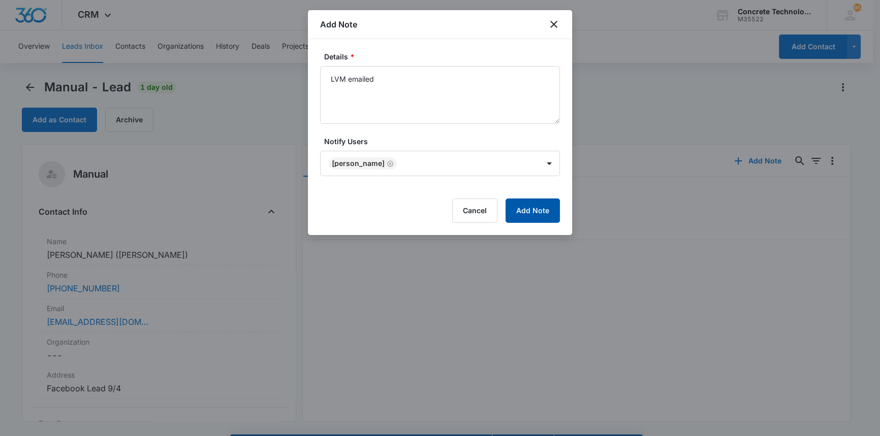
click at [532, 213] on button "Add Note" at bounding box center [532, 211] width 54 height 24
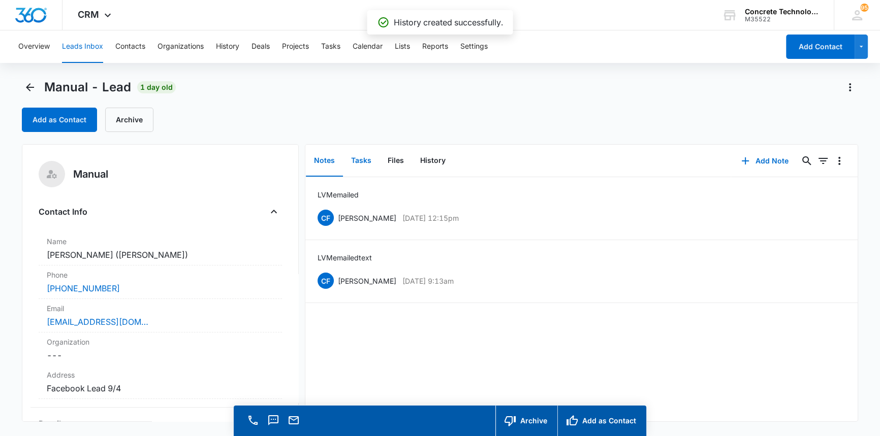
click at [364, 157] on button "Tasks" at bounding box center [361, 160] width 37 height 31
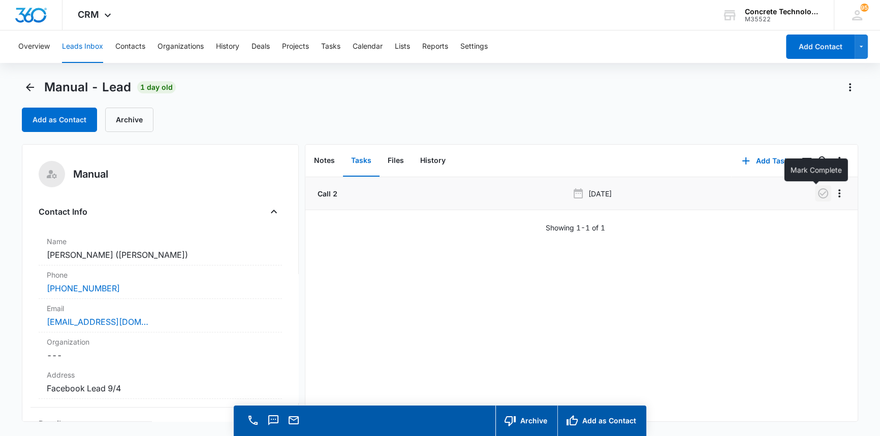
click at [818, 193] on icon "button" at bounding box center [823, 193] width 10 height 10
click at [762, 157] on button "Add Task" at bounding box center [764, 161] width 67 height 24
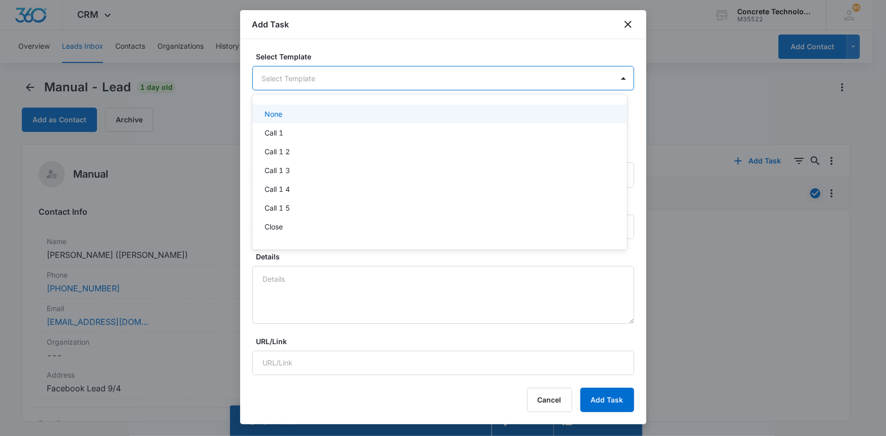
click at [304, 72] on body "CRM Apps Reputation Websites Forms CRM Email Social Content Ads Intelligence Fi…" at bounding box center [443, 218] width 886 height 436
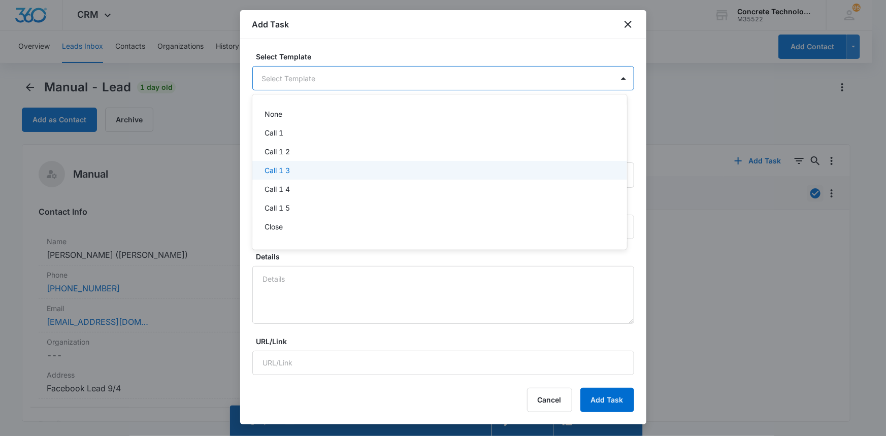
click at [279, 168] on p "Call 1 3" at bounding box center [277, 170] width 25 height 11
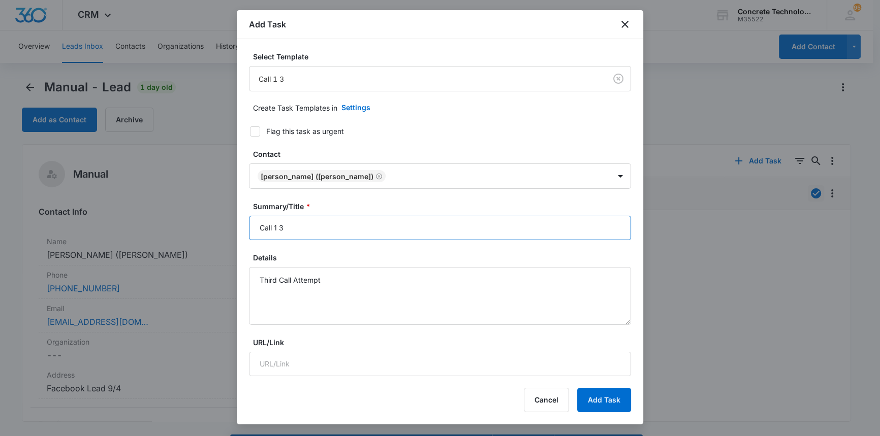
click at [278, 228] on input "Call 1 3" at bounding box center [440, 228] width 382 height 24
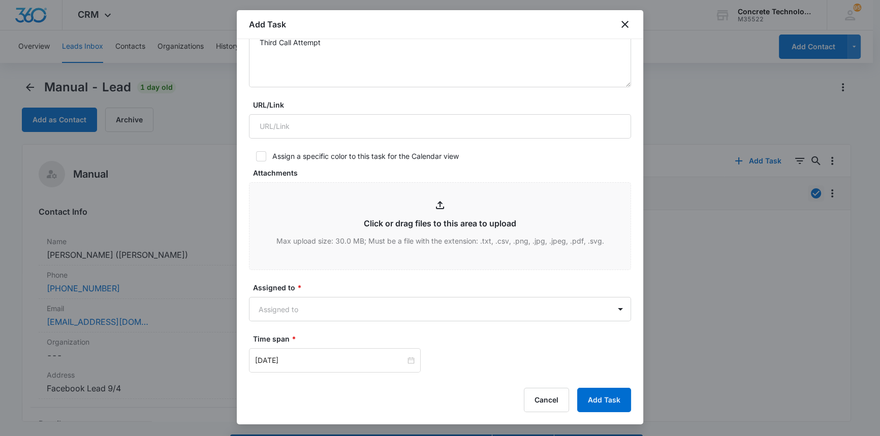
scroll to position [442, 0]
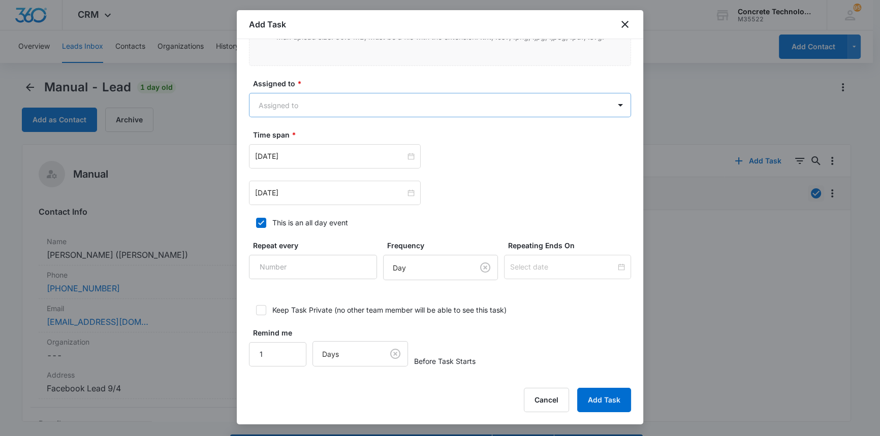
type input "Call 3"
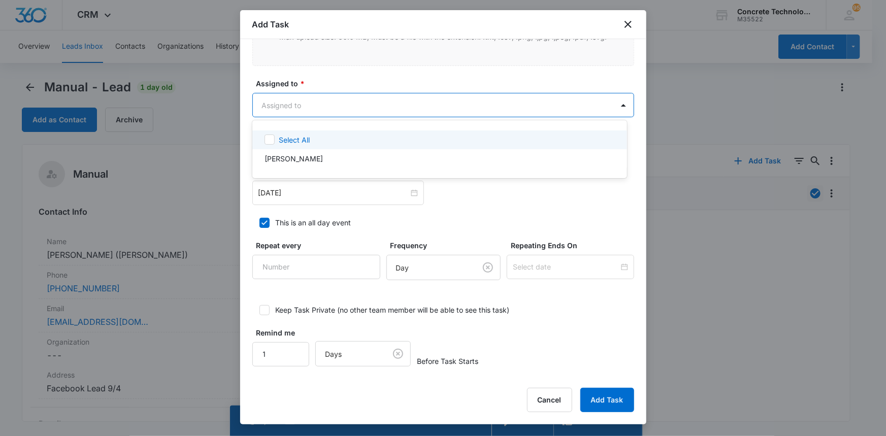
click at [267, 105] on body "CRM Apps Reputation Websites Forms CRM Email Social Content Ads Intelligence Fi…" at bounding box center [443, 218] width 886 height 436
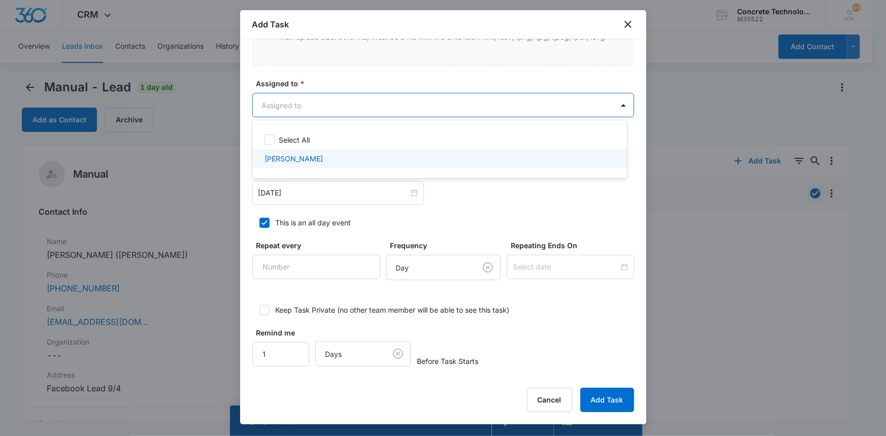
click at [290, 157] on p "[PERSON_NAME]" at bounding box center [294, 158] width 58 height 11
checkbox input "true"
click at [285, 193] on div at bounding box center [443, 218] width 886 height 436
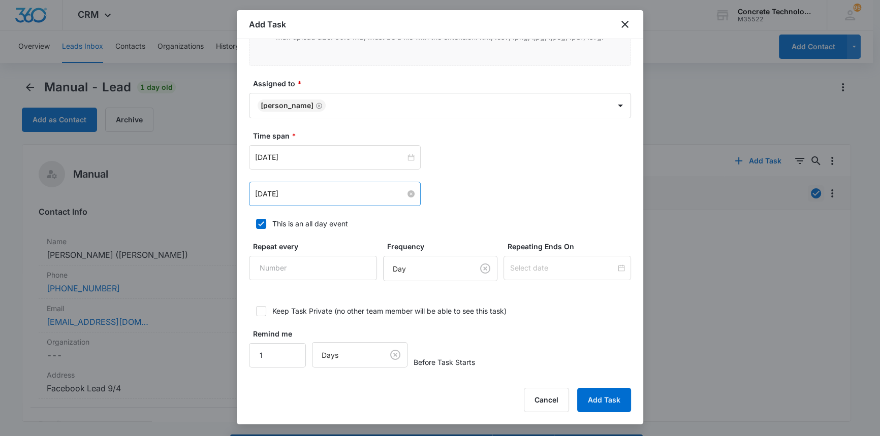
click at [285, 193] on input "[DATE]" at bounding box center [330, 193] width 150 height 11
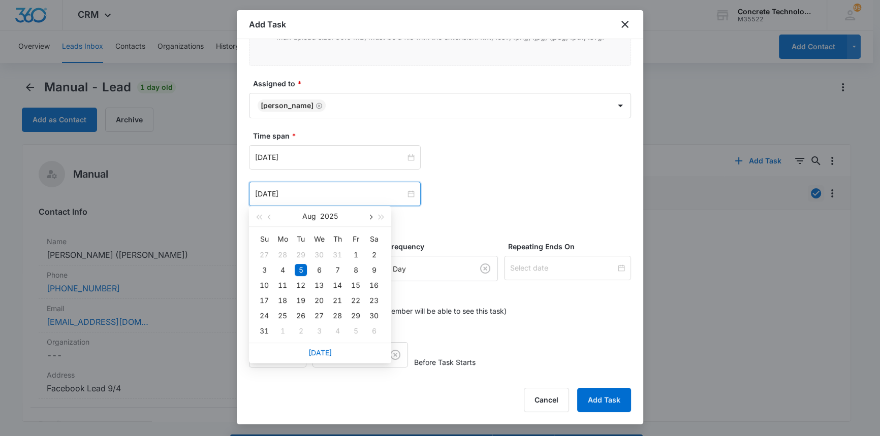
click at [371, 213] on button "button" at bounding box center [369, 216] width 11 height 20
type input "[DATE]"
click at [300, 269] on div "9" at bounding box center [301, 270] width 12 height 12
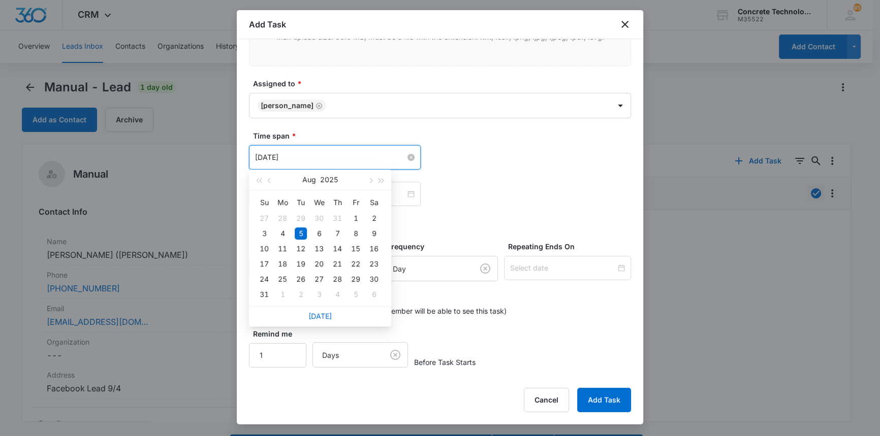
click at [281, 157] on input "[DATE]" at bounding box center [330, 157] width 150 height 11
click at [371, 181] on button "button" at bounding box center [369, 180] width 11 height 20
type input "[DATE]"
click at [300, 234] on div "9" at bounding box center [301, 234] width 12 height 12
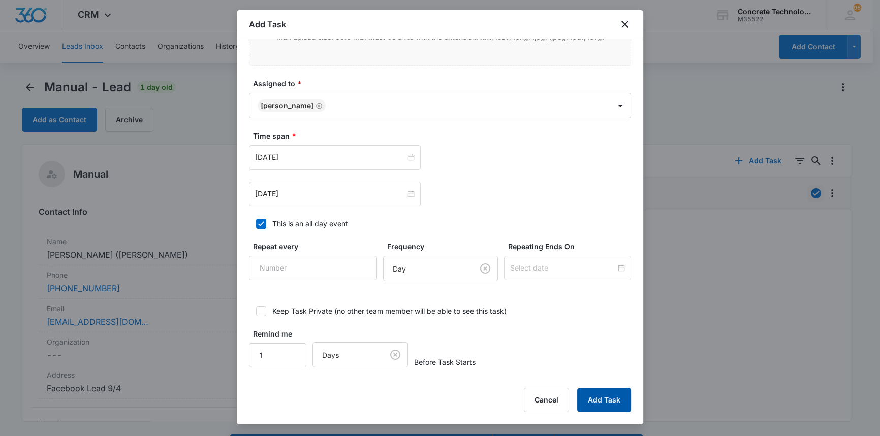
click at [606, 396] on button "Add Task" at bounding box center [604, 400] width 54 height 24
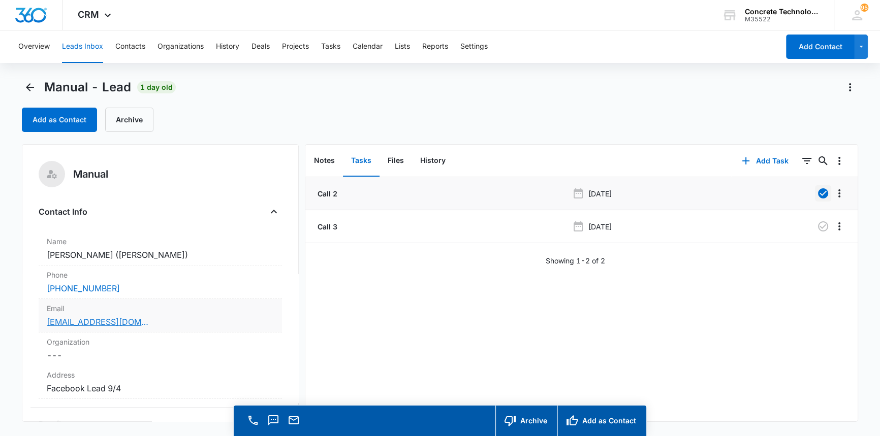
click at [66, 322] on link "[EMAIL_ADDRESS][DOMAIN_NAME]" at bounding box center [98, 322] width 102 height 12
click at [332, 47] on button "Tasks" at bounding box center [330, 46] width 19 height 33
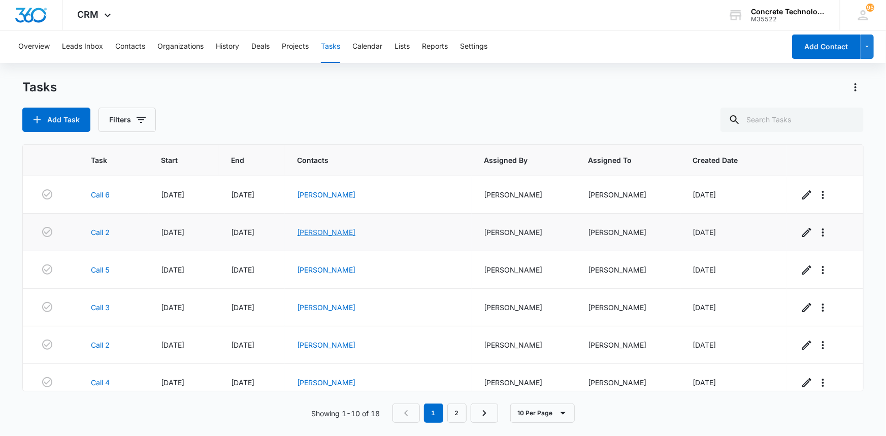
click at [348, 233] on link "[PERSON_NAME]" at bounding box center [326, 232] width 58 height 9
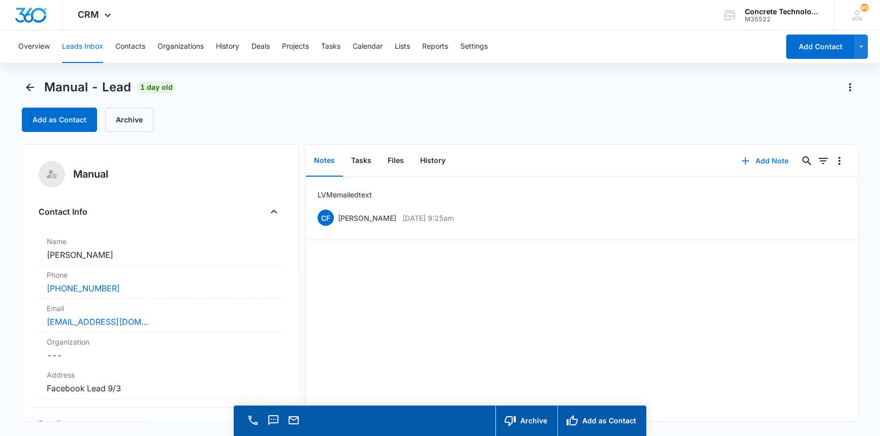
click at [763, 158] on button "Add Note" at bounding box center [765, 161] width 68 height 24
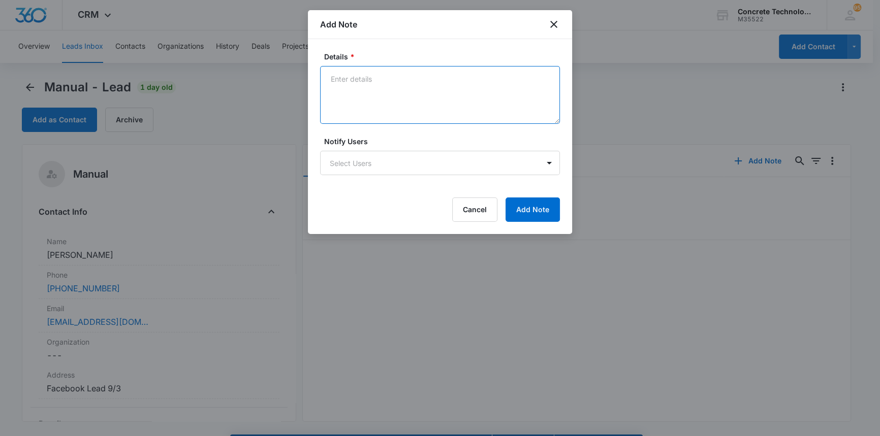
click at [340, 76] on textarea "Details *" at bounding box center [440, 95] width 240 height 58
type textarea "LVM emailed"
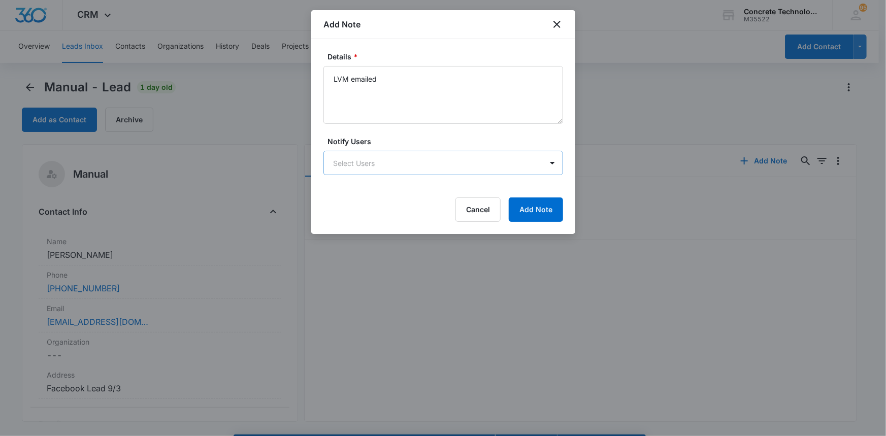
click at [511, 163] on body "CRM Apps Reputation Websites Forms CRM Email Social Content Ads Intelligence Fi…" at bounding box center [443, 232] width 886 height 465
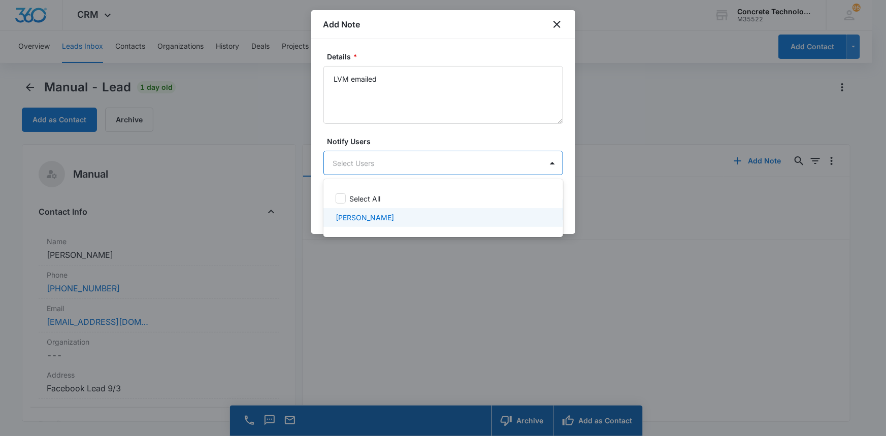
click at [433, 212] on div "[PERSON_NAME]" at bounding box center [442, 217] width 213 height 11
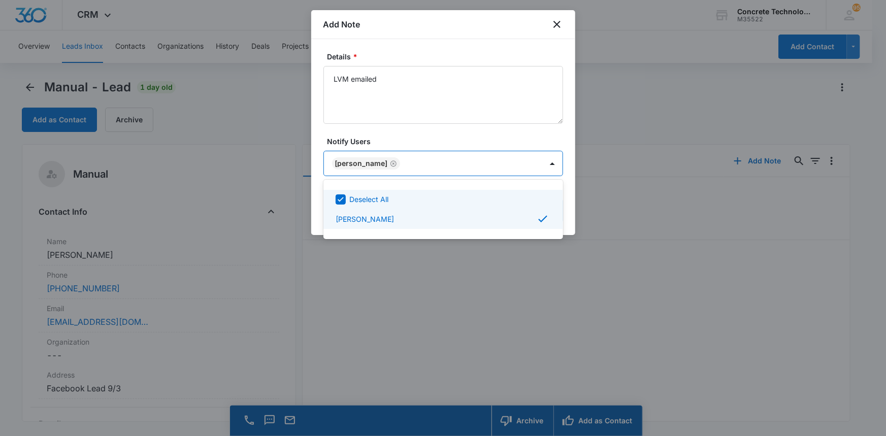
click at [545, 162] on div at bounding box center [443, 218] width 886 height 436
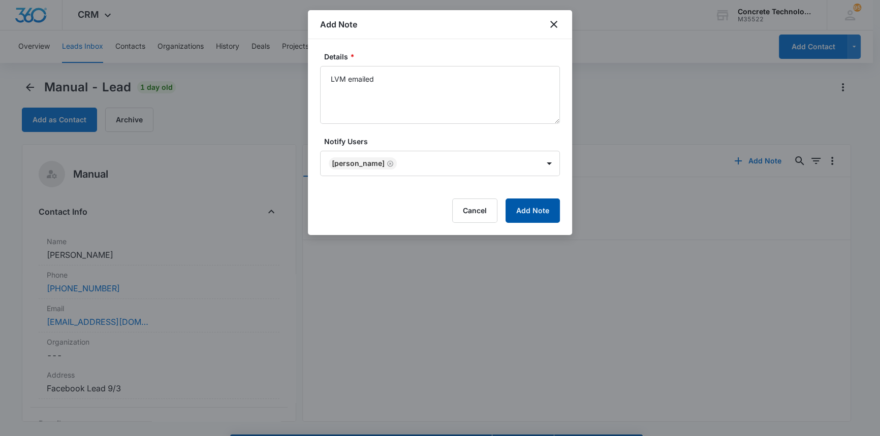
click at [528, 211] on button "Add Note" at bounding box center [532, 211] width 54 height 24
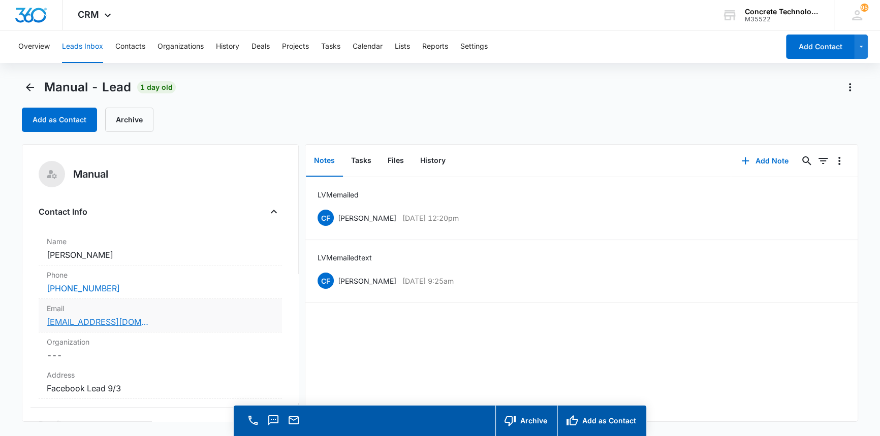
click at [91, 322] on link "[EMAIL_ADDRESS][DOMAIN_NAME]" at bounding box center [98, 322] width 102 height 12
click at [356, 161] on button "Tasks" at bounding box center [361, 160] width 37 height 31
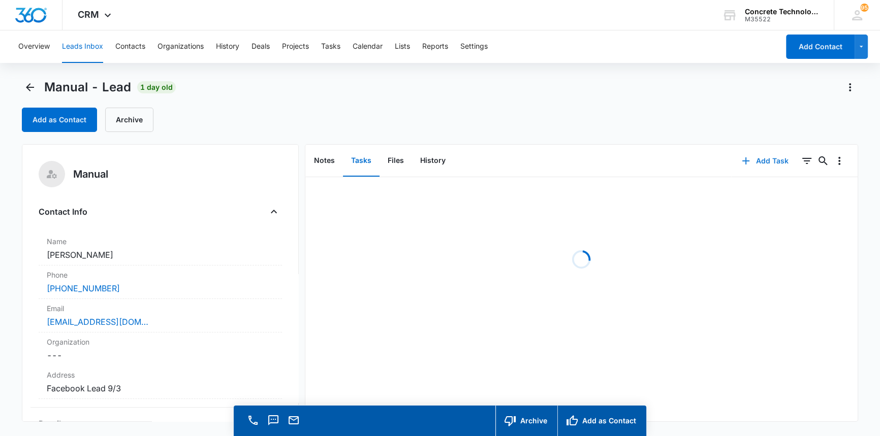
click at [773, 159] on button "Add Task" at bounding box center [764, 161] width 67 height 24
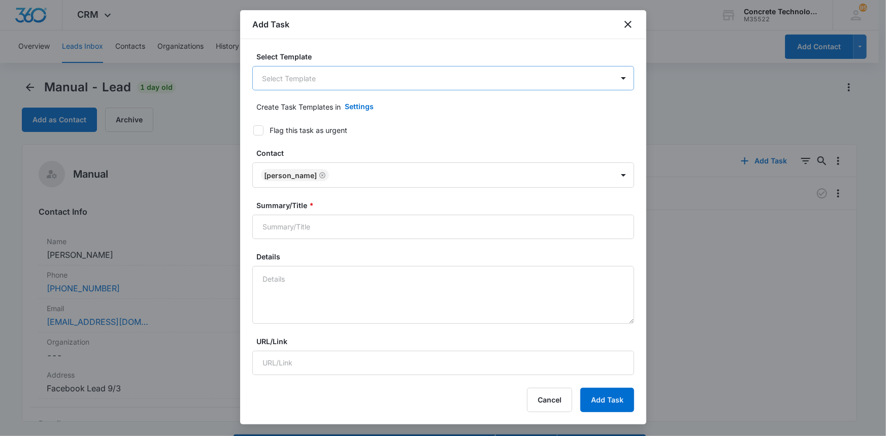
click at [277, 76] on body "CRM Apps Reputation Websites Forms CRM Email Social Content Ads Intelligence Fi…" at bounding box center [443, 232] width 886 height 465
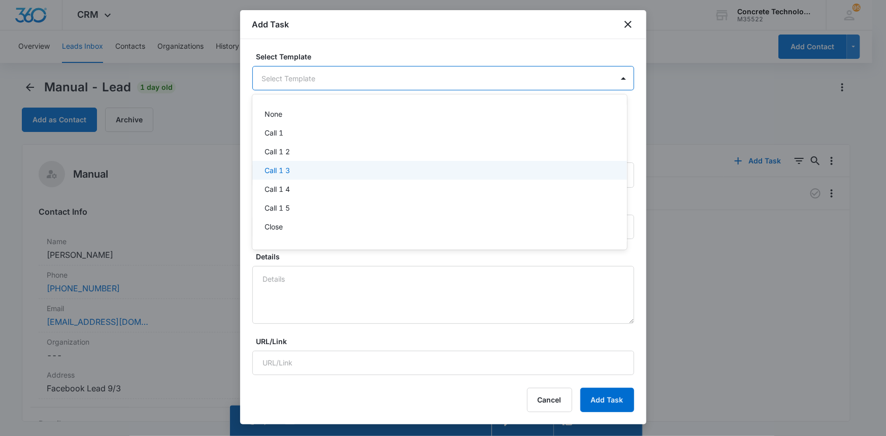
click at [274, 169] on p "Call 1 3" at bounding box center [277, 170] width 25 height 11
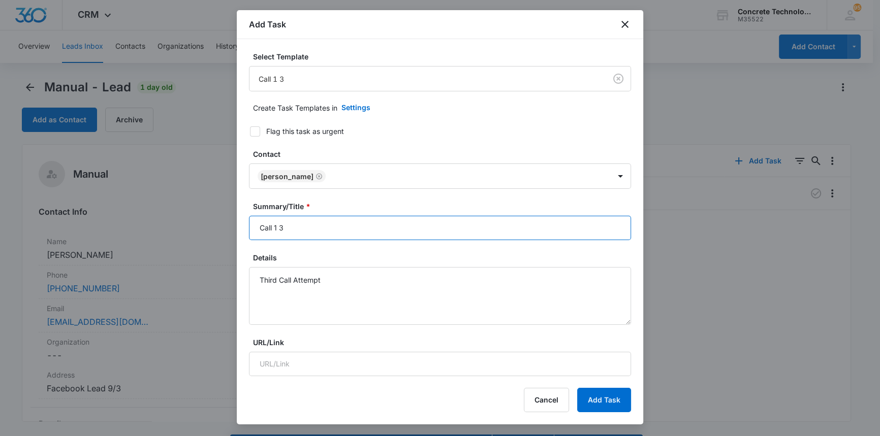
click at [277, 228] on input "Call 1 3" at bounding box center [440, 228] width 382 height 24
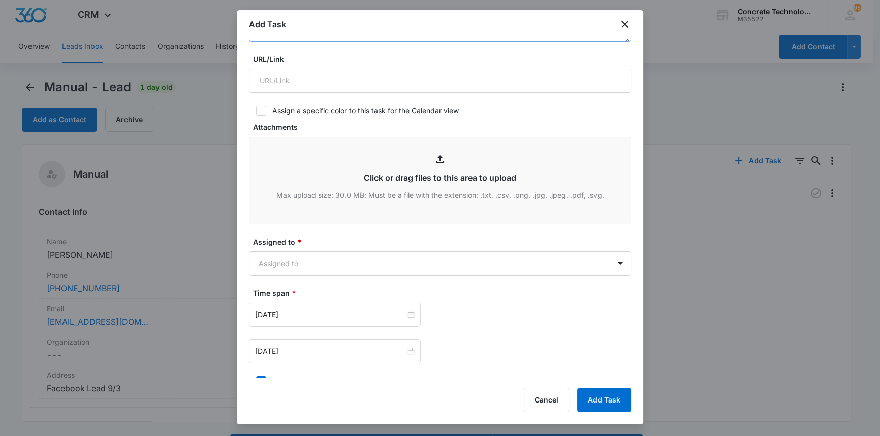
scroll to position [415, 0]
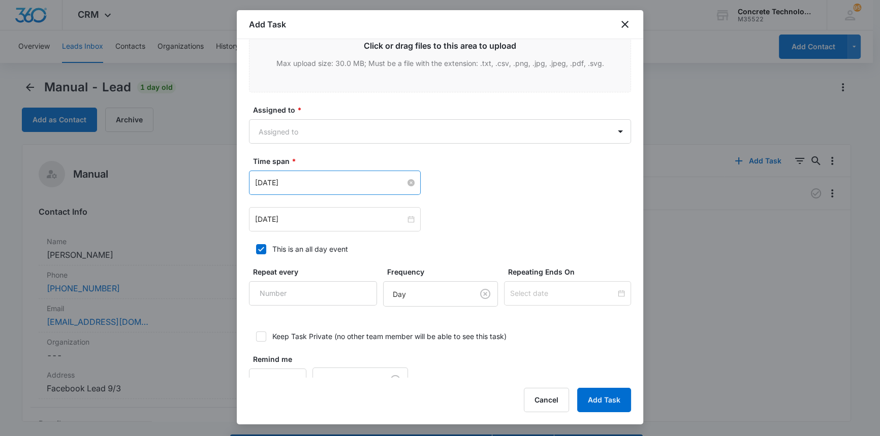
type input "Call 3"
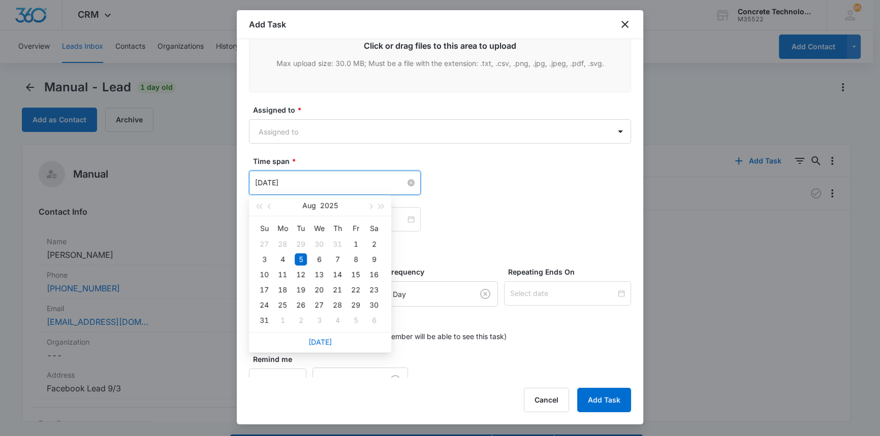
click at [293, 182] on input "[DATE]" at bounding box center [330, 182] width 150 height 11
click at [367, 207] on span "button" at bounding box center [369, 206] width 5 height 5
type input "[DATE]"
click at [316, 260] on div "10" at bounding box center [319, 259] width 12 height 12
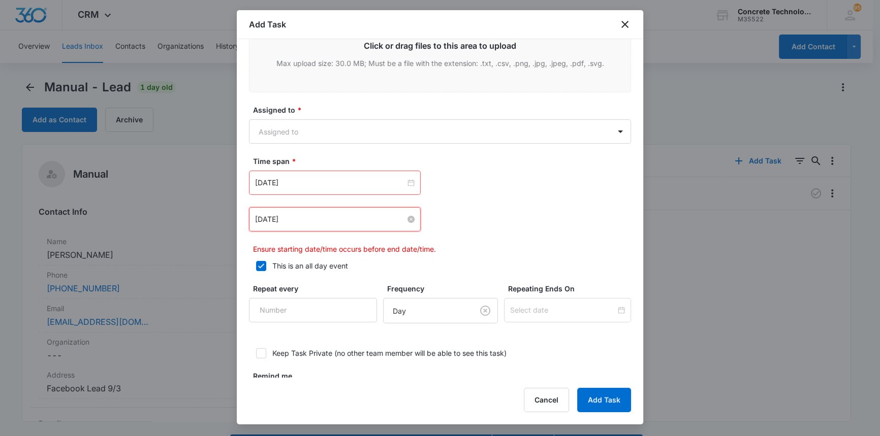
click at [300, 222] on input "[DATE]" at bounding box center [330, 219] width 150 height 11
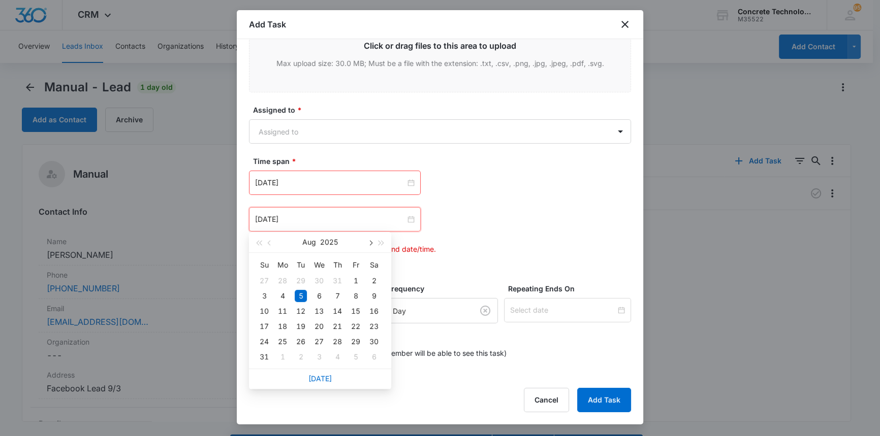
click at [372, 241] on button "button" at bounding box center [369, 242] width 11 height 20
type input "[DATE]"
click at [321, 293] on div "10" at bounding box center [319, 296] width 12 height 12
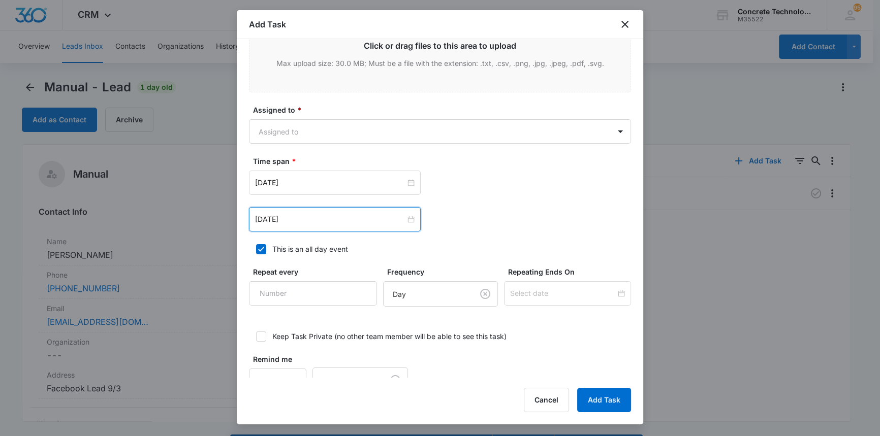
scroll to position [442, 0]
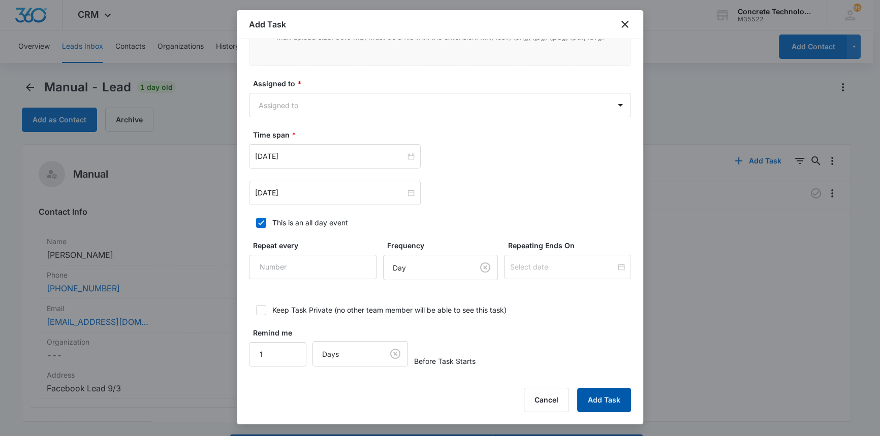
click at [600, 401] on button "Add Task" at bounding box center [604, 400] width 54 height 24
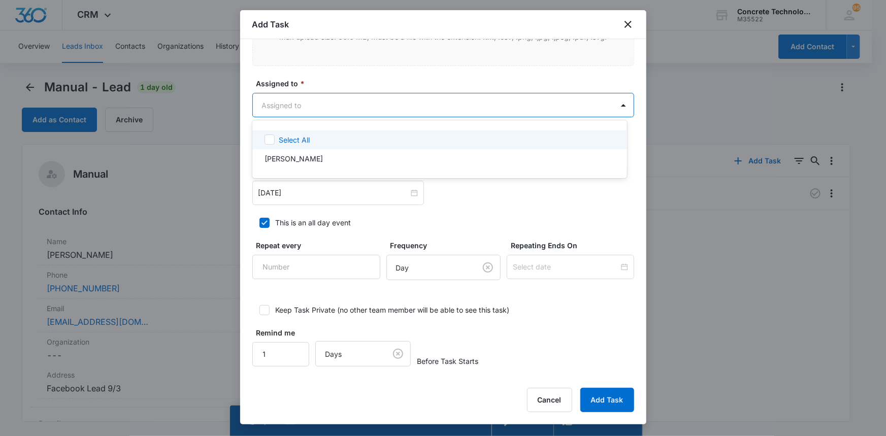
click at [270, 100] on body "CRM Apps Reputation Websites Forms CRM Email Social Content Ads Intelligence Fi…" at bounding box center [443, 218] width 886 height 436
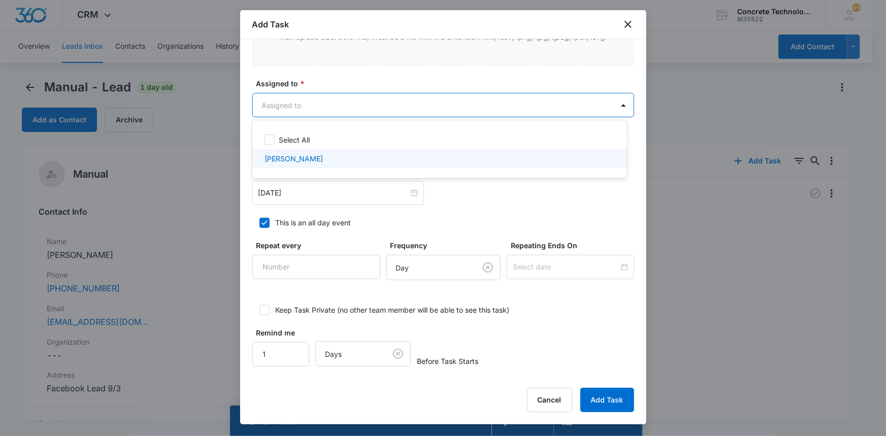
click at [291, 158] on p "[PERSON_NAME]" at bounding box center [294, 158] width 58 height 11
checkbox input "true"
click at [600, 398] on div at bounding box center [443, 218] width 886 height 436
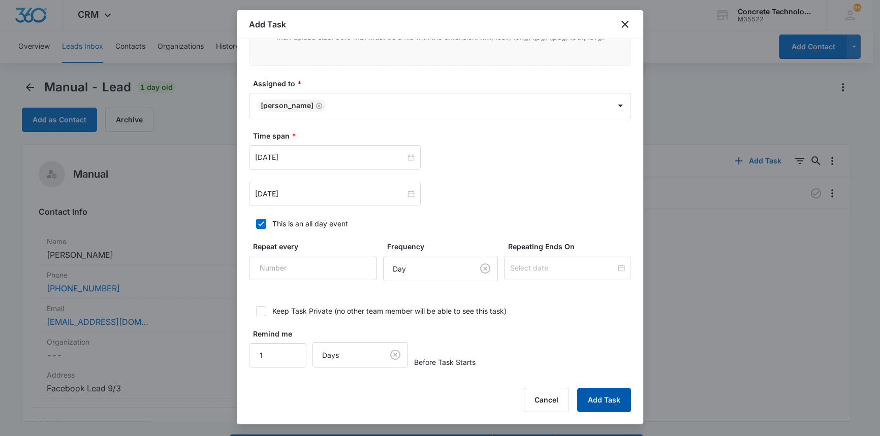
click at [600, 398] on button "Add Task" at bounding box center [604, 400] width 54 height 24
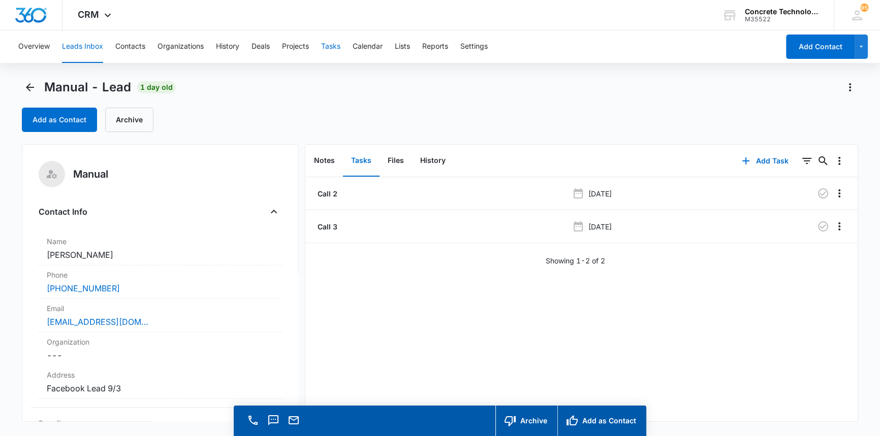
click at [337, 45] on button "Tasks" at bounding box center [330, 46] width 19 height 33
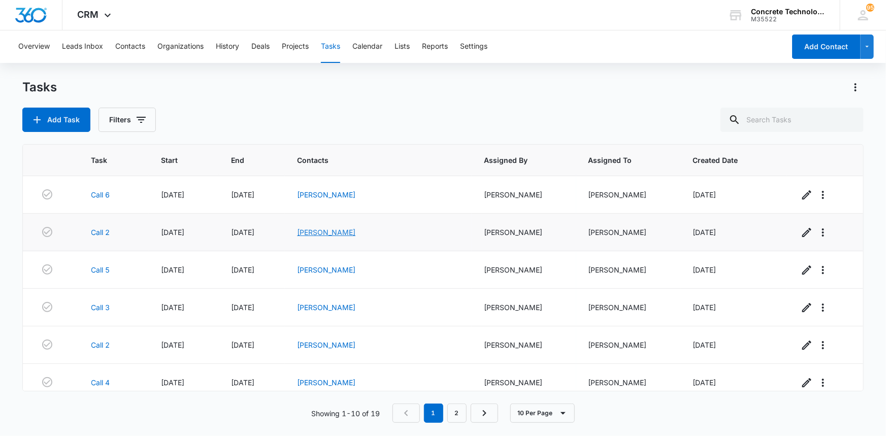
click at [328, 232] on link "[PERSON_NAME]" at bounding box center [326, 232] width 58 height 9
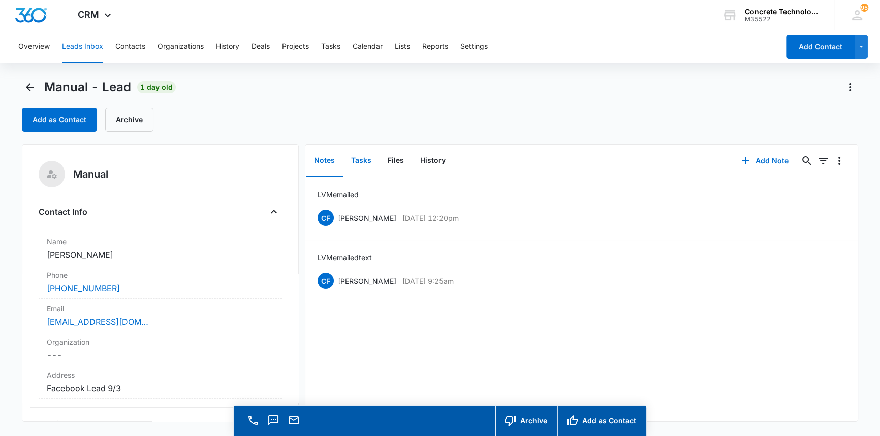
click at [360, 162] on button "Tasks" at bounding box center [361, 160] width 37 height 31
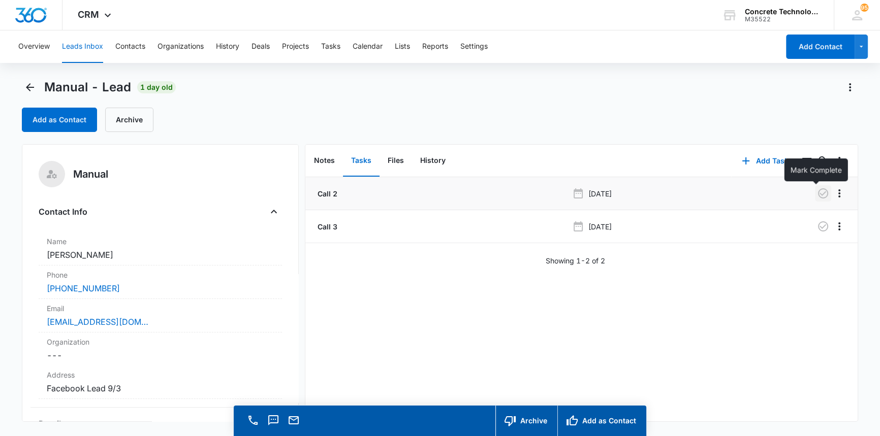
click at [818, 193] on icon "button" at bounding box center [823, 193] width 10 height 10
click at [330, 43] on button "Tasks" at bounding box center [330, 46] width 19 height 33
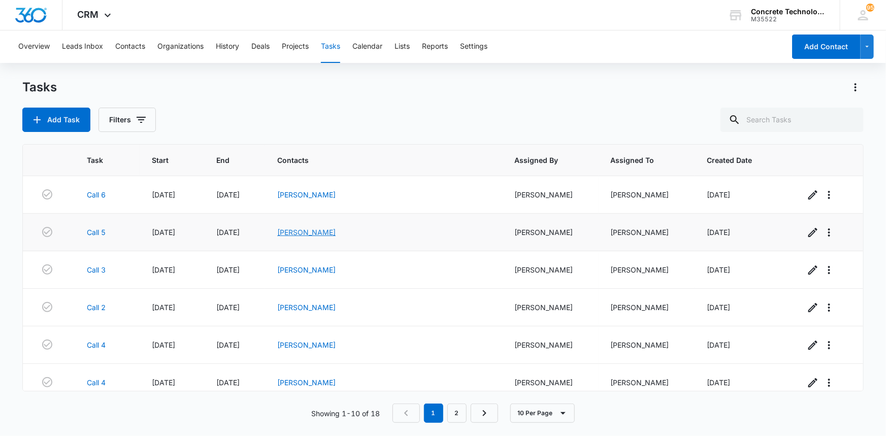
click at [336, 234] on link "[PERSON_NAME]" at bounding box center [306, 232] width 58 height 9
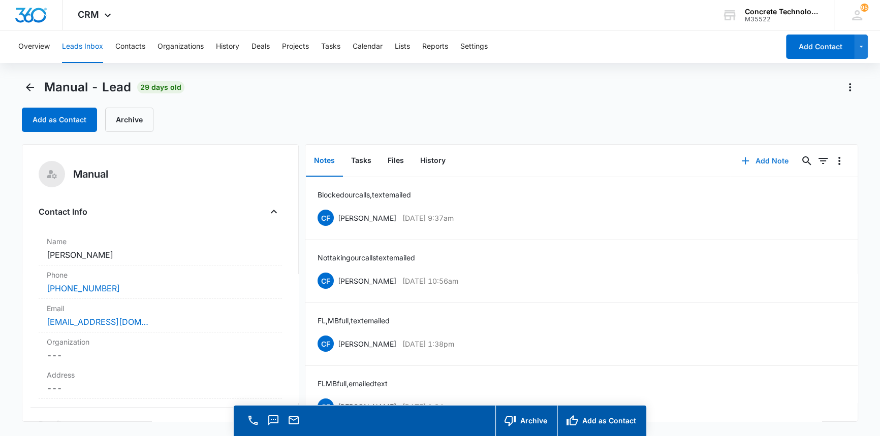
click at [762, 159] on button "Add Note" at bounding box center [765, 161] width 68 height 24
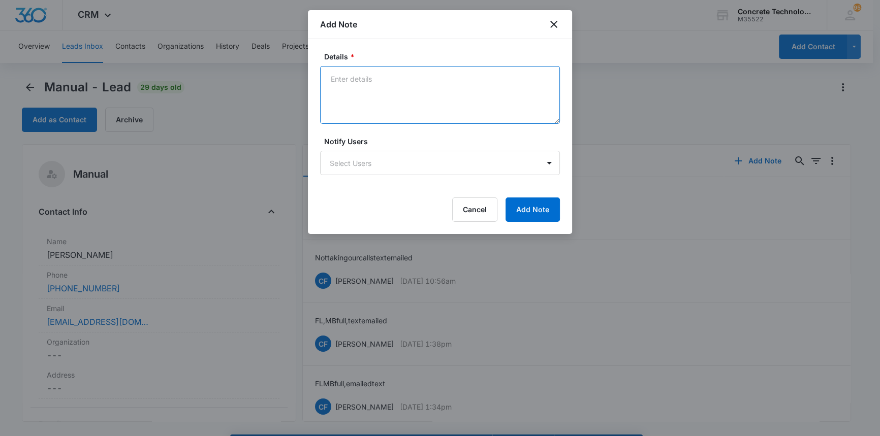
click at [333, 78] on textarea "Details *" at bounding box center [440, 95] width 240 height 58
type textarea "MB Full text"
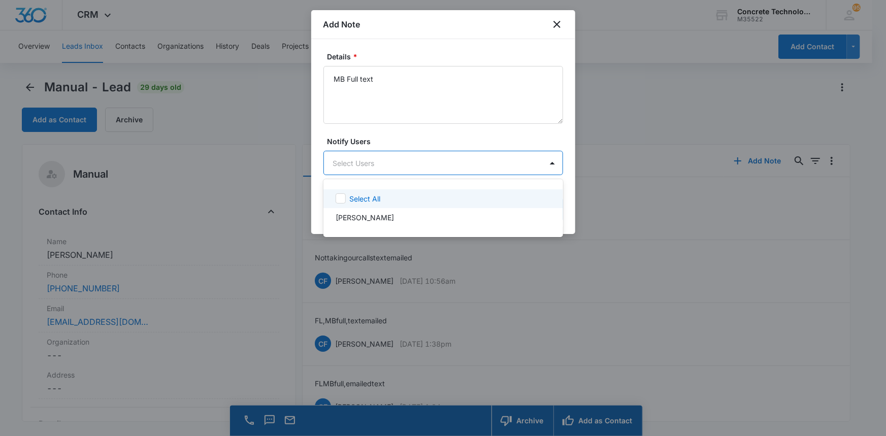
click at [428, 169] on body "CRM Apps Reputation Websites Forms CRM Email Social Content Ads Intelligence Fi…" at bounding box center [443, 218] width 886 height 436
click at [371, 218] on p "[PERSON_NAME]" at bounding box center [365, 217] width 58 height 11
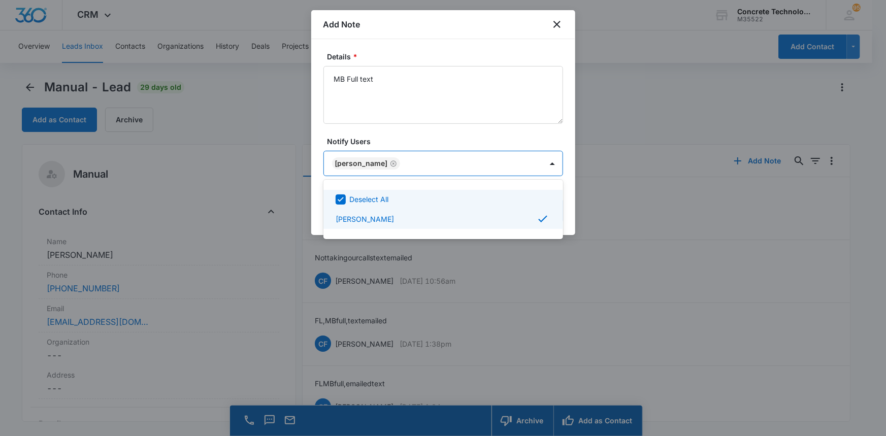
click at [523, 158] on div at bounding box center [443, 218] width 886 height 436
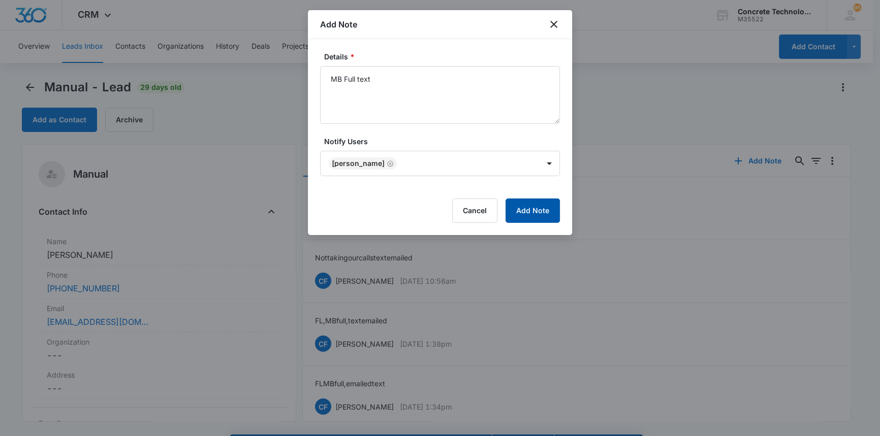
click at [546, 206] on button "Add Note" at bounding box center [532, 211] width 54 height 24
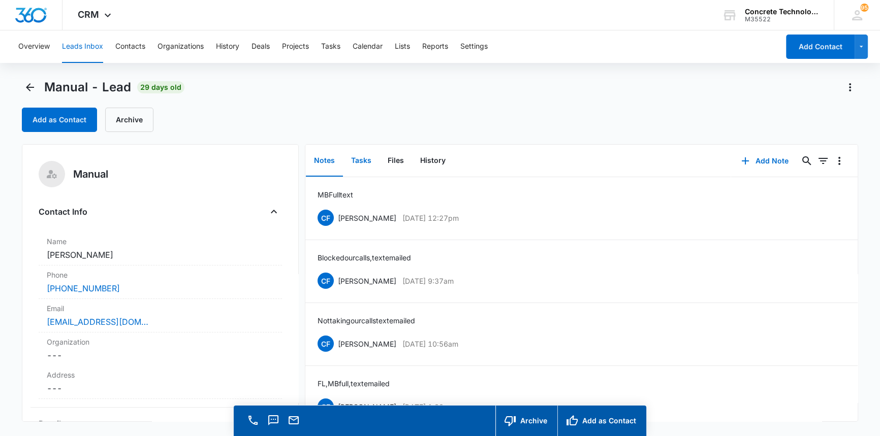
click at [364, 158] on button "Tasks" at bounding box center [361, 160] width 37 height 31
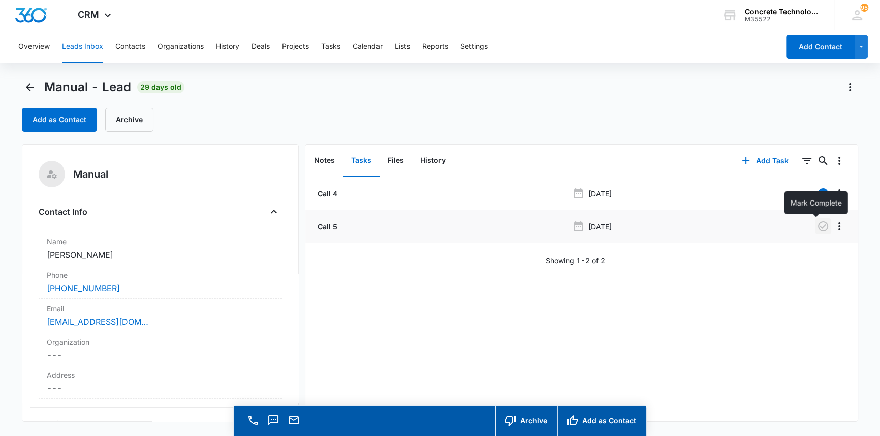
click at [817, 223] on icon "button" at bounding box center [823, 226] width 12 height 12
click at [755, 158] on button "Add Task" at bounding box center [764, 161] width 67 height 24
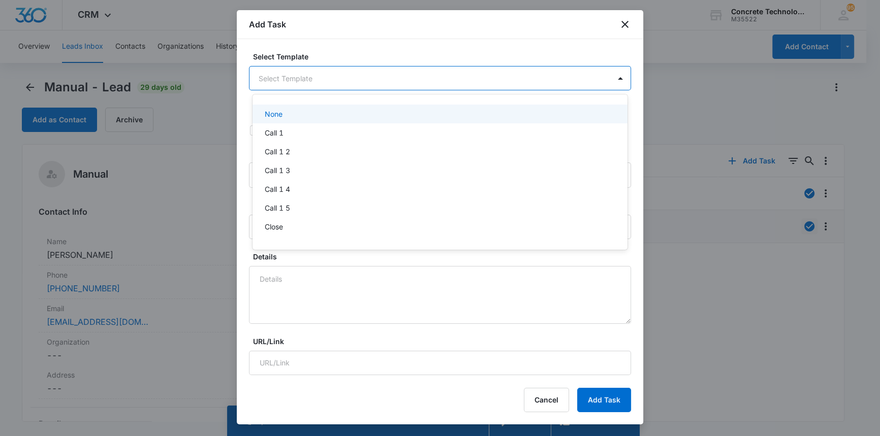
click at [290, 75] on body "CRM Apps Reputation Websites Forms CRM Email Social Content Ads Intelligence Fi…" at bounding box center [440, 218] width 880 height 436
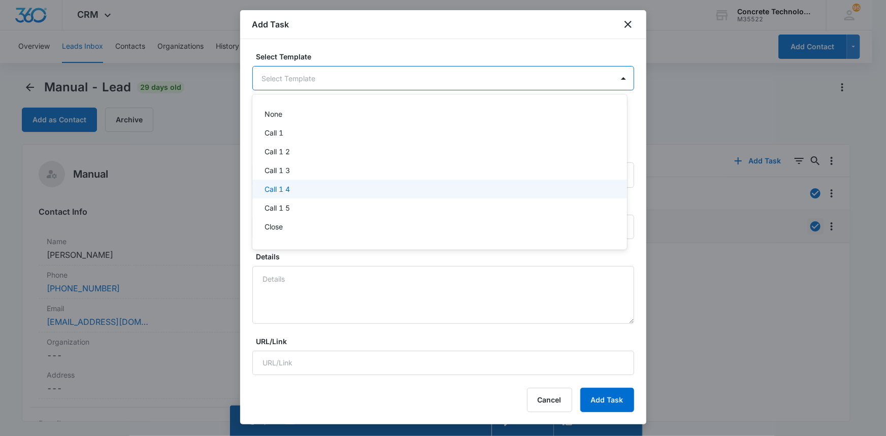
click at [280, 187] on p "Call 1 4" at bounding box center [277, 189] width 25 height 11
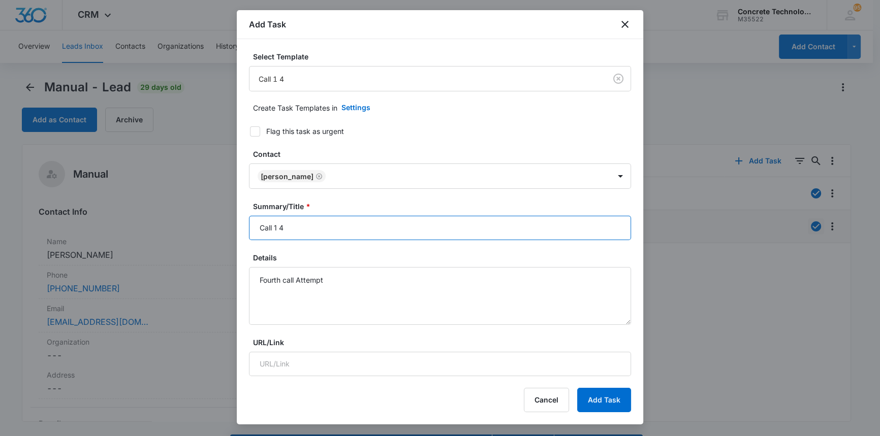
click at [278, 225] on input "Call 1 4" at bounding box center [440, 228] width 382 height 24
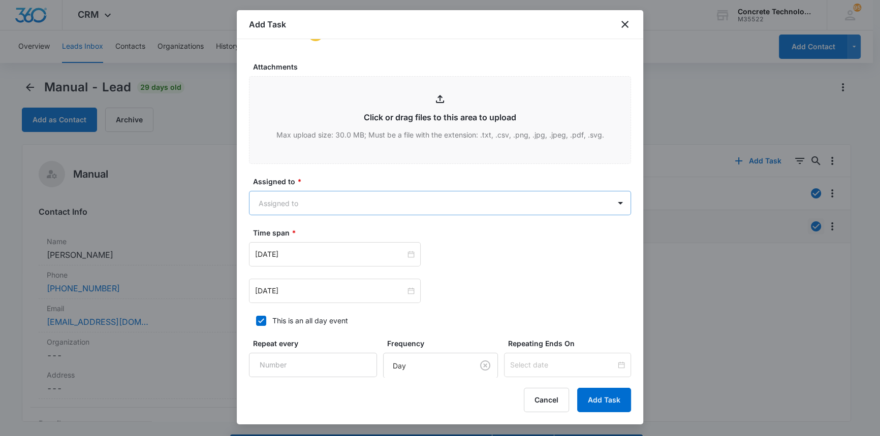
scroll to position [520, 0]
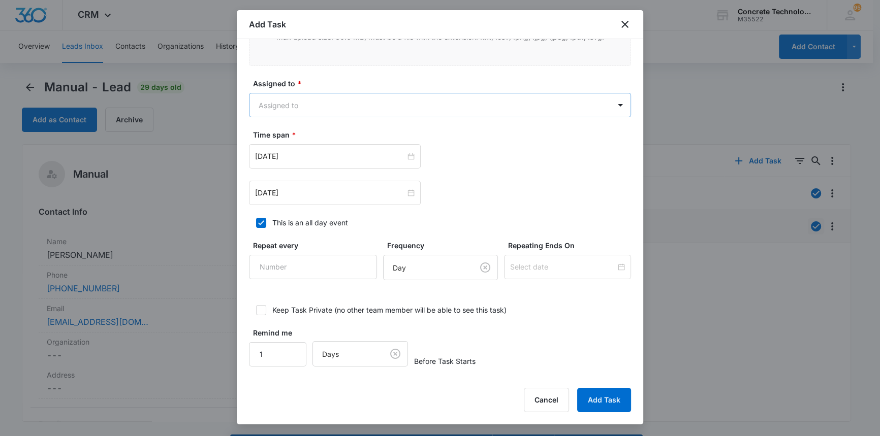
type input "Call 4"
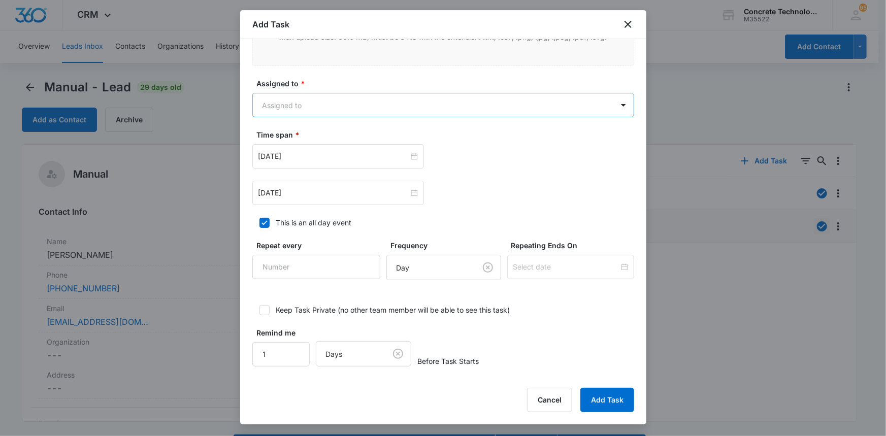
click at [271, 107] on body "CRM Apps Reputation Websites Forms CRM Email Social Content Ads Intelligence Fi…" at bounding box center [443, 232] width 886 height 465
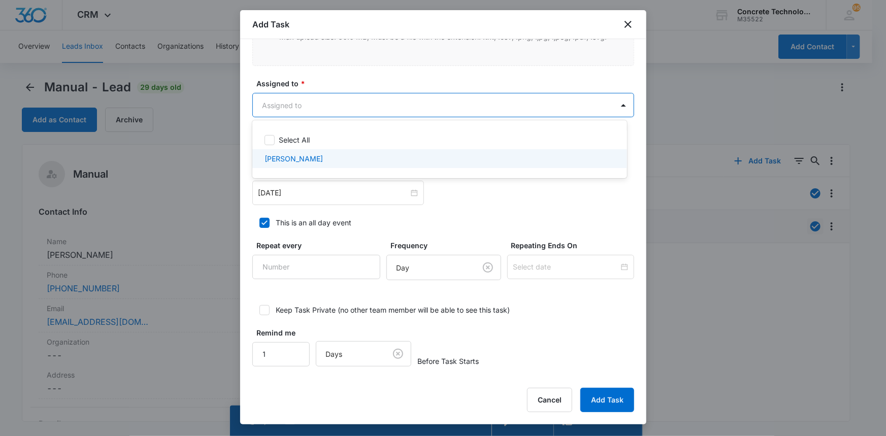
click at [290, 158] on p "[PERSON_NAME]" at bounding box center [294, 158] width 58 height 11
checkbox input "true"
click at [289, 190] on div at bounding box center [443, 218] width 886 height 436
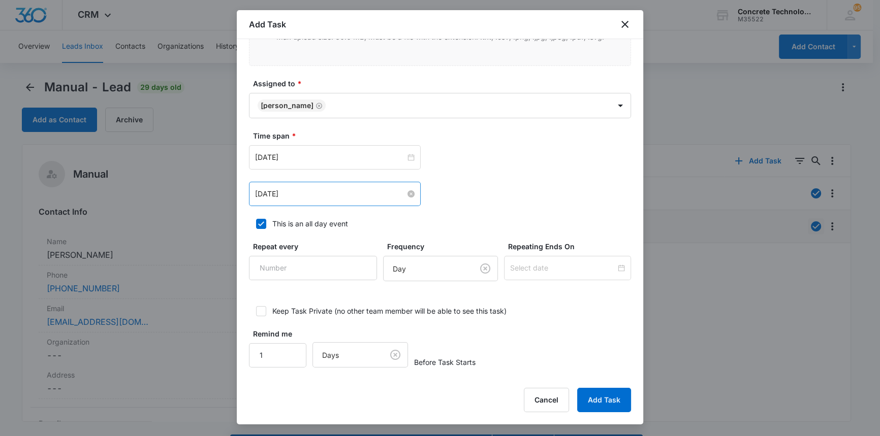
click at [281, 193] on input "[DATE]" at bounding box center [330, 193] width 150 height 11
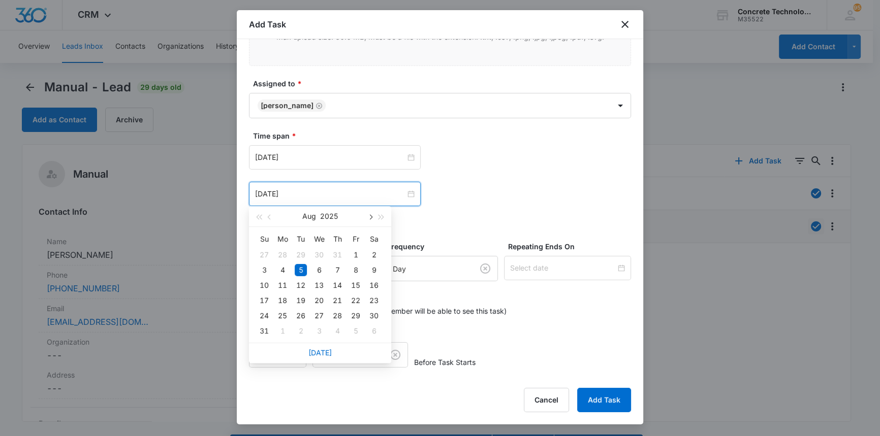
click at [369, 213] on button "button" at bounding box center [369, 216] width 11 height 20
type input "[DATE]"
click at [299, 268] on div "9" at bounding box center [301, 270] width 12 height 12
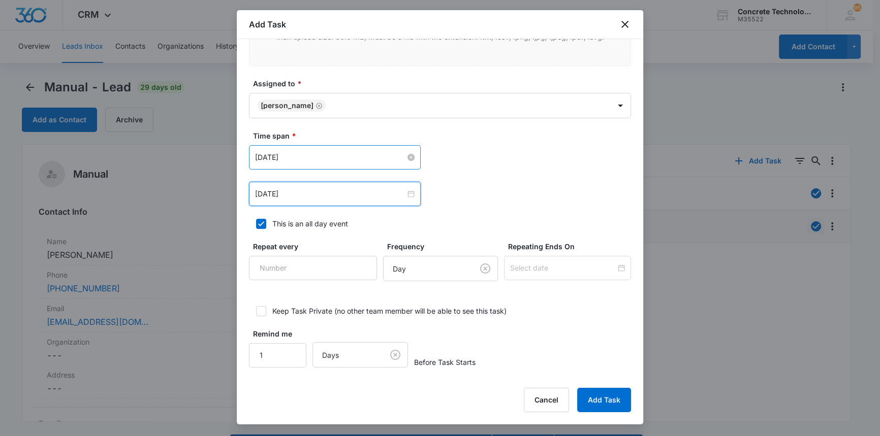
click at [330, 154] on input "[DATE]" at bounding box center [330, 157] width 150 height 11
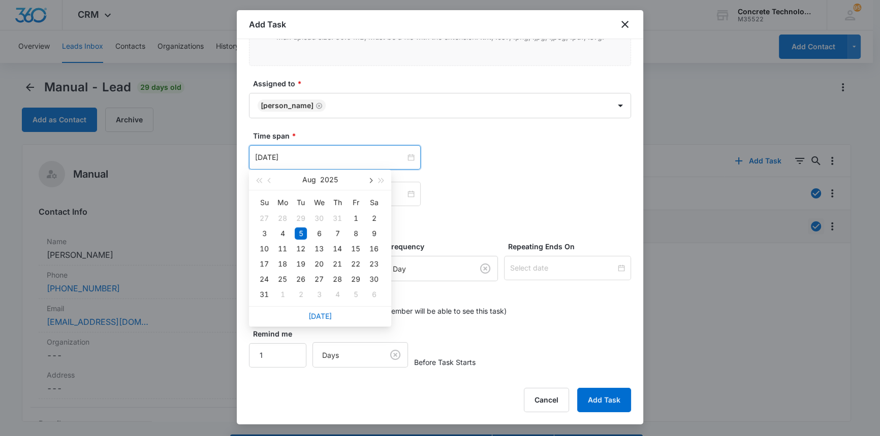
click at [370, 179] on span "button" at bounding box center [369, 180] width 5 height 5
type input "[DATE]"
click at [300, 228] on div "9" at bounding box center [301, 234] width 12 height 12
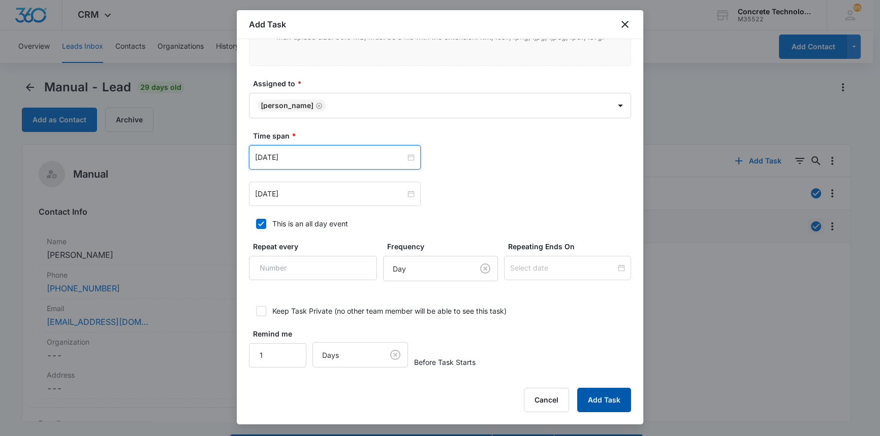
click at [603, 396] on button "Add Task" at bounding box center [604, 400] width 54 height 24
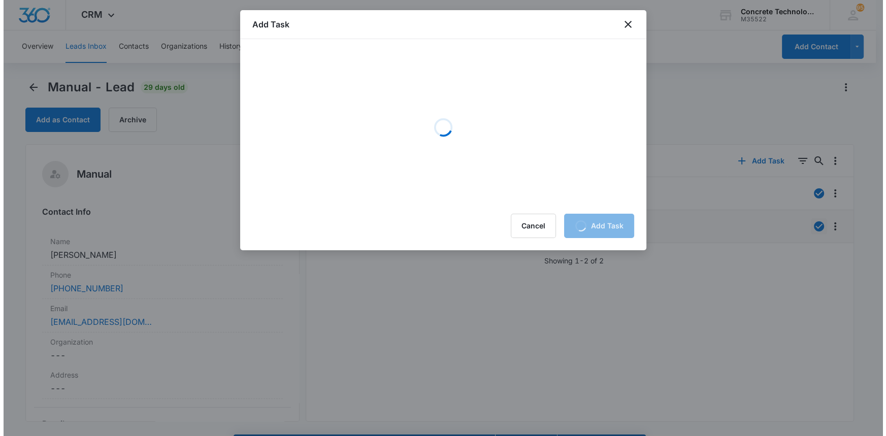
scroll to position [0, 0]
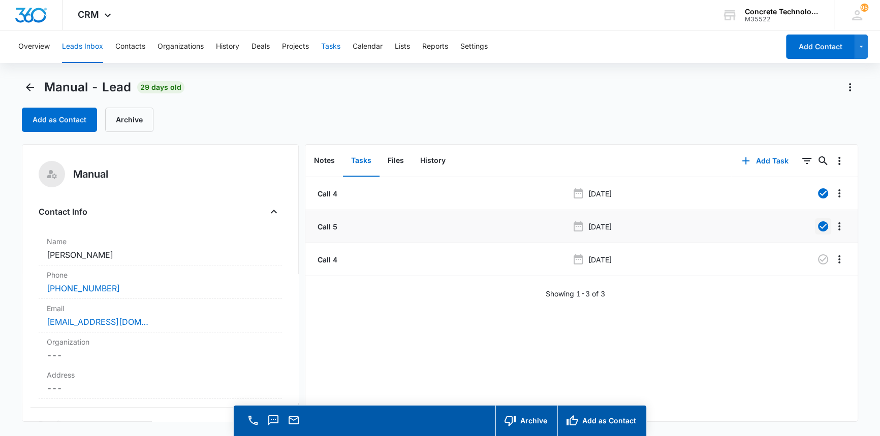
click at [334, 44] on button "Tasks" at bounding box center [330, 46] width 19 height 33
